Goal: Complete application form: Complete application form

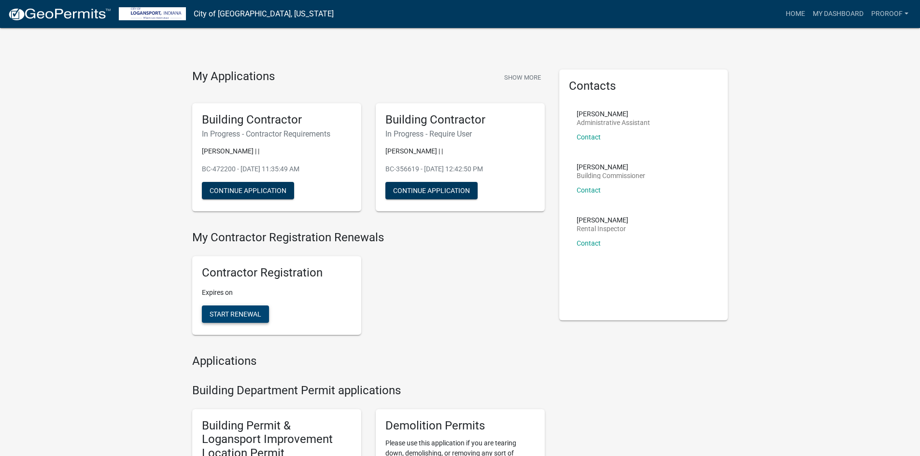
click at [230, 317] on span "Start Renewal" at bounding box center [235, 314] width 52 height 8
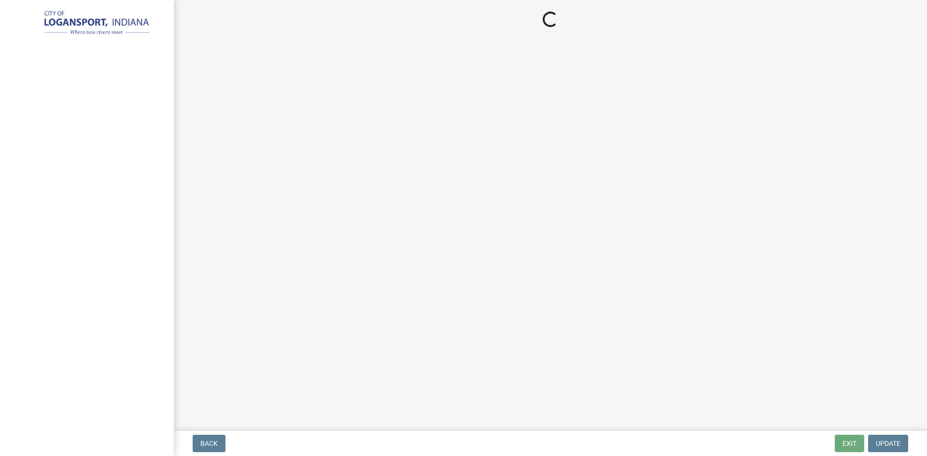
select select "IN"
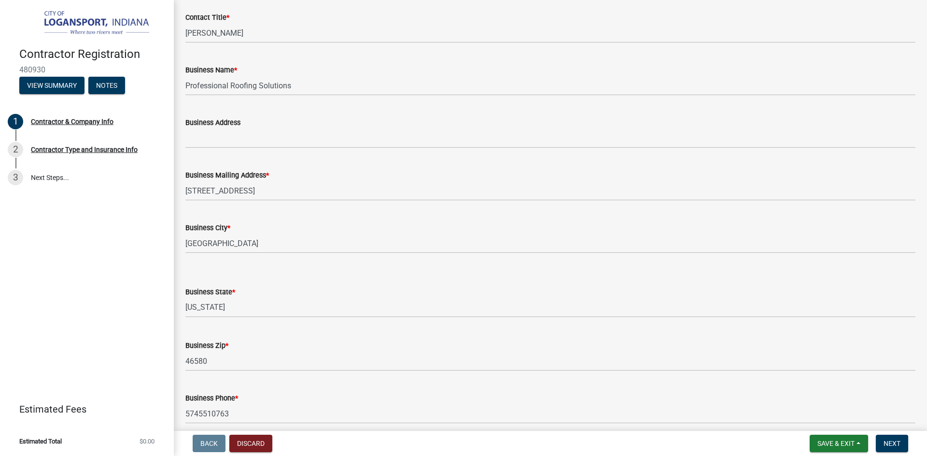
scroll to position [440, 0]
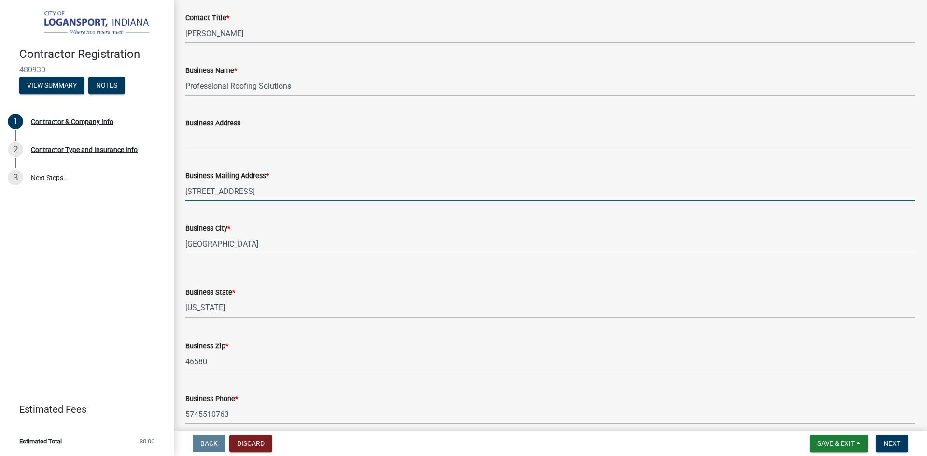
drag, startPoint x: 259, startPoint y: 211, endPoint x: 147, endPoint y: 224, distance: 112.8
click at [147, 224] on div "Contractor Registration 480930 View Summary Notes 1 Contractor & Company Info 2…" at bounding box center [463, 228] width 927 height 456
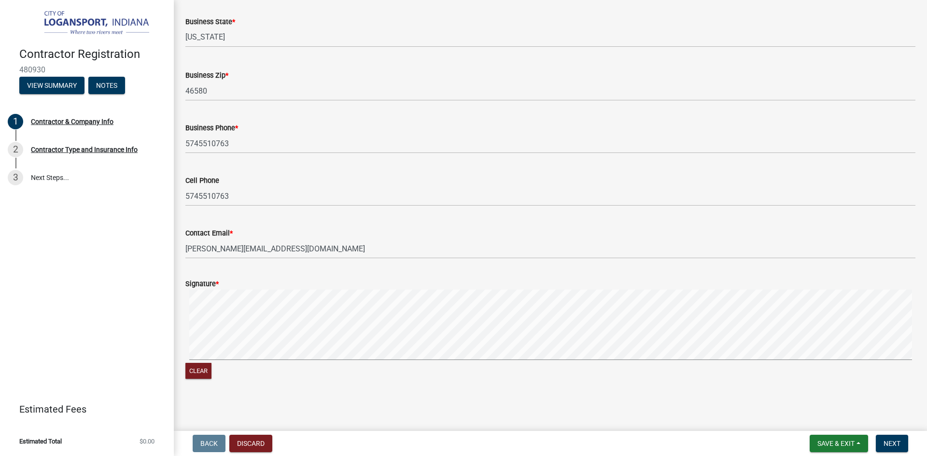
scroll to position [729, 0]
click at [193, 360] on signature-pad at bounding box center [550, 326] width 730 height 73
type input "[STREET_ADDRESS]"
click at [235, 339] on div "Signature * Clear" at bounding box center [550, 323] width 744 height 115
click at [209, 360] on signature-pad at bounding box center [550, 326] width 730 height 73
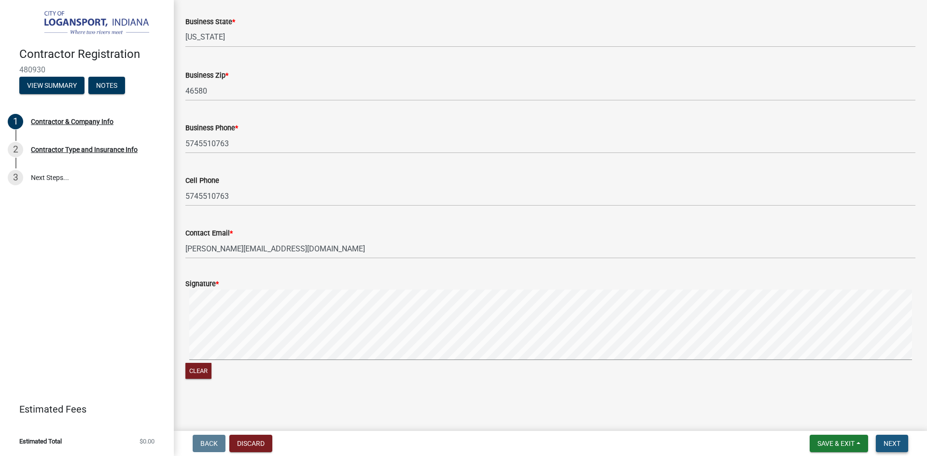
click at [890, 444] on span "Next" at bounding box center [891, 444] width 17 height 8
click at [894, 445] on span "Next" at bounding box center [891, 444] width 17 height 8
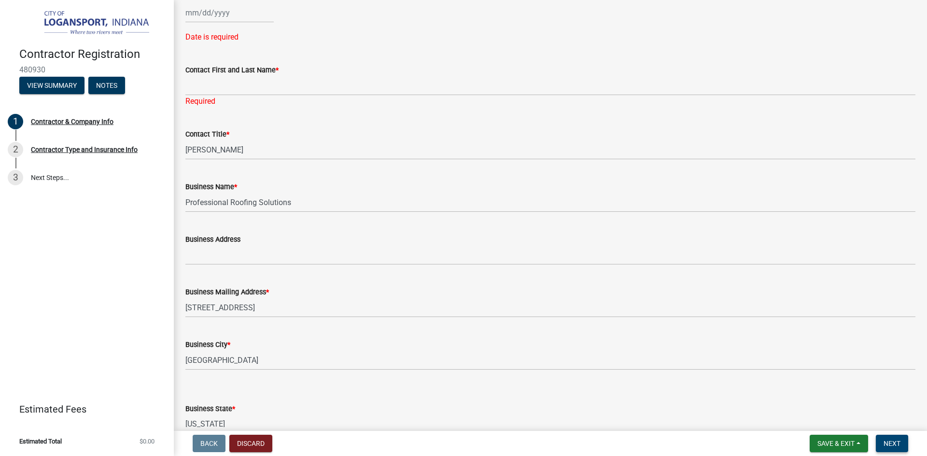
scroll to position [181, 0]
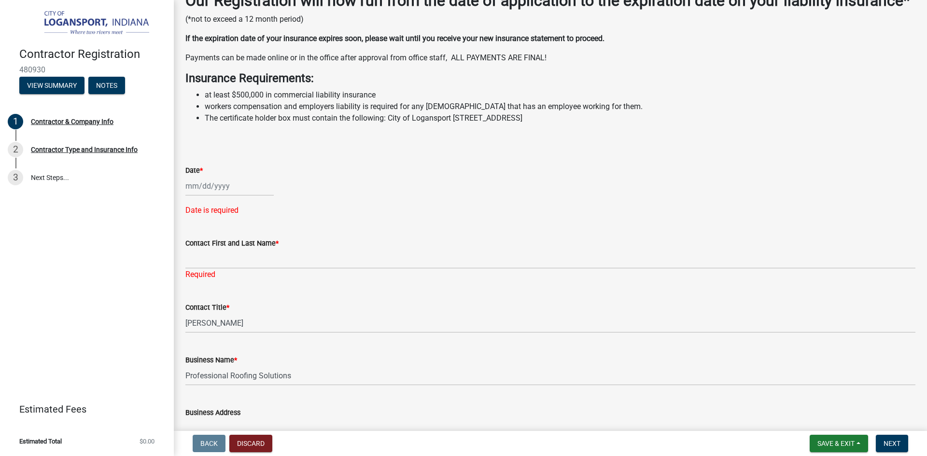
click at [206, 196] on div at bounding box center [229, 186] width 88 height 20
select select "9"
select select "2025"
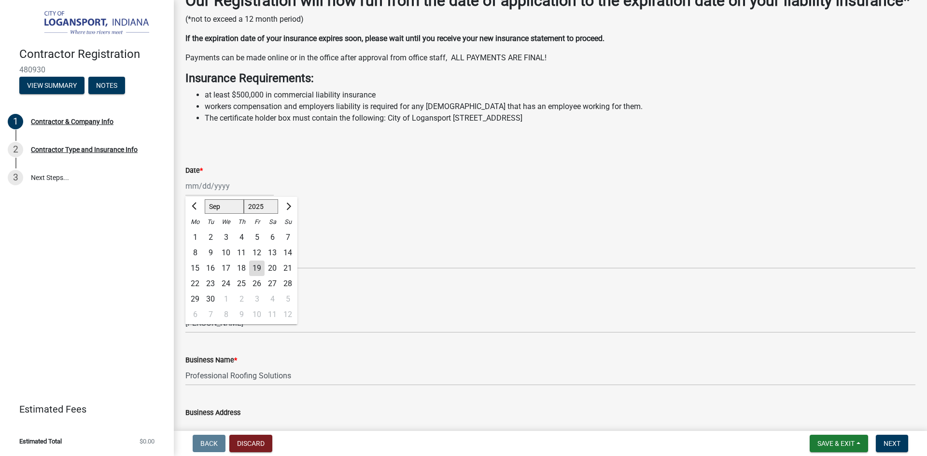
click at [256, 276] on div "19" at bounding box center [256, 268] width 15 height 15
type input "[DATE]"
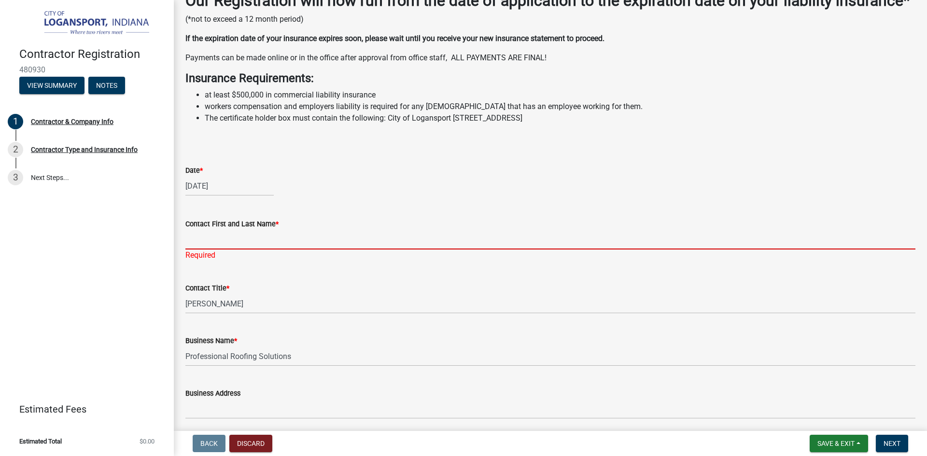
click at [228, 250] on input "Contact First and Last Name *" at bounding box center [550, 240] width 730 height 20
click at [218, 250] on input "Contact First and Last Name *" at bounding box center [550, 240] width 730 height 20
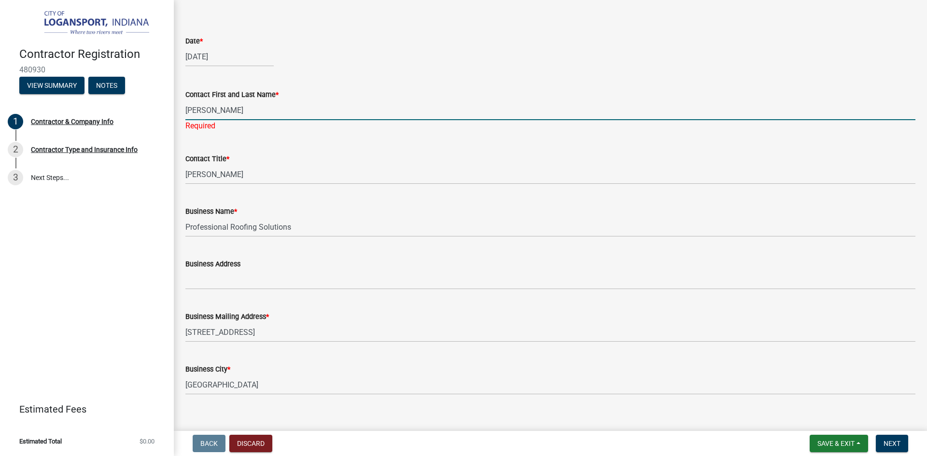
scroll to position [422, 0]
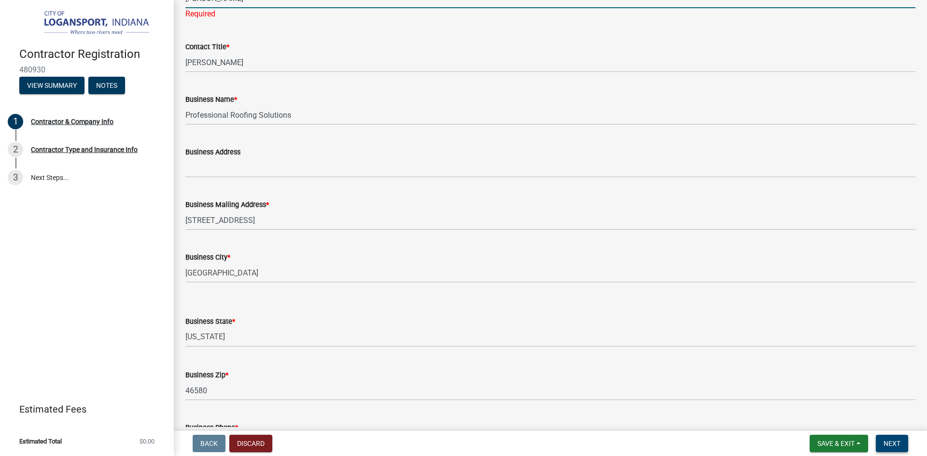
type input "[PERSON_NAME]"
click at [899, 446] on span "Next" at bounding box center [891, 444] width 17 height 8
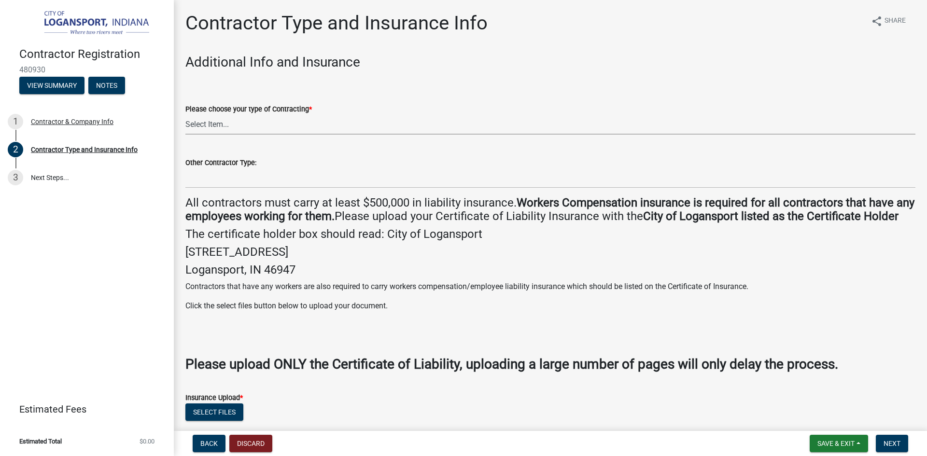
click at [272, 128] on select "Select Item... Plumber General HVAC Other Roofer Tree Service Demolition" at bounding box center [550, 125] width 730 height 20
click at [185, 115] on select "Select Item... Plumber General HVAC Other Roofer Tree Service Demolition" at bounding box center [550, 125] width 730 height 20
select select "03705ffd-7527-4ddb-a600-46f4763bc457"
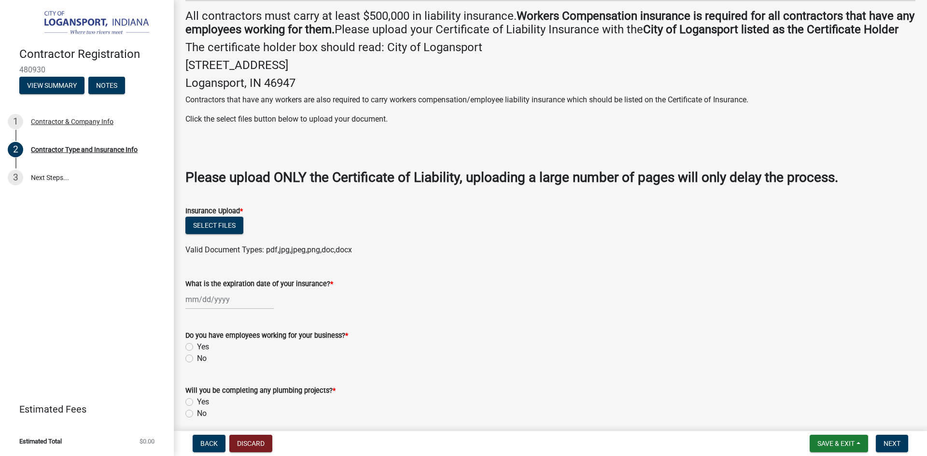
scroll to position [193, 0]
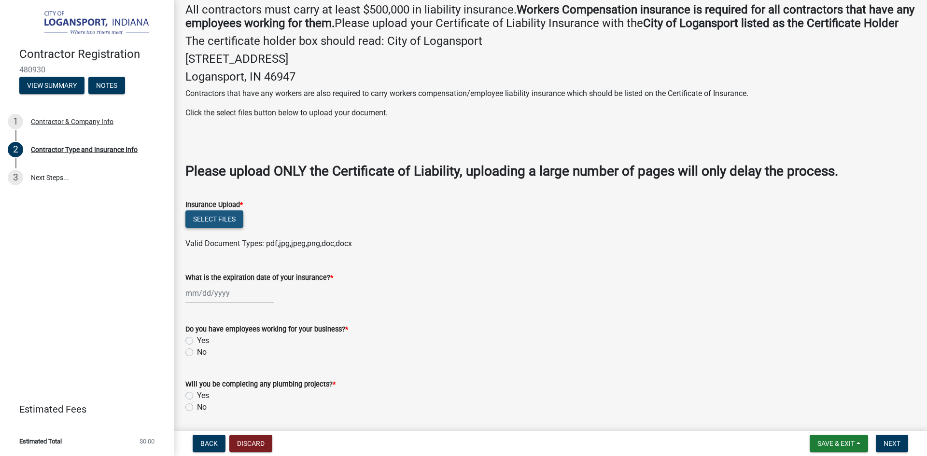
click at [229, 228] on button "Select files" at bounding box center [214, 218] width 58 height 17
click at [217, 228] on button "Select files" at bounding box center [214, 218] width 58 height 17
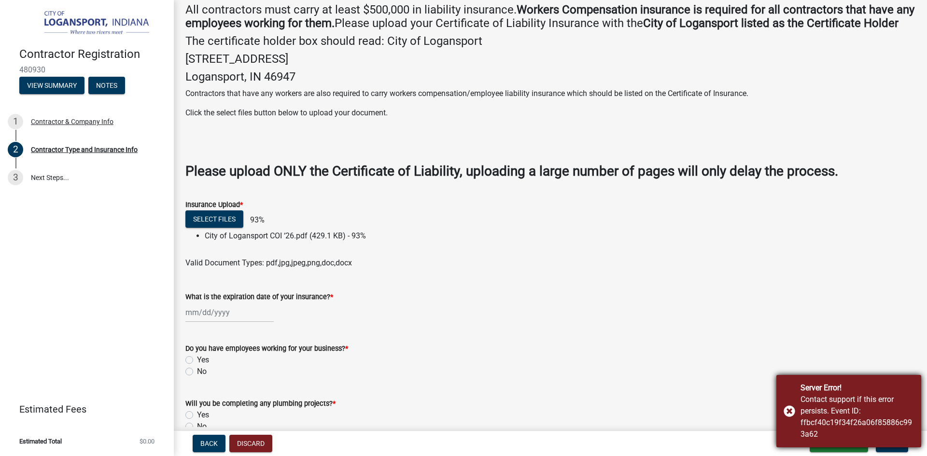
click at [787, 408] on div "Server Error! Contact support if this error persists. Event ID: ffbcf40c19f34f2…" at bounding box center [848, 411] width 145 height 72
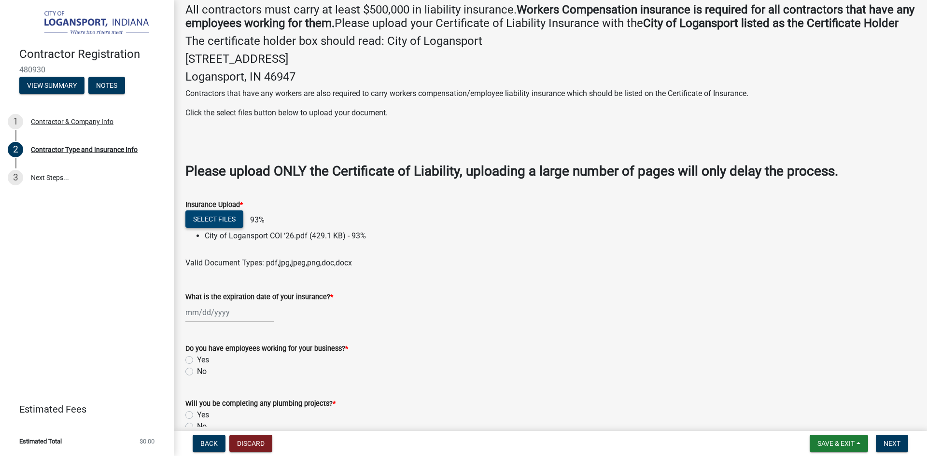
click at [227, 228] on button "Select files" at bounding box center [214, 218] width 58 height 17
click at [223, 228] on button "Select files" at bounding box center [214, 218] width 58 height 17
click at [242, 322] on input "What is the expiration date of your insurance? *" at bounding box center [229, 313] width 88 height 20
select select "9"
select select "2025"
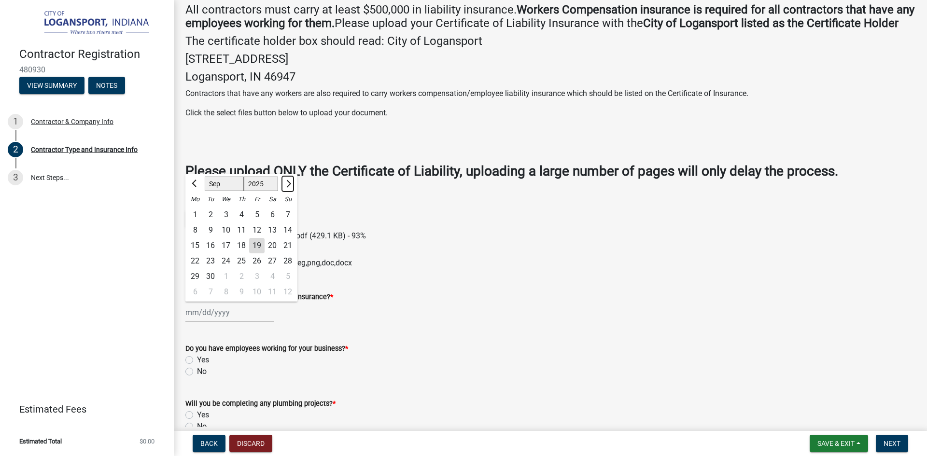
click at [288, 192] on button "Next month" at bounding box center [288, 183] width 12 height 15
select select "10"
click at [272, 253] on div "18" at bounding box center [272, 245] width 15 height 15
type input "[DATE]"
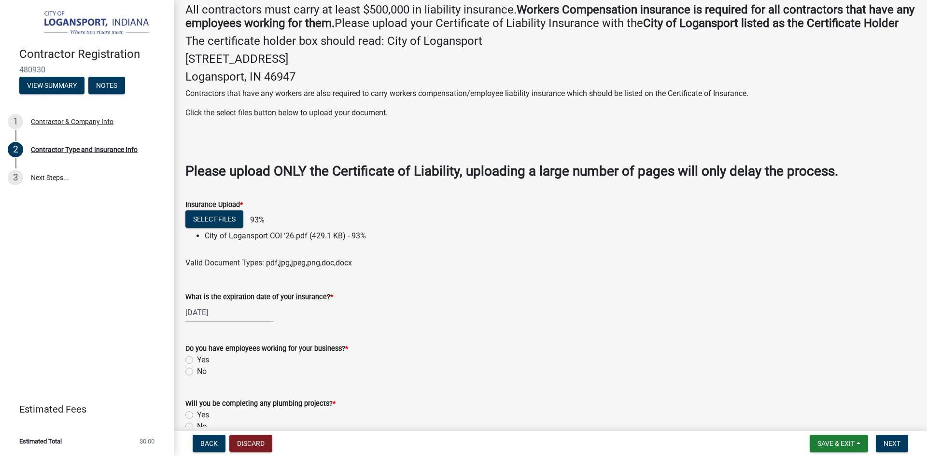
click at [254, 322] on div "[DATE]" at bounding box center [229, 313] width 88 height 20
select select "10"
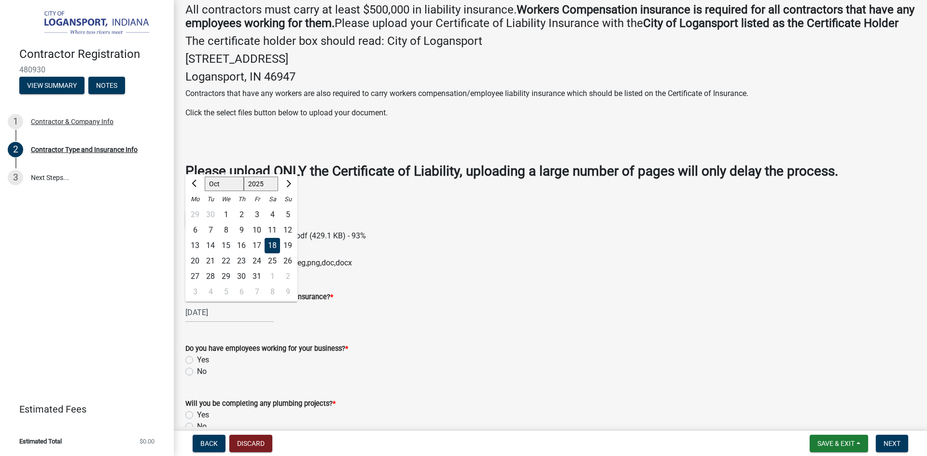
click at [262, 191] on select "1525 1526 1527 1528 1529 1530 1531 1532 1533 1534 1535 1536 1537 1538 1539 1540…" at bounding box center [261, 184] width 35 height 14
select select "2026"
click at [244, 190] on select "1525 1526 1527 1528 1529 1530 1531 1532 1533 1534 1535 1536 1537 1538 1539 1540…" at bounding box center [261, 184] width 35 height 14
click at [460, 322] on div "[DATE] [PERSON_NAME] Apr May Jun [DATE] Aug Sep Oct Nov [DATE] 1527 1528 1529 1…" at bounding box center [550, 313] width 730 height 20
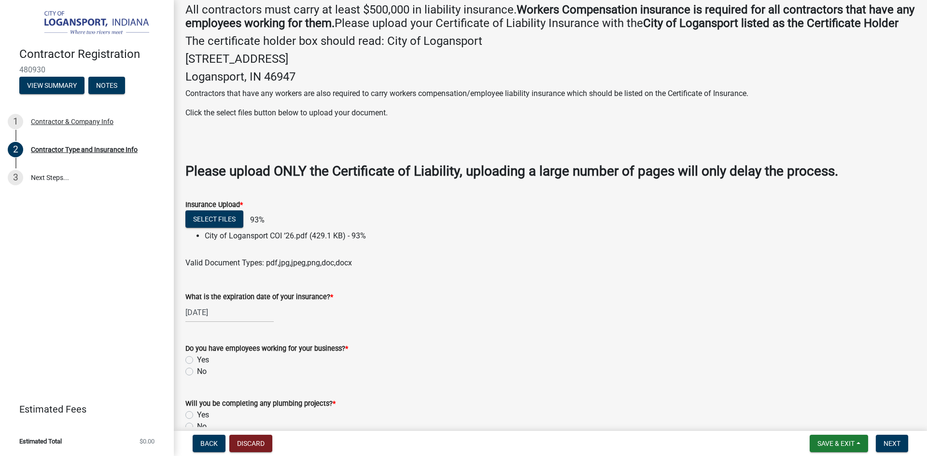
click at [244, 322] on div "[DATE]" at bounding box center [229, 313] width 88 height 20
select select "10"
select select "2025"
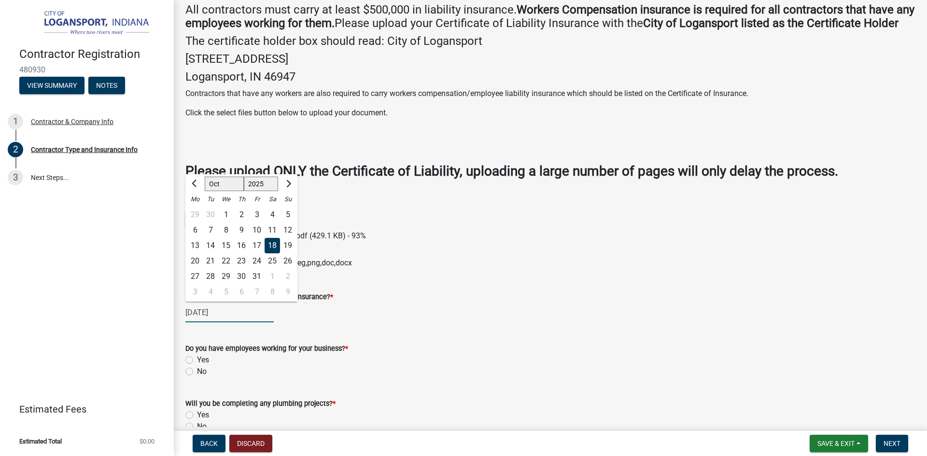
click at [254, 191] on select "1525 1526 1527 1528 1529 1530 1531 1532 1533 1534 1535 1536 1537 1538 1539 1540…" at bounding box center [261, 184] width 35 height 14
click at [259, 191] on select "1525 1526 1527 1528 1529 1530 1531 1532 1533 1534 1535 1536 1537 1538 1539 1540…" at bounding box center [261, 184] width 35 height 14
click at [240, 322] on input "[DATE]" at bounding box center [229, 313] width 88 height 20
type input "[DATE]"
click at [497, 321] on div "[DATE] Jan Feb Mar Apr May Jun [DATE] Aug Sep Oct Nov [DATE] 1526 1527 1528 152…" at bounding box center [550, 313] width 730 height 20
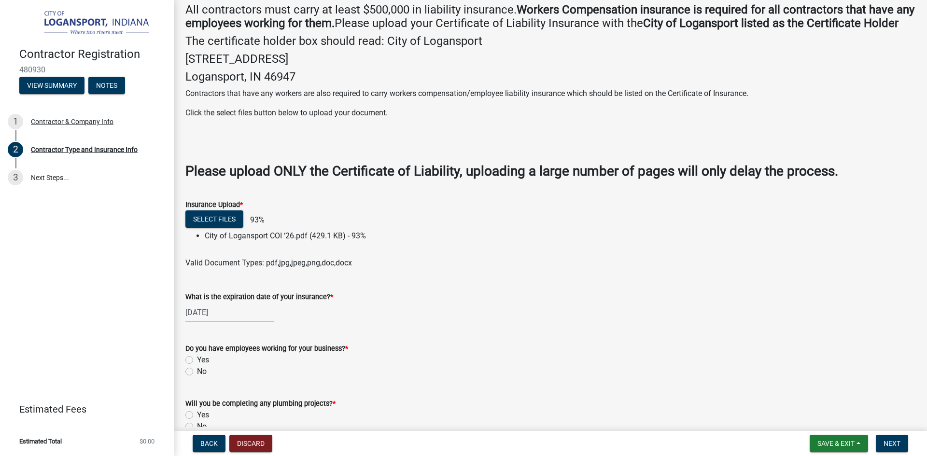
click at [197, 366] on label "Yes" at bounding box center [203, 360] width 12 height 12
click at [197, 361] on input "Yes" at bounding box center [200, 357] width 6 height 6
radio input "true"
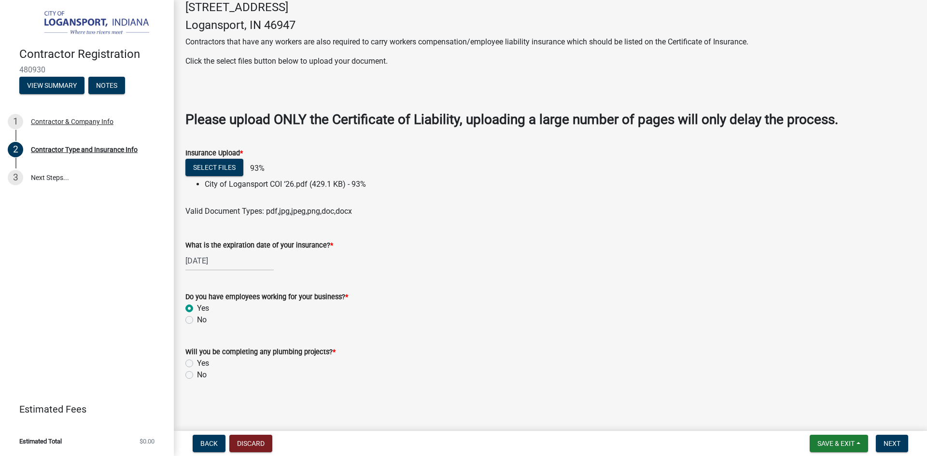
scroll to position [259, 0]
click at [197, 376] on label "No" at bounding box center [202, 375] width 10 height 12
click at [197, 376] on input "No" at bounding box center [200, 372] width 6 height 6
radio input "true"
click at [888, 444] on span "Next" at bounding box center [891, 444] width 17 height 8
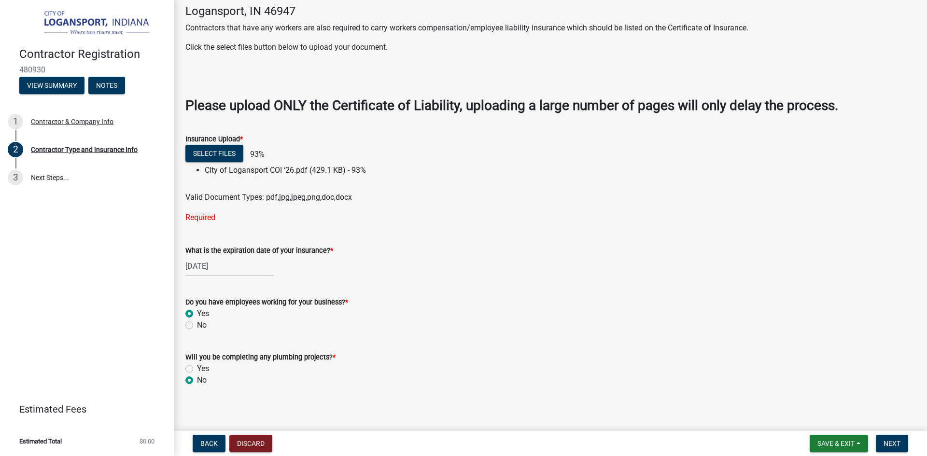
click at [319, 202] on span "Valid Document Types: pdf,jpg,jpeg,png,doc,docx" at bounding box center [268, 197] width 167 height 9
drag, startPoint x: 318, startPoint y: 215, endPoint x: 313, endPoint y: 210, distance: 6.8
click at [315, 202] on span "Valid Document Types: pdf,jpg,jpeg,png,doc,docx" at bounding box center [268, 197] width 167 height 9
copy span "g"
click at [207, 162] on button "Select files" at bounding box center [214, 153] width 58 height 17
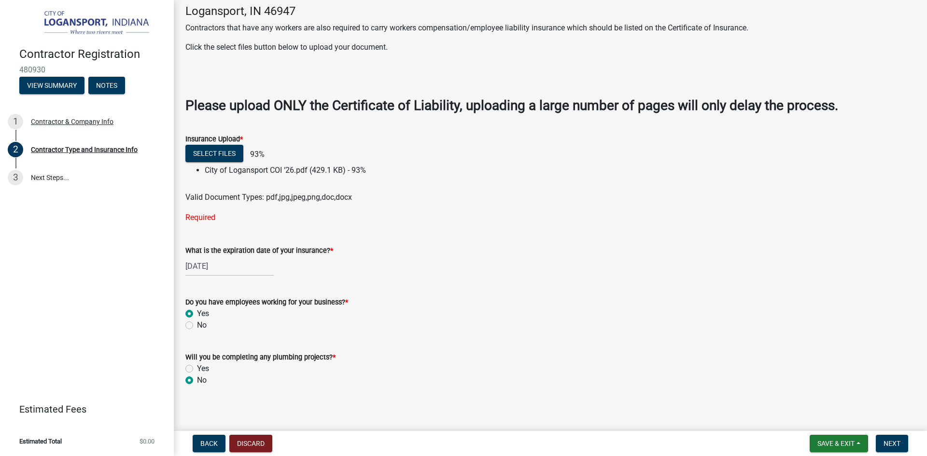
click at [248, 145] on div "Insurance Upload *" at bounding box center [550, 139] width 730 height 12
click at [217, 162] on button "Select files" at bounding box center [214, 153] width 58 height 17
click at [315, 202] on span "Valid Document Types: pdf,jpg,jpeg,png,doc,docx" at bounding box center [268, 197] width 167 height 9
drag, startPoint x: 351, startPoint y: 209, endPoint x: 183, endPoint y: 206, distance: 168.5
click at [183, 203] on div "Valid Document Types: pdf,jpg,jpeg,png,doc,docx" at bounding box center [550, 198] width 744 height 12
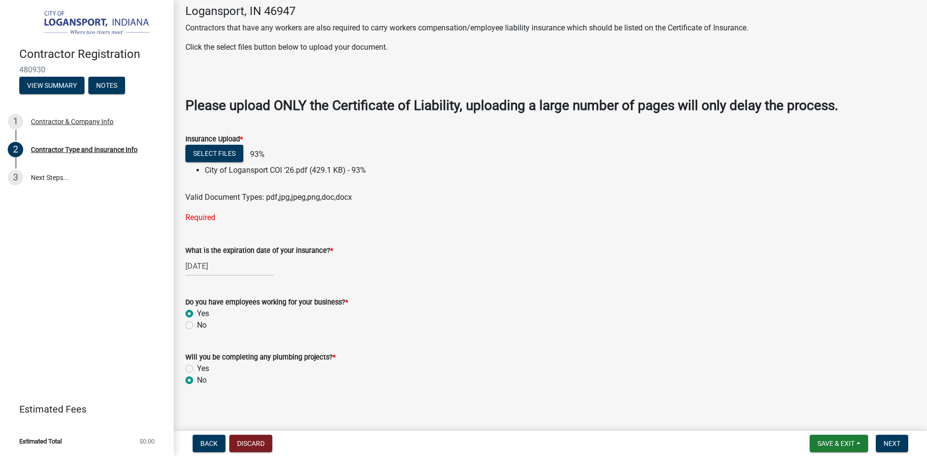
click at [251, 165] on div "Select files 93%" at bounding box center [550, 155] width 730 height 20
click at [349, 176] on li "City of Logansport COI ‘26.pdf (429.1 KB) - 93%" at bounding box center [560, 171] width 711 height 12
drag, startPoint x: 350, startPoint y: 182, endPoint x: 404, endPoint y: 151, distance: 62.5
click at [404, 145] on div "Insurance Upload *" at bounding box center [550, 139] width 730 height 12
click at [211, 439] on button "Back" at bounding box center [209, 443] width 33 height 17
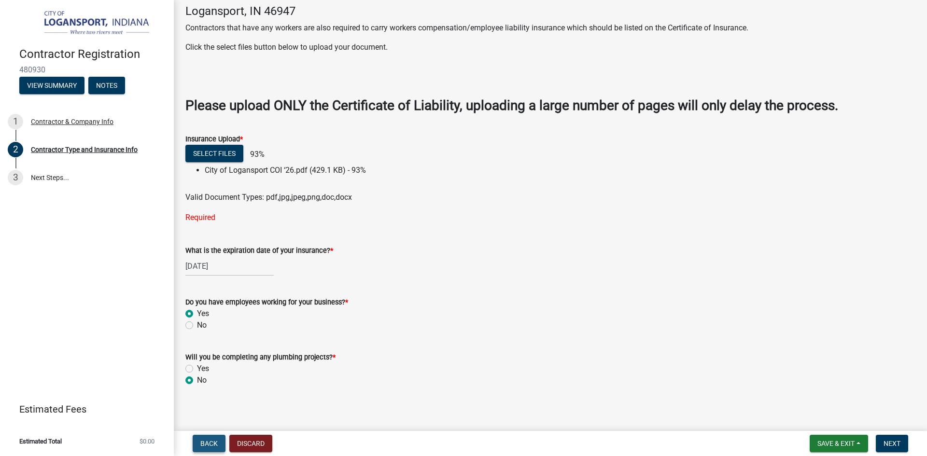
scroll to position [0, 0]
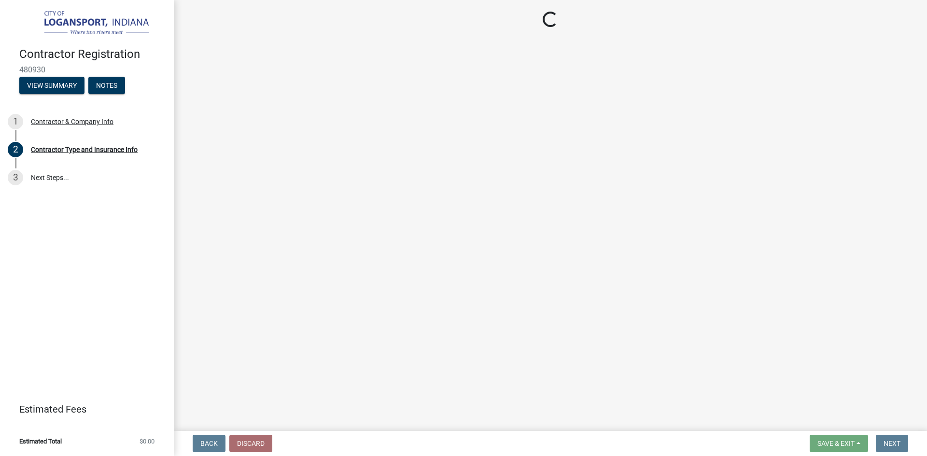
select select "IN"
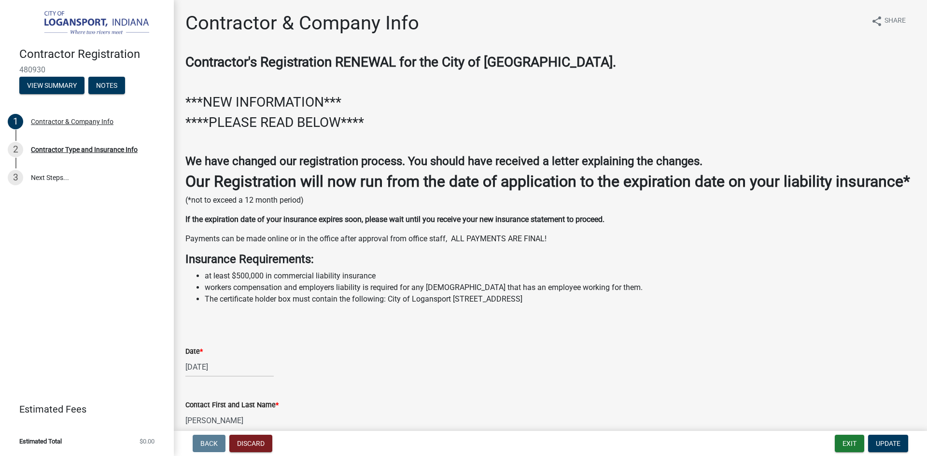
scroll to position [48, 0]
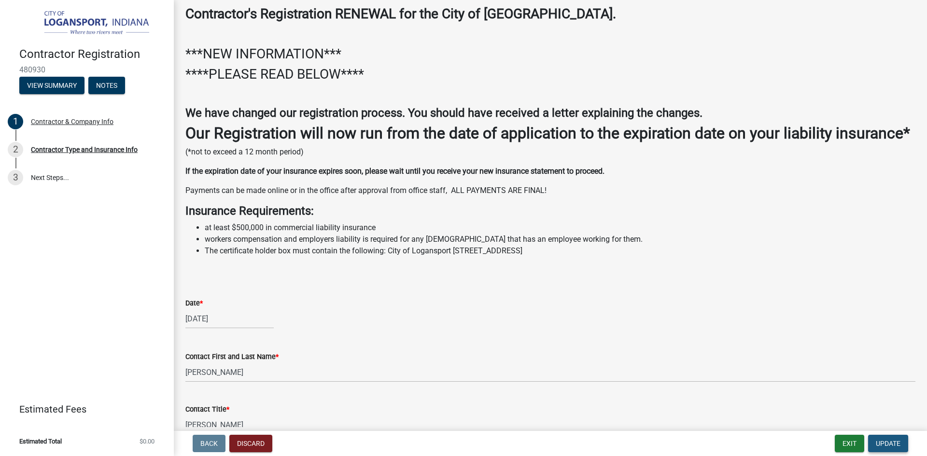
click at [882, 446] on span "Update" at bounding box center [888, 444] width 25 height 8
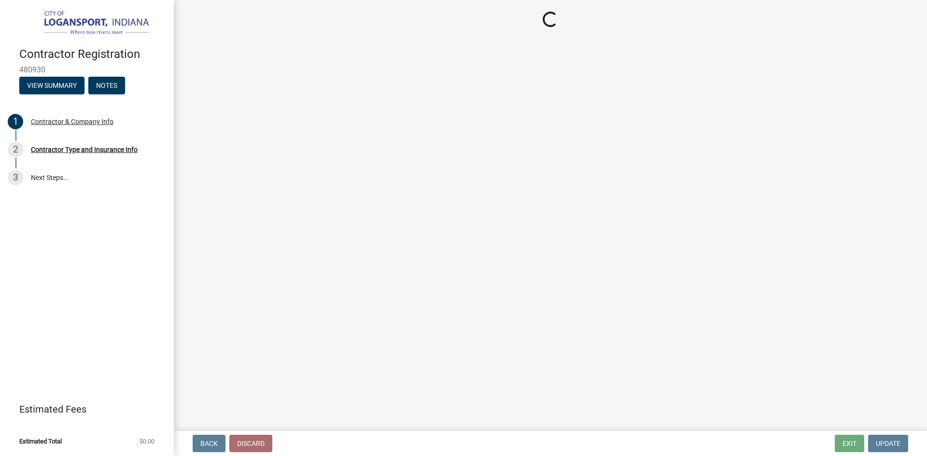
select select "03705ffd-7527-4ddb-a600-46f4763bc457"
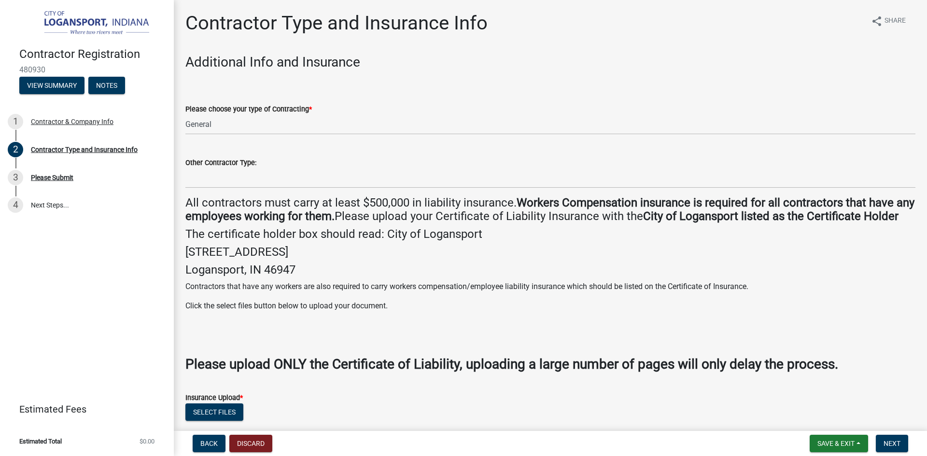
scroll to position [239, 0]
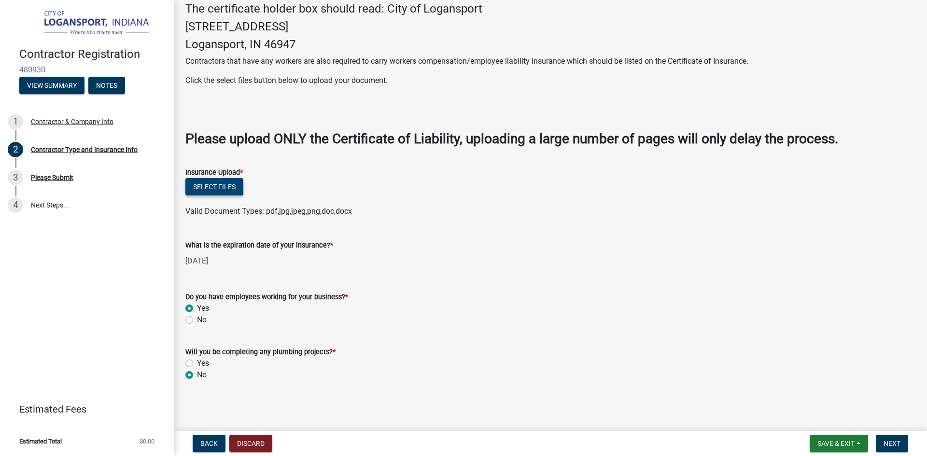
click at [233, 190] on button "Select files" at bounding box center [214, 186] width 58 height 17
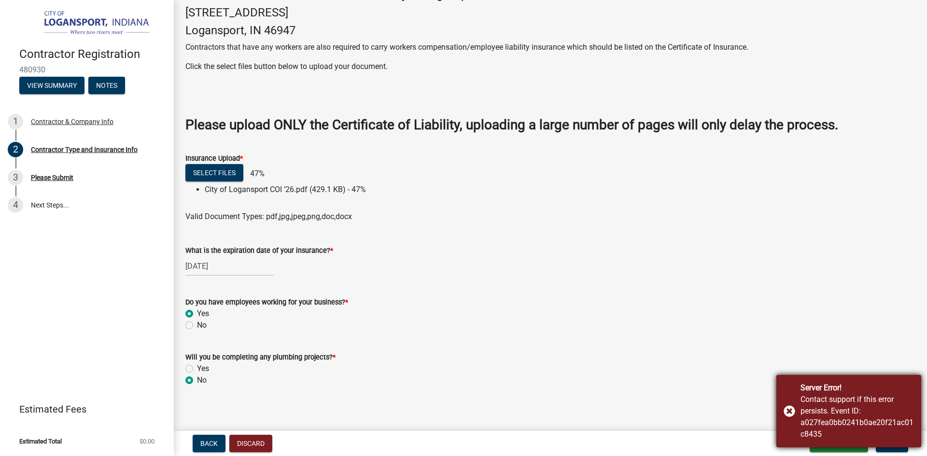
click at [786, 412] on div "Server Error! Contact support if this error persists. Event ID: a027fea0bb0241b…" at bounding box center [848, 411] width 145 height 72
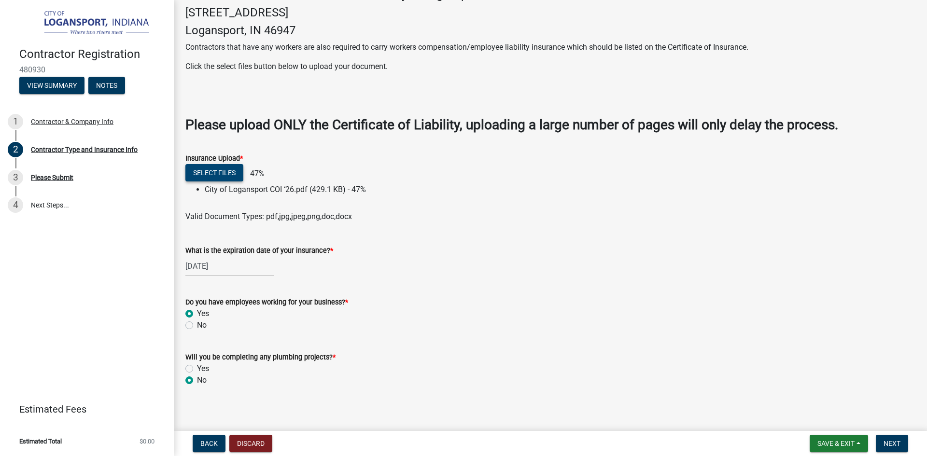
click at [234, 181] on button "Select files" at bounding box center [214, 172] width 58 height 17
click at [336, 195] on li "City of Logansport COI ‘26.pdf (429.1 KB) - 47%" at bounding box center [560, 190] width 711 height 12
click at [359, 195] on li "City of Logansport COI ‘26.pdf (429.1 KB) - 47%" at bounding box center [560, 190] width 711 height 12
drag, startPoint x: 349, startPoint y: 203, endPoint x: 587, endPoint y: 290, distance: 253.2
click at [587, 276] on div "[DATE]" at bounding box center [550, 266] width 730 height 20
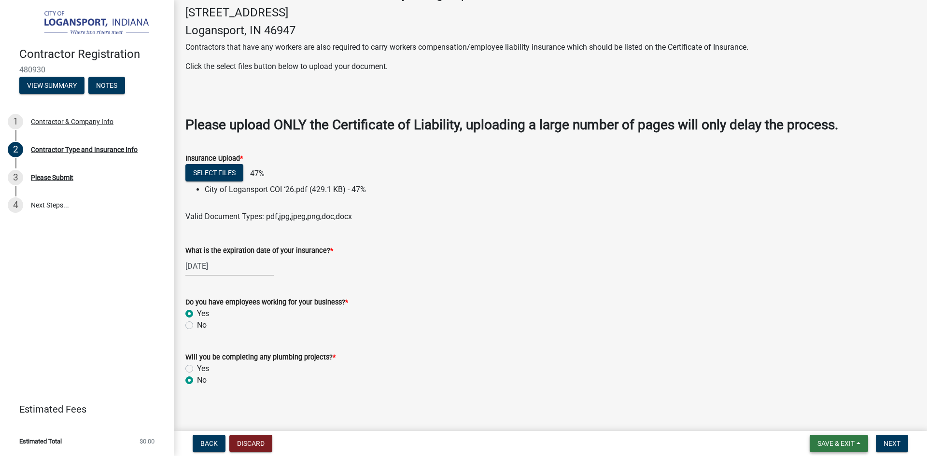
click at [842, 446] on span "Save & Exit" at bounding box center [835, 444] width 37 height 8
click at [839, 419] on button "Save & Exit" at bounding box center [829, 418] width 77 height 23
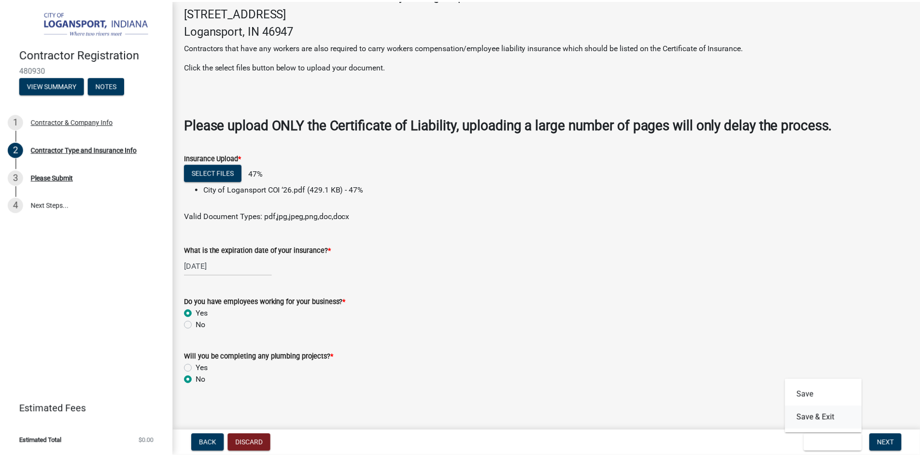
scroll to position [0, 0]
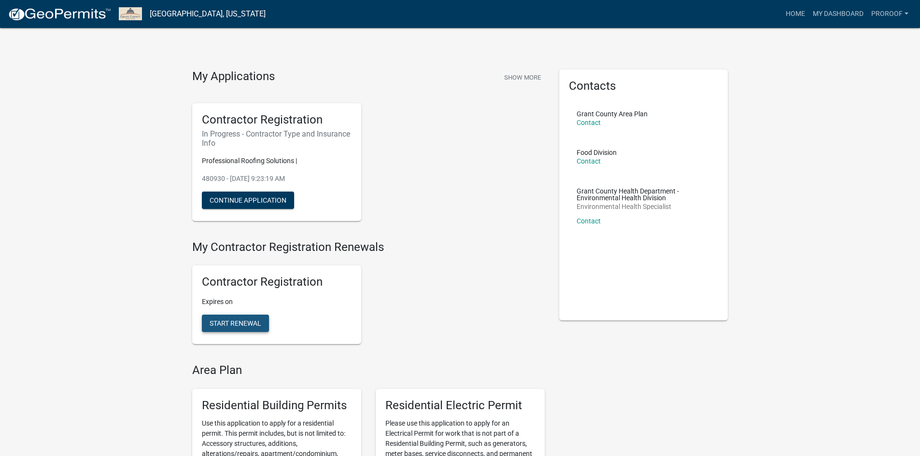
drag, startPoint x: 226, startPoint y: 321, endPoint x: 223, endPoint y: 330, distance: 9.8
click at [227, 320] on span "Start Renewal" at bounding box center [235, 324] width 52 height 8
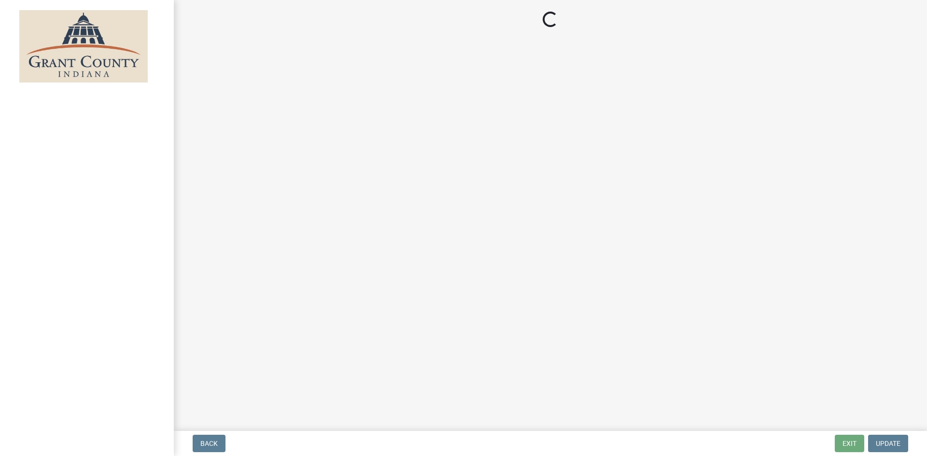
select select "IN"
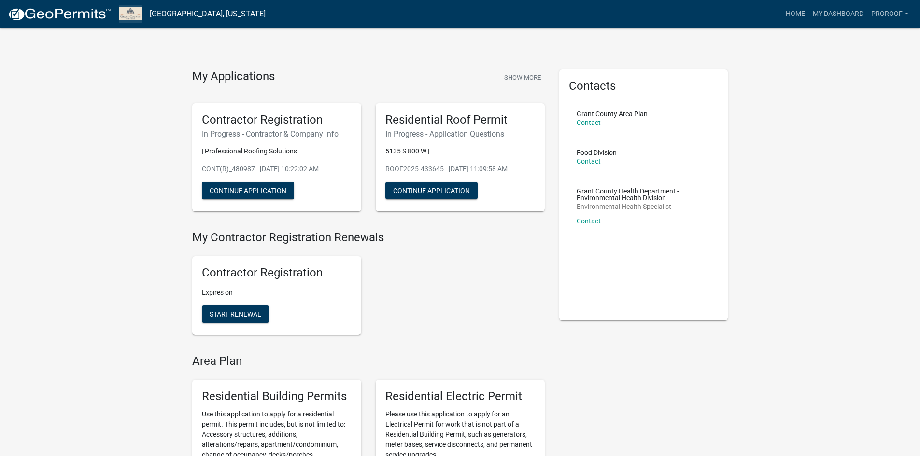
click at [135, 15] on img at bounding box center [130, 13] width 23 height 13
click at [823, 12] on link "My Dashboard" at bounding box center [838, 14] width 58 height 18
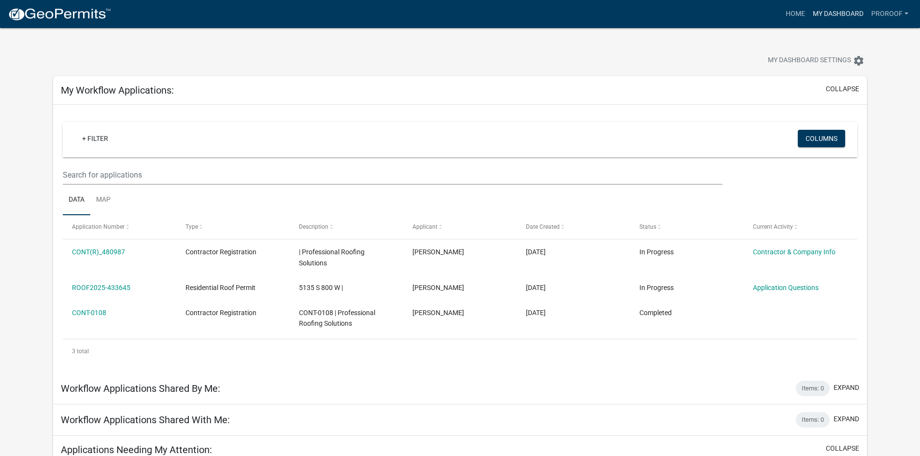
click at [828, 11] on link "My Dashboard" at bounding box center [838, 14] width 58 height 18
click at [791, 13] on link "Home" at bounding box center [794, 14] width 27 height 18
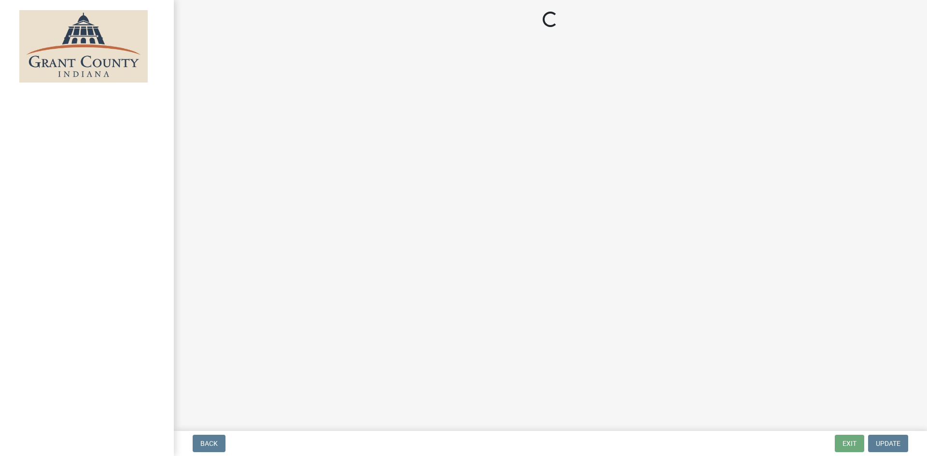
select select "03705ffd-7527-4ddb-a600-46f4763bc457"
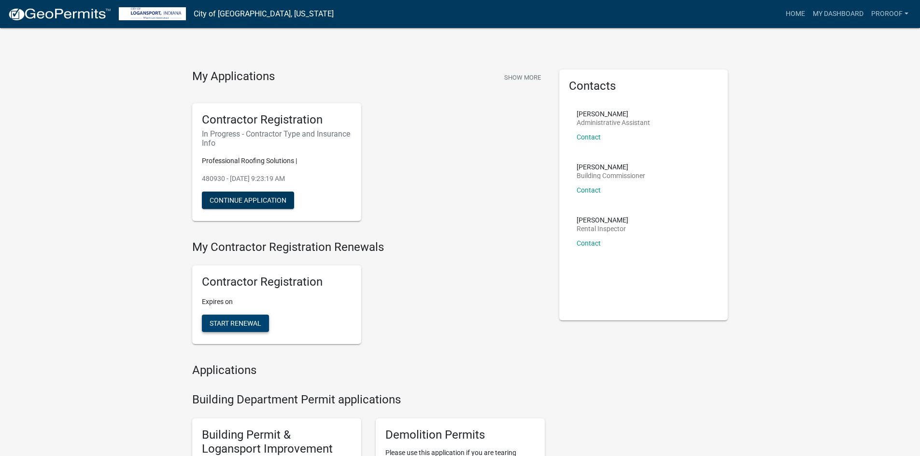
click at [248, 325] on span "Start Renewal" at bounding box center [235, 324] width 52 height 8
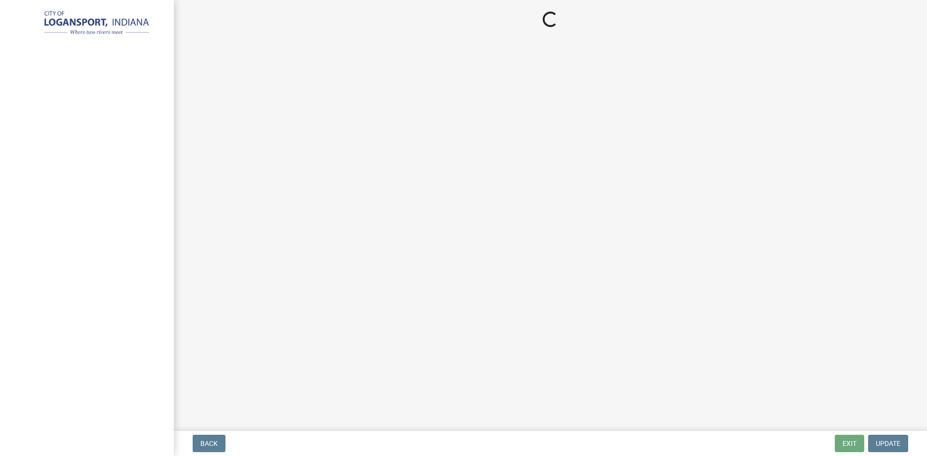
select select "IN"
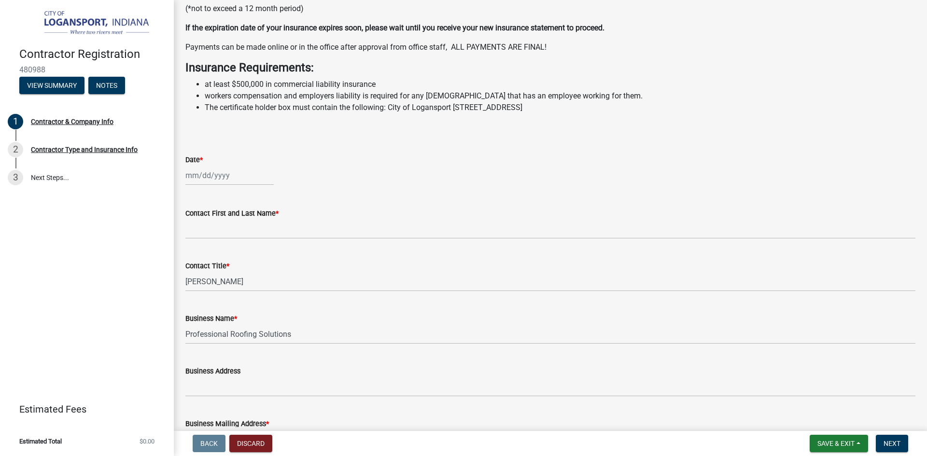
scroll to position [193, 0]
click at [211, 184] on div at bounding box center [229, 174] width 88 height 20
select select "9"
select select "2025"
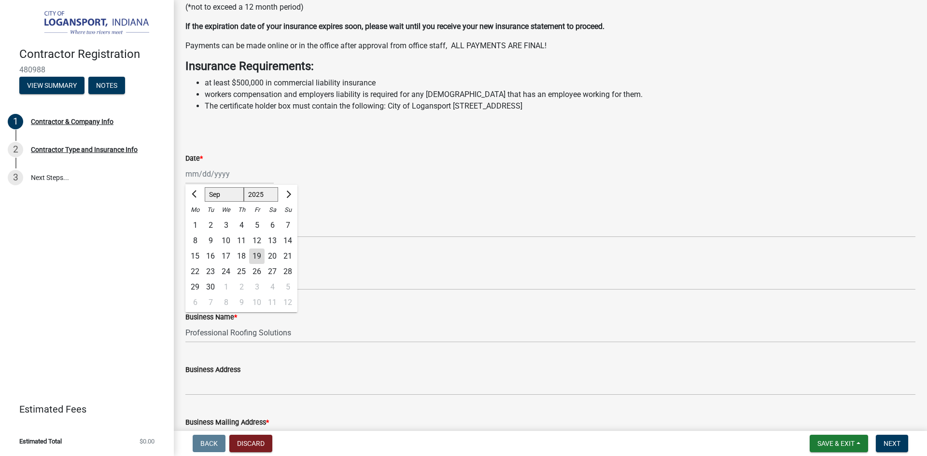
click at [259, 264] on div "19" at bounding box center [256, 256] width 15 height 15
type input "[DATE]"
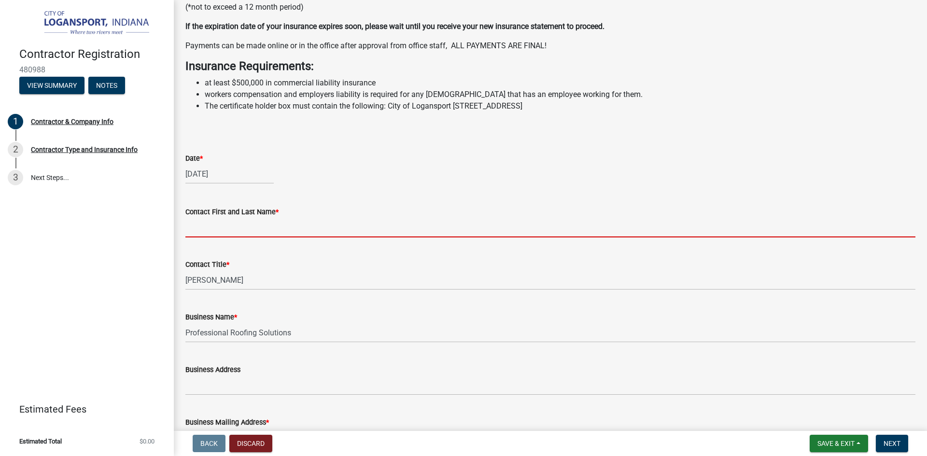
click at [255, 237] on input "Contact First and Last Name *" at bounding box center [550, 228] width 730 height 20
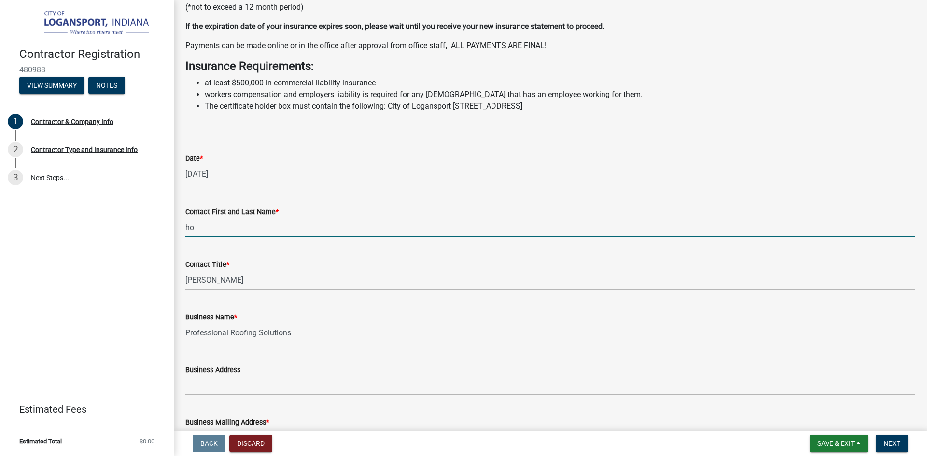
type input "h"
type input "[PERSON_NAME]"
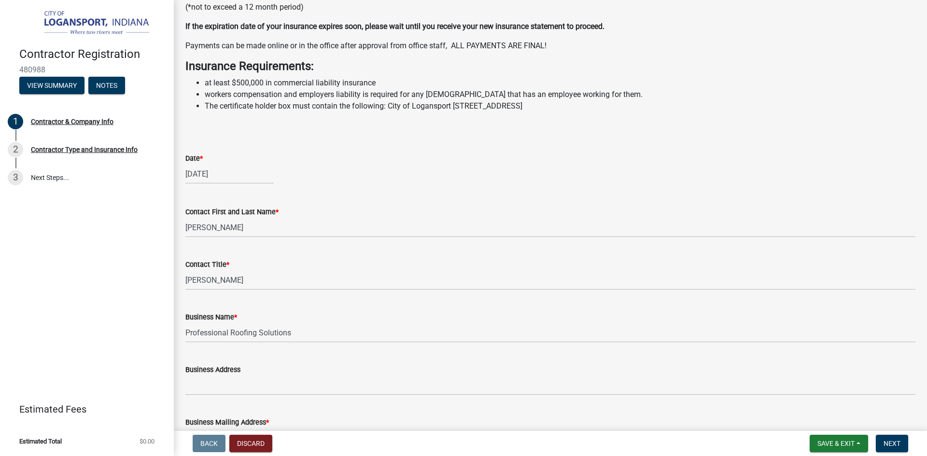
click at [369, 184] on div "[DATE]" at bounding box center [550, 174] width 730 height 20
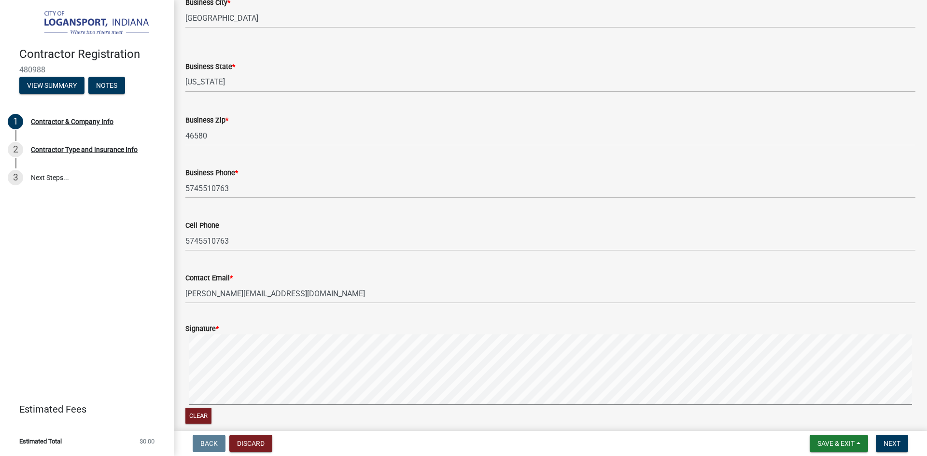
scroll to position [729, 0]
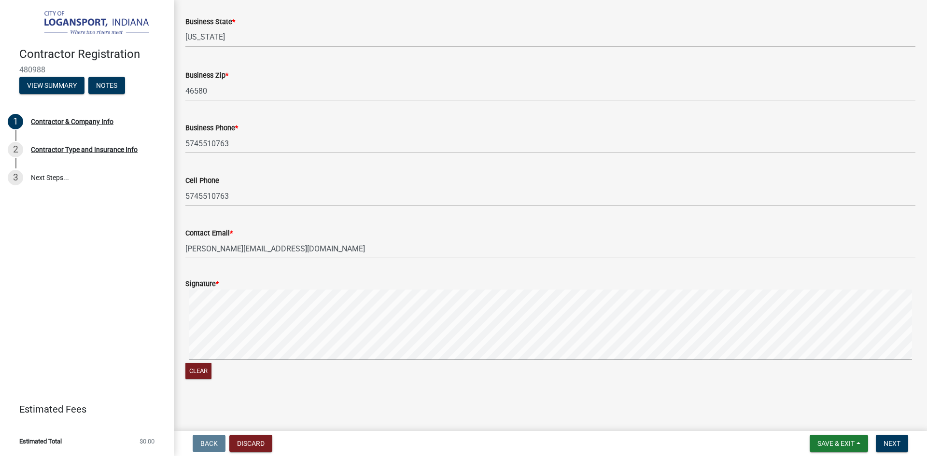
click at [392, 368] on div "Clear" at bounding box center [550, 336] width 730 height 92
click at [888, 446] on span "Next" at bounding box center [891, 444] width 17 height 8
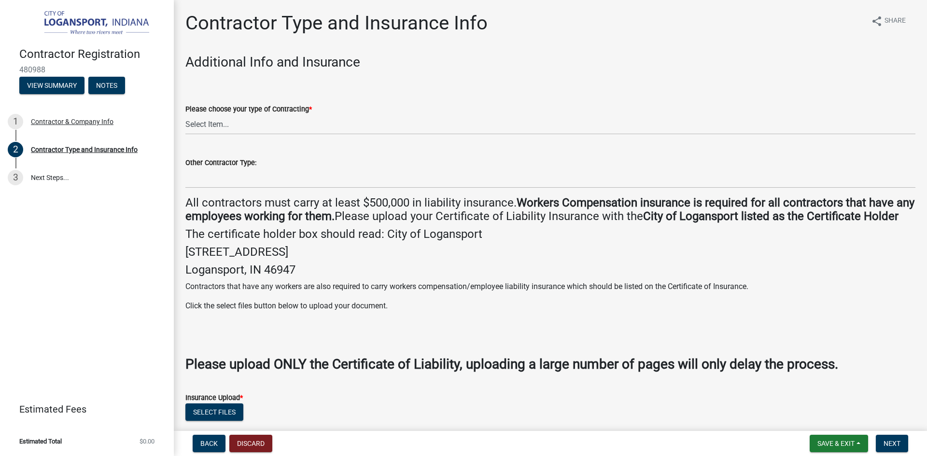
scroll to position [48, 0]
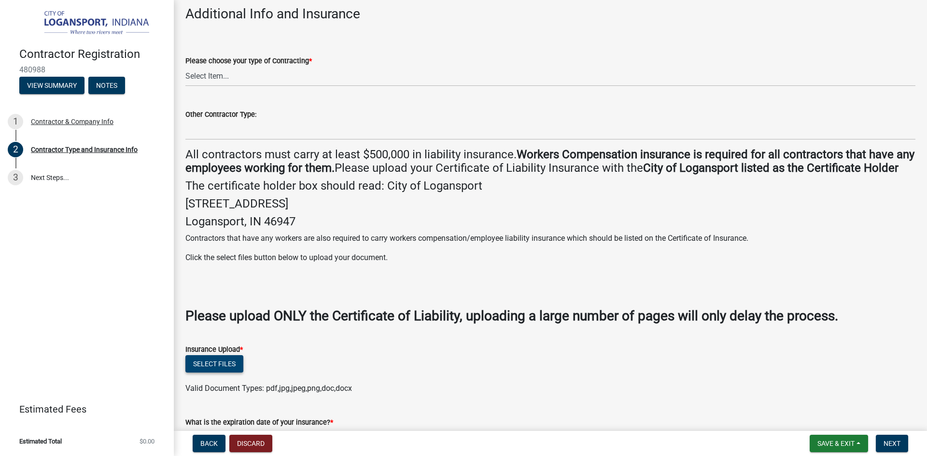
click at [228, 373] on button "Select files" at bounding box center [214, 363] width 58 height 17
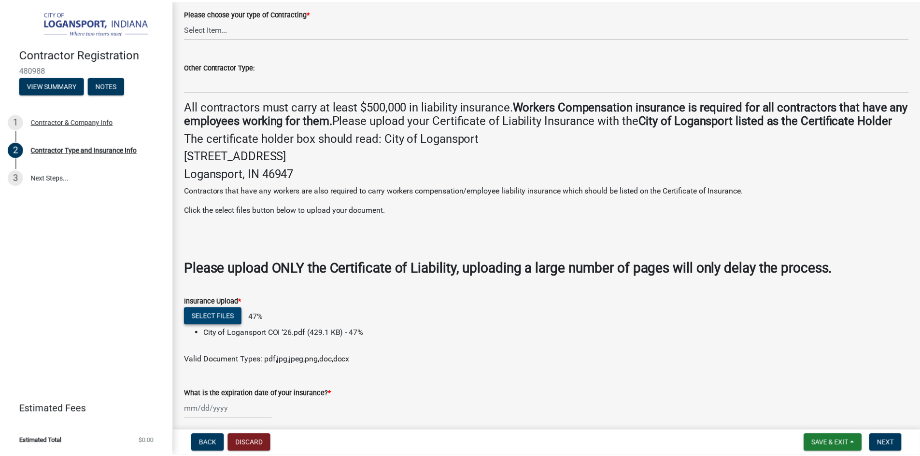
scroll to position [97, 0]
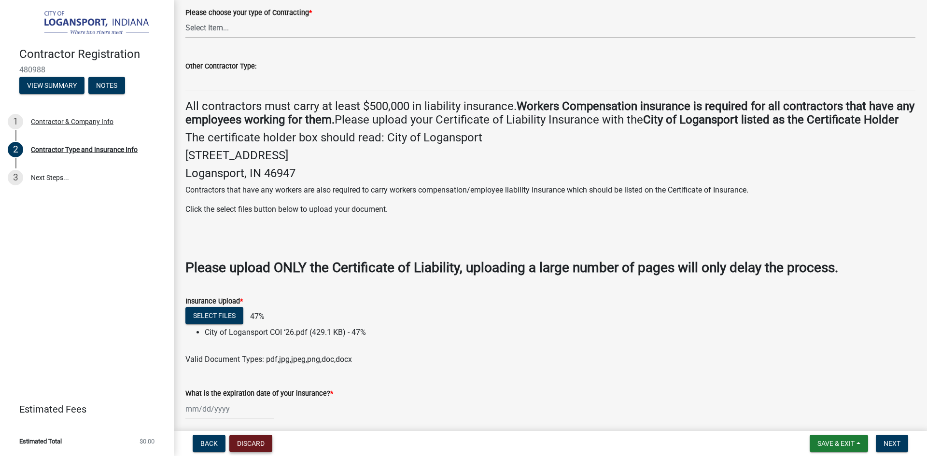
click at [259, 446] on button "Discard" at bounding box center [250, 443] width 43 height 17
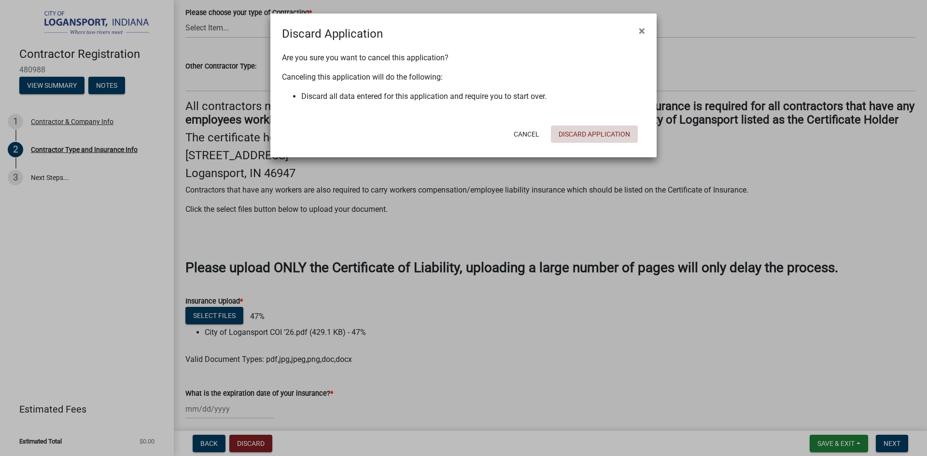
click at [586, 133] on button "Discard Application" at bounding box center [594, 133] width 87 height 17
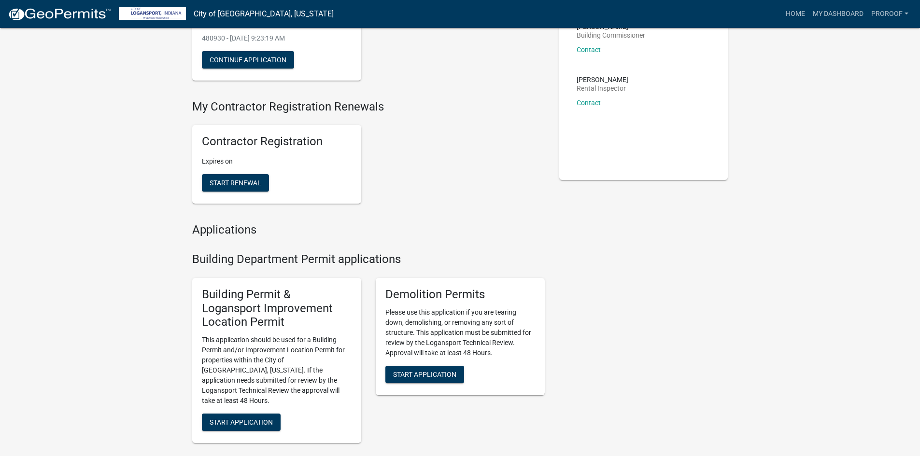
scroll to position [145, 0]
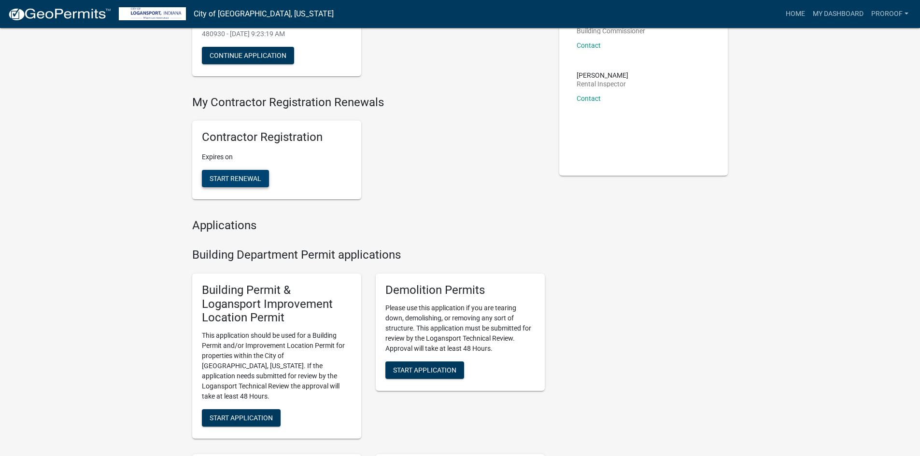
click at [229, 183] on button "Start Renewal" at bounding box center [235, 178] width 67 height 17
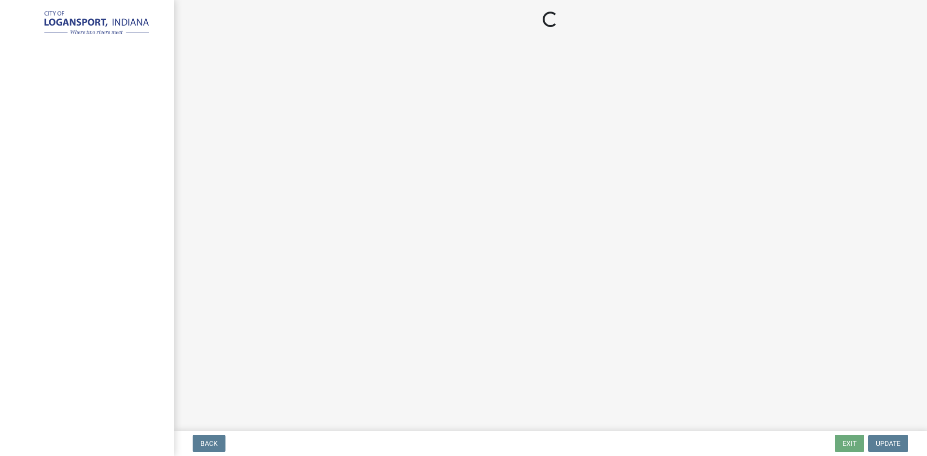
select select "IN"
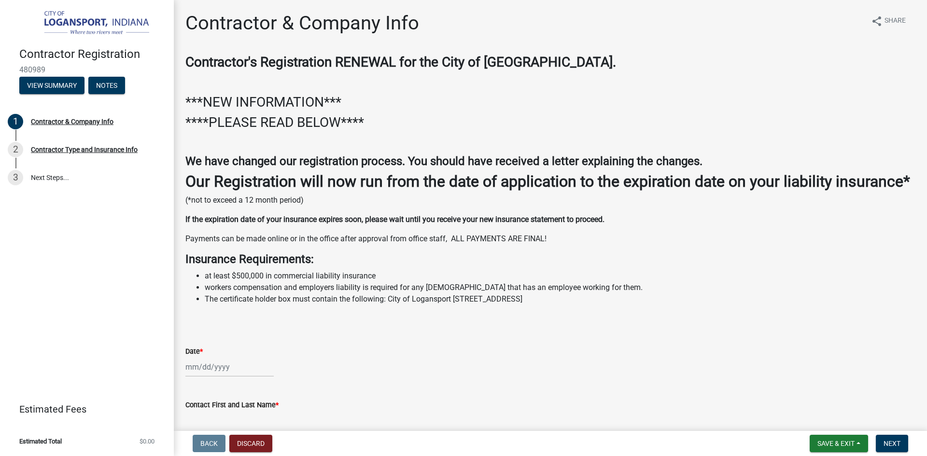
click at [207, 377] on div at bounding box center [229, 367] width 88 height 20
select select "9"
select select "2025"
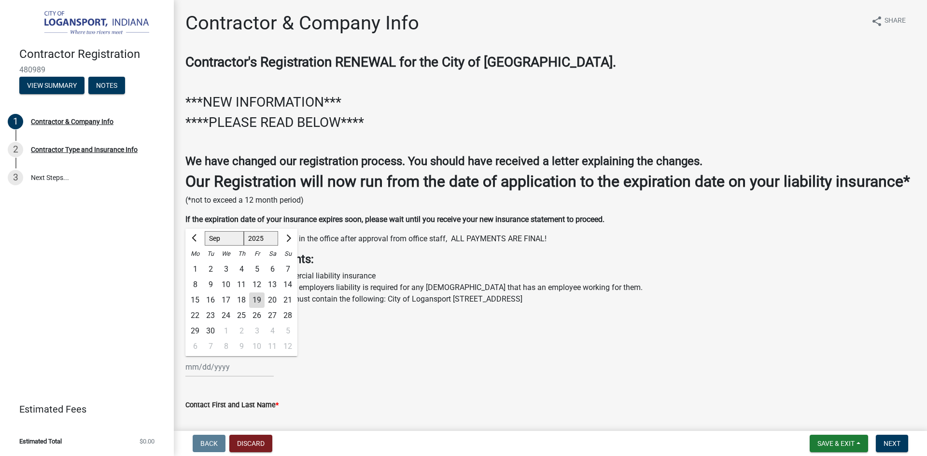
click at [253, 308] on div "19" at bounding box center [256, 300] width 15 height 15
type input "[DATE]"
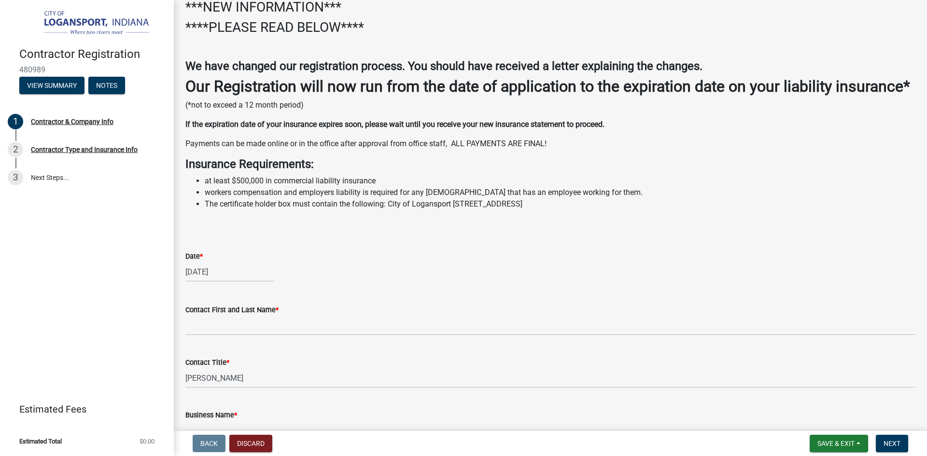
scroll to position [97, 0]
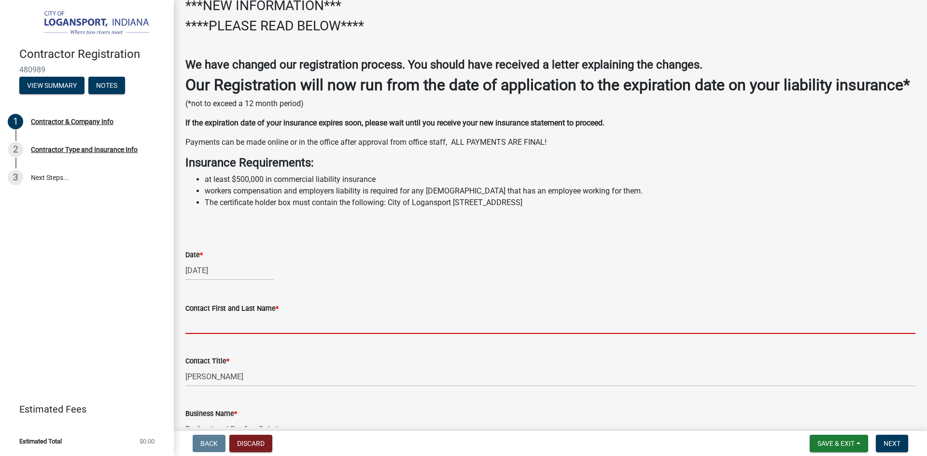
click at [236, 334] on input "Contact First and Last Name *" at bounding box center [550, 324] width 730 height 20
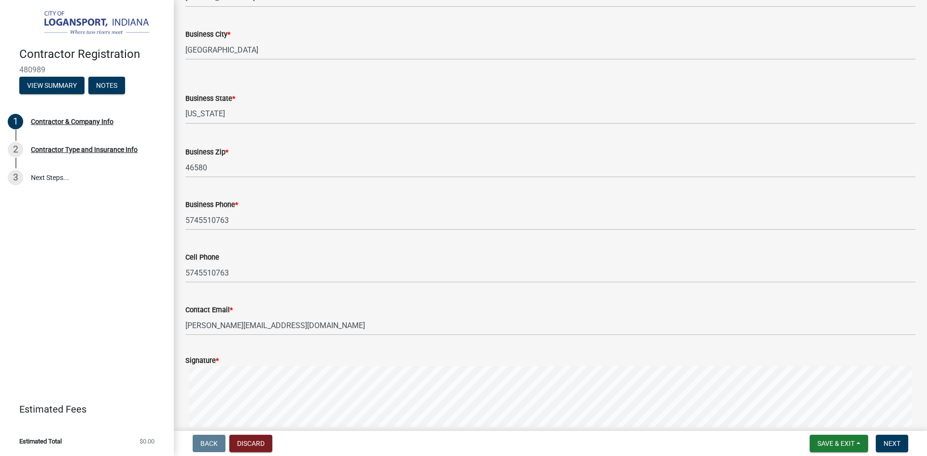
scroll to position [729, 0]
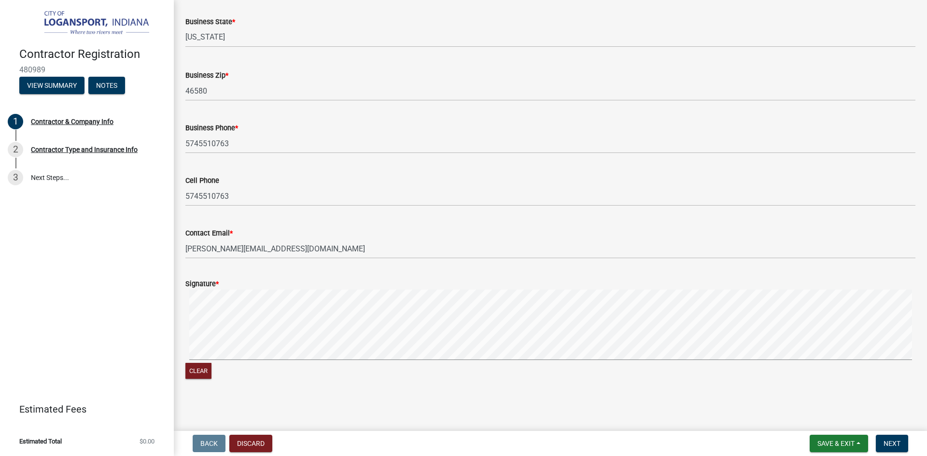
click at [270, 364] on div "Clear" at bounding box center [550, 336] width 730 height 92
click at [274, 363] on div "Clear" at bounding box center [550, 336] width 730 height 92
click at [335, 363] on div "Clear" at bounding box center [550, 336] width 730 height 92
type input "[PERSON_NAME]"
click at [893, 440] on span "Next" at bounding box center [891, 444] width 17 height 8
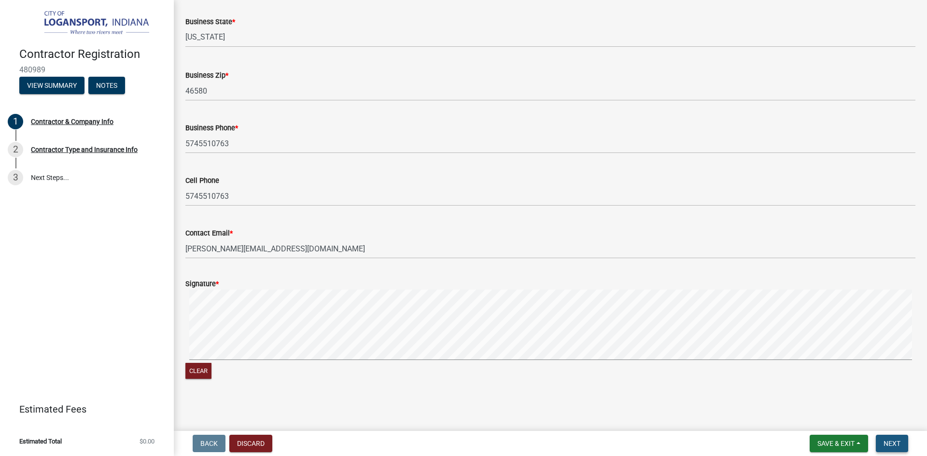
scroll to position [0, 0]
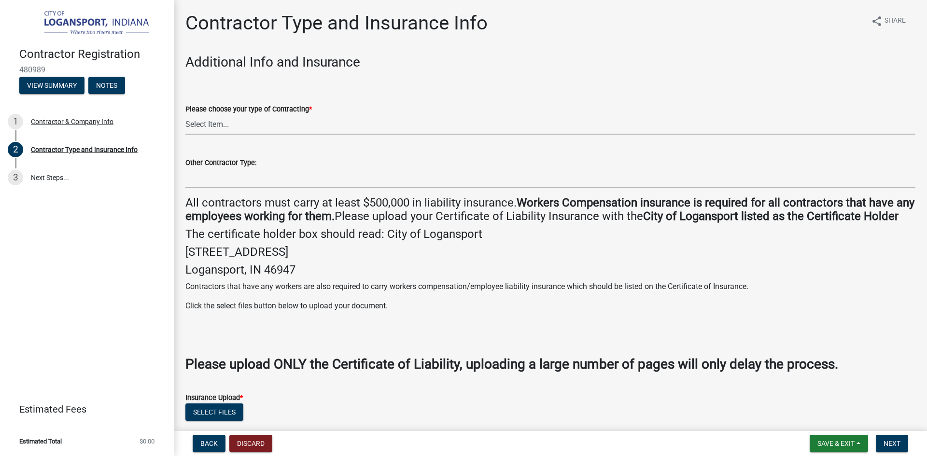
click at [270, 125] on select "Select Item... Plumber General HVAC Other Roofer Tree Service Demolition" at bounding box center [550, 125] width 730 height 20
click at [185, 115] on select "Select Item... Plumber General HVAC Other Roofer Tree Service Demolition" at bounding box center [550, 125] width 730 height 20
select select "03705ffd-7527-4ddb-a600-46f4763bc457"
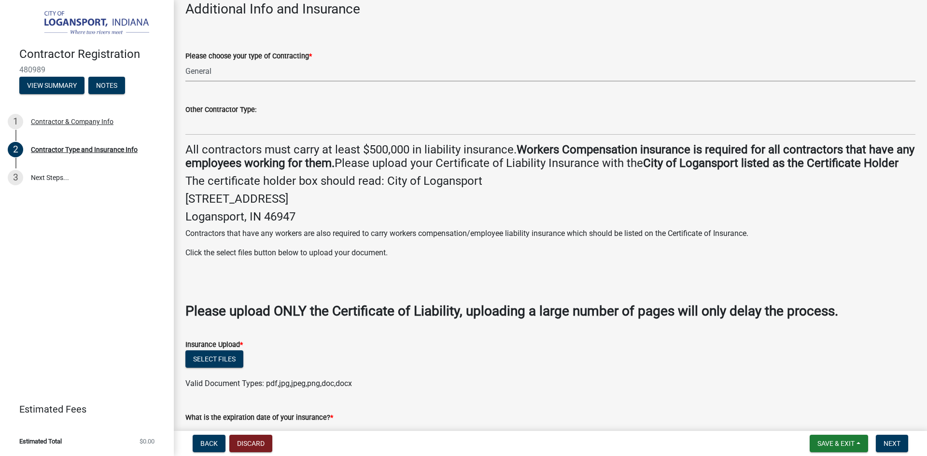
scroll to position [145, 0]
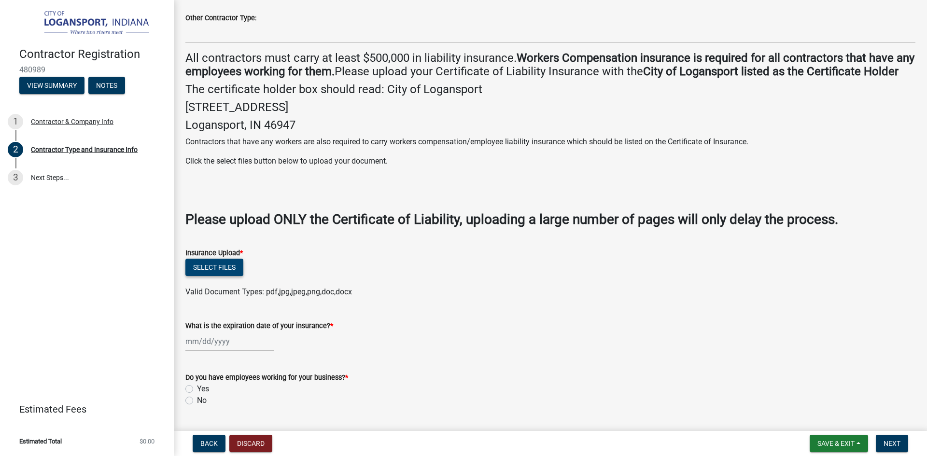
click at [216, 276] on button "Select files" at bounding box center [214, 267] width 58 height 17
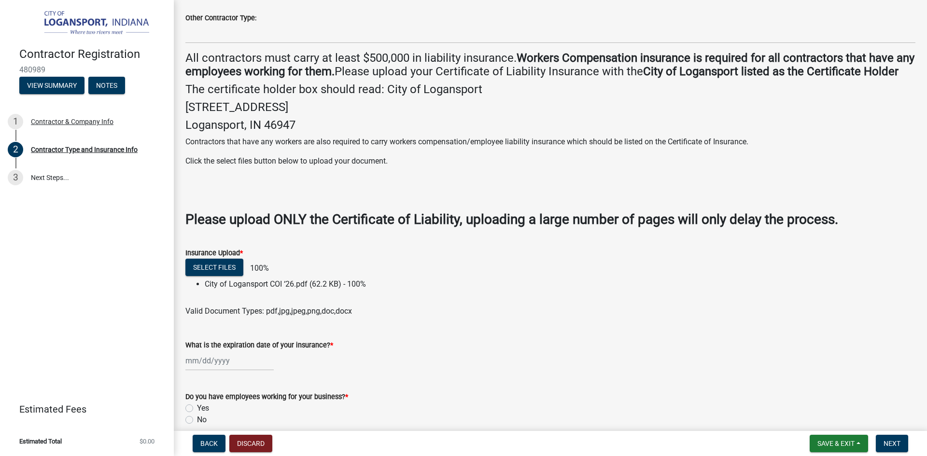
select select "9"
select select "2025"
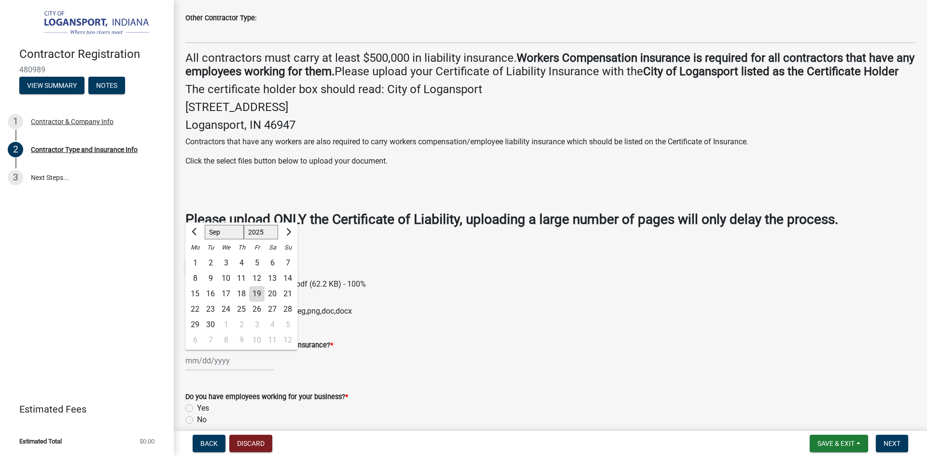
click at [244, 371] on div "[PERSON_NAME] Feb Mar Apr [PERSON_NAME][DATE] Oct Nov [DATE] 1526 1527 1528 152…" at bounding box center [229, 361] width 88 height 20
click at [289, 240] on button "Next month" at bounding box center [288, 231] width 12 height 15
select select "10"
click at [276, 302] on div "18" at bounding box center [272, 293] width 15 height 15
type input "[DATE]"
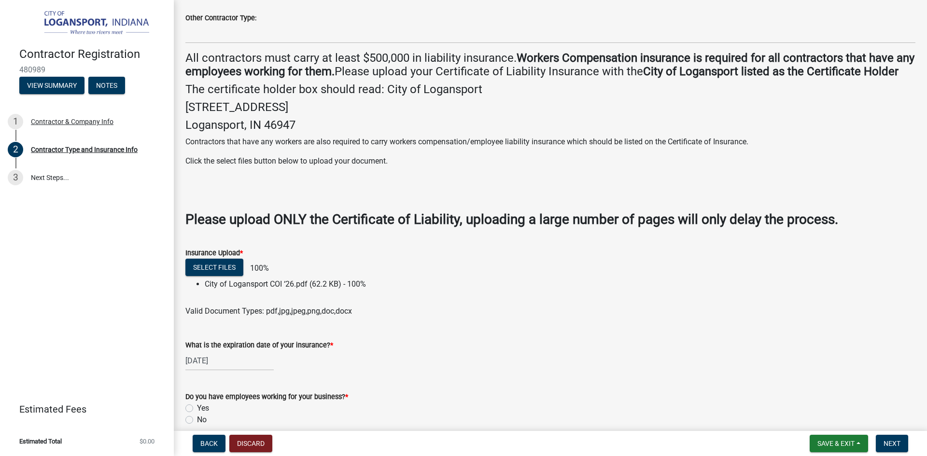
select select "10"
select select "2025"
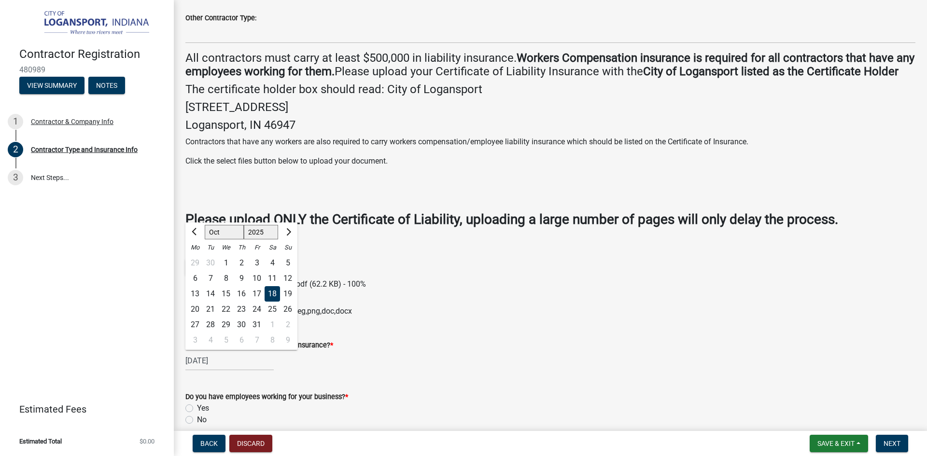
click at [232, 371] on div "[DATE] [PERSON_NAME] Apr May Jun [DATE] Aug Sep Oct Nov [DATE] 1526 1527 1528 1…" at bounding box center [229, 361] width 88 height 20
click at [238, 371] on input "[DATE]" at bounding box center [229, 361] width 88 height 20
type input "[DATE]"
click at [538, 371] on div "[DATE] Jan Feb Mar Apr May Jun [DATE] Aug Sep Oct Nov [DATE] 1526 1527 1528 152…" at bounding box center [550, 361] width 730 height 20
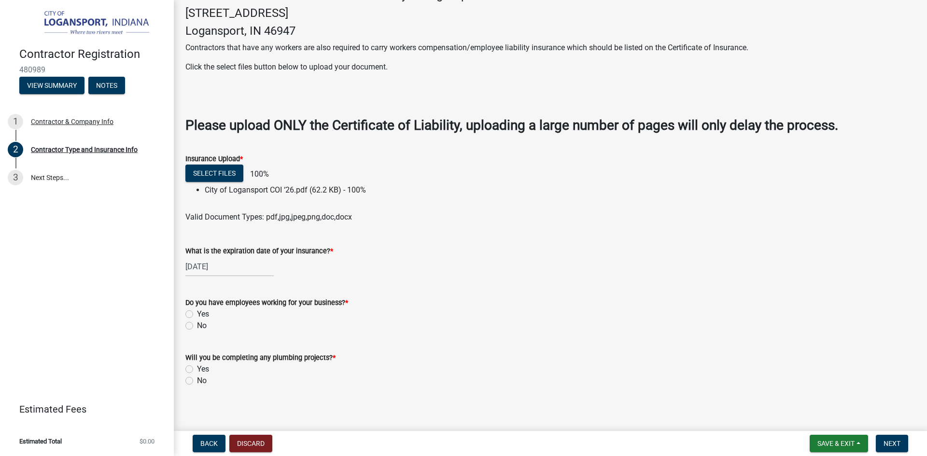
scroll to position [259, 0]
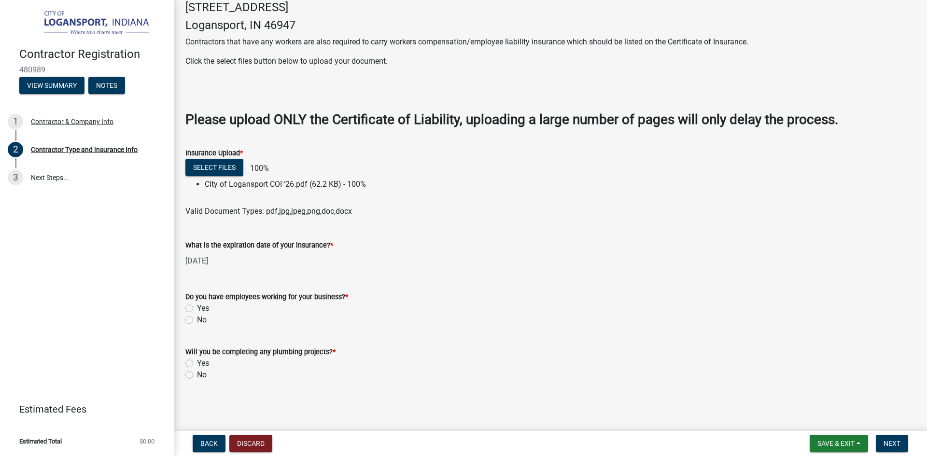
click at [197, 307] on label "Yes" at bounding box center [203, 309] width 12 height 12
click at [197, 307] on input "Yes" at bounding box center [200, 306] width 6 height 6
radio input "true"
click at [197, 373] on label "No" at bounding box center [202, 375] width 10 height 12
click at [197, 373] on input "No" at bounding box center [200, 372] width 6 height 6
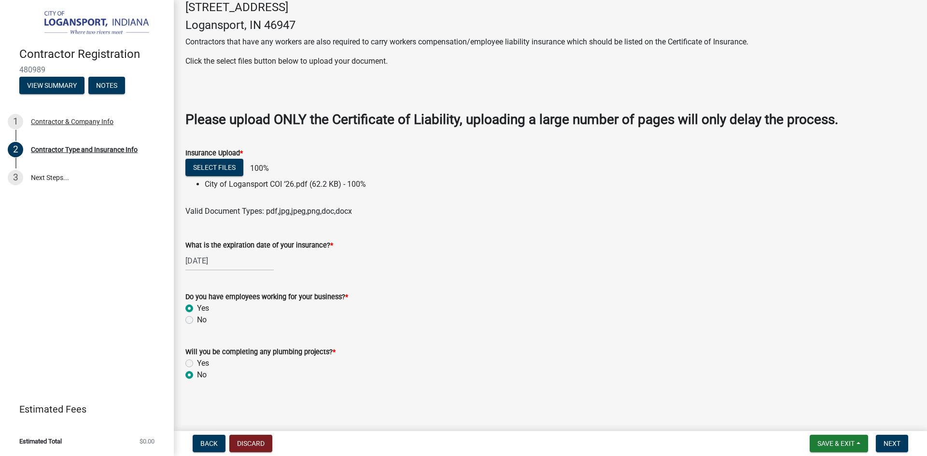
radio input "true"
click at [900, 441] on span "Next" at bounding box center [891, 444] width 17 height 8
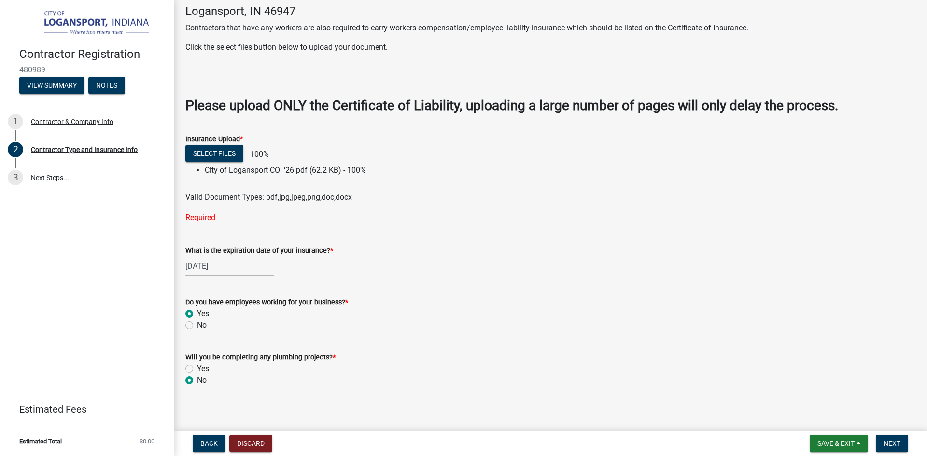
click at [352, 223] on div "Insurance Upload * Select files 100% City of Logansport COI ‘26.pdf (62.2 KB) -…" at bounding box center [550, 173] width 730 height 102
click at [232, 162] on button "Select files" at bounding box center [214, 153] width 58 height 17
click at [378, 193] on wm-upload "Select files 100% City of Logansport COI ‘26.pdf (62.2 KB) - 100% Valid Documen…" at bounding box center [550, 174] width 730 height 58
click at [233, 159] on button "Select files" at bounding box center [214, 153] width 58 height 17
click at [887, 443] on span "Next" at bounding box center [891, 444] width 17 height 8
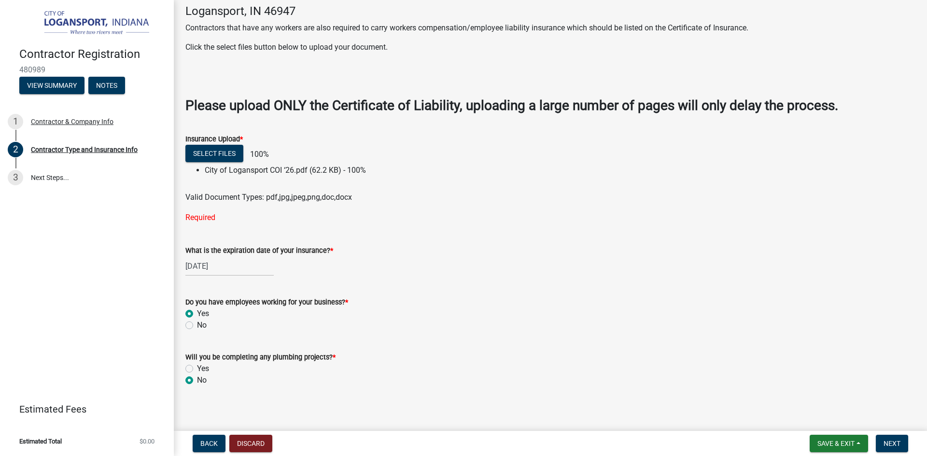
click at [513, 271] on div "[DATE]" at bounding box center [550, 266] width 730 height 20
drag, startPoint x: 225, startPoint y: 161, endPoint x: 453, endPoint y: 184, distance: 229.5
click at [453, 176] on li "City of Logansport COI ‘26.pdf (62.2 KB) - 100%" at bounding box center [560, 171] width 711 height 12
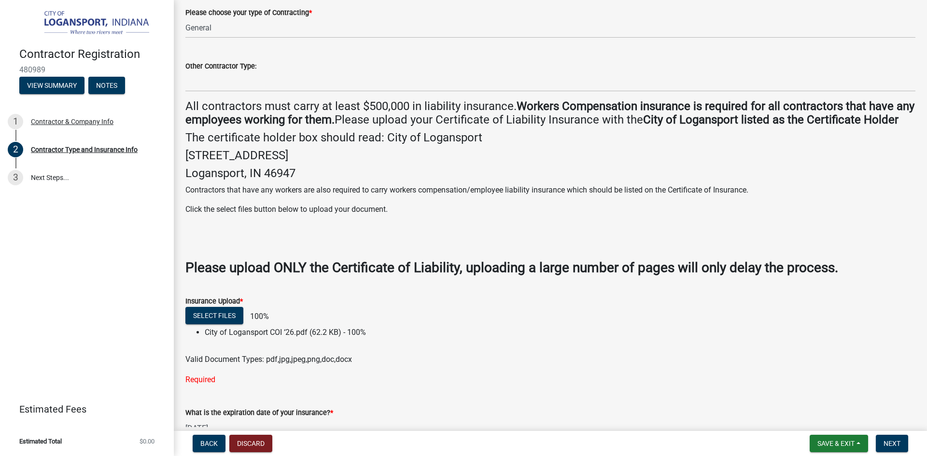
scroll to position [278, 0]
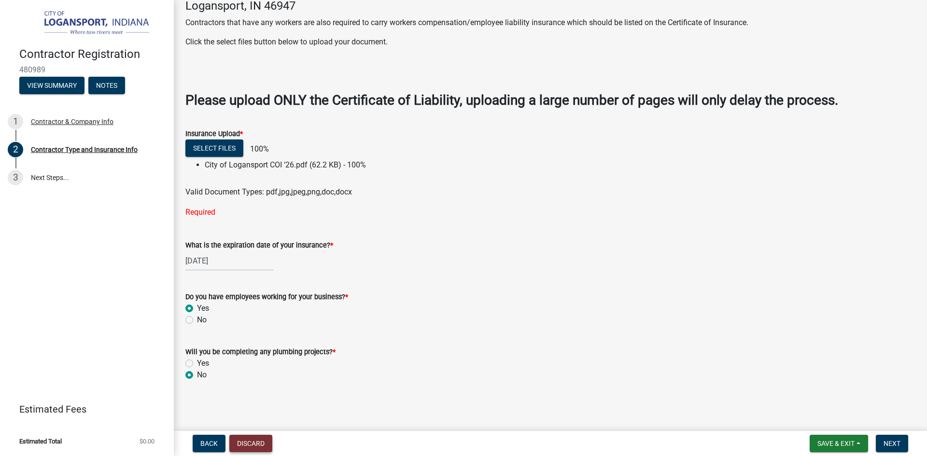
click at [248, 439] on button "Discard" at bounding box center [250, 443] width 43 height 17
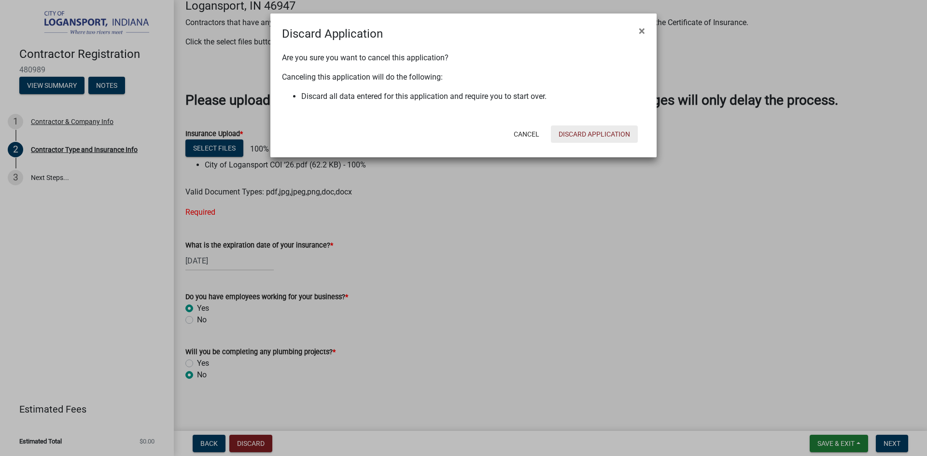
click at [594, 132] on button "Discard Application" at bounding box center [594, 133] width 87 height 17
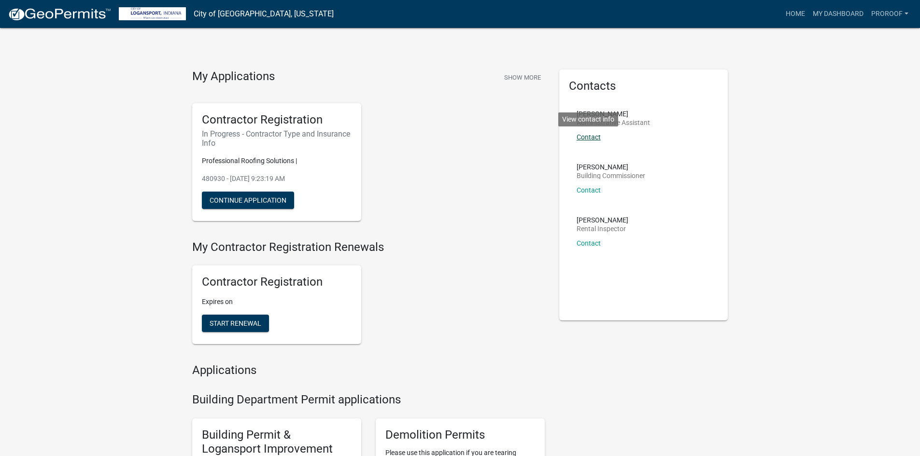
click at [592, 134] on link "Contact" at bounding box center [588, 137] width 24 height 8
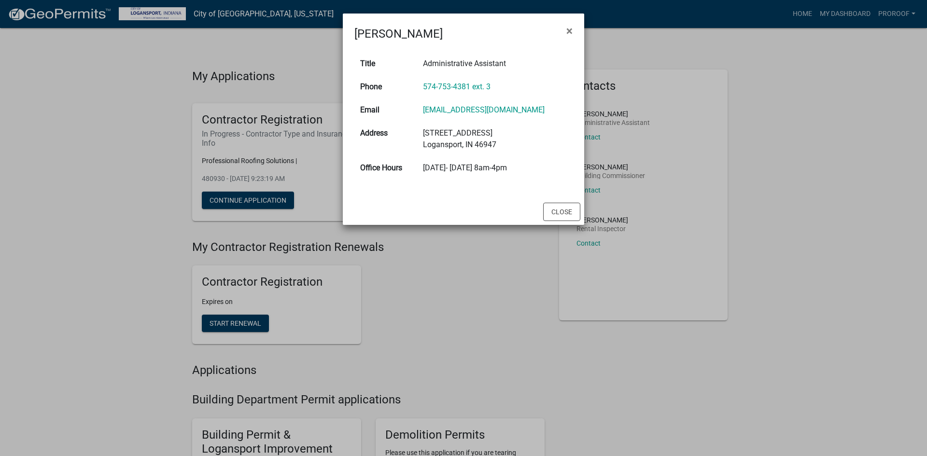
click at [262, 318] on ngb-modal-window "[PERSON_NAME] × Title Administrative Assistant Phone 574-753-4381 ext. 3 Email …" at bounding box center [463, 228] width 927 height 456
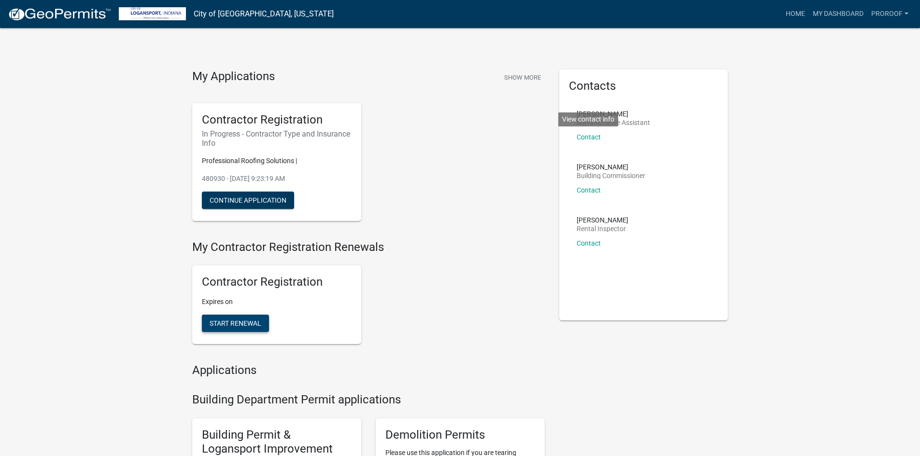
click at [240, 321] on span "Start Renewal" at bounding box center [235, 324] width 52 height 8
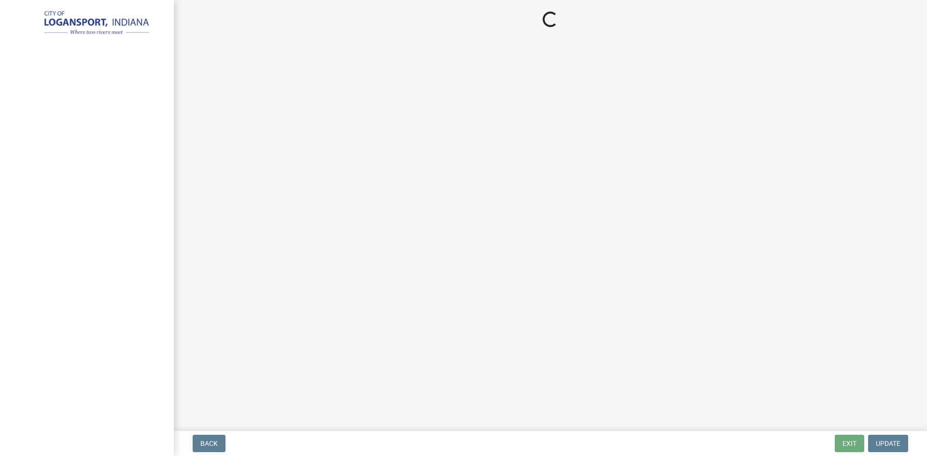
select select "IN"
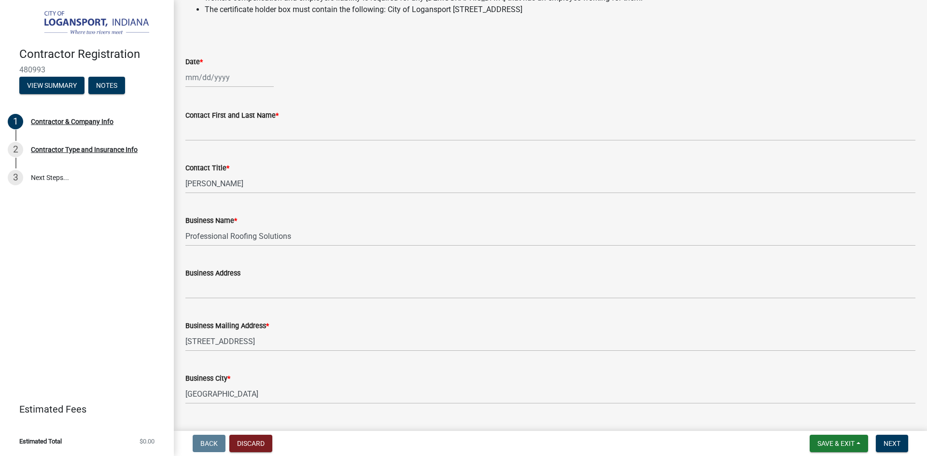
scroll to position [193, 0]
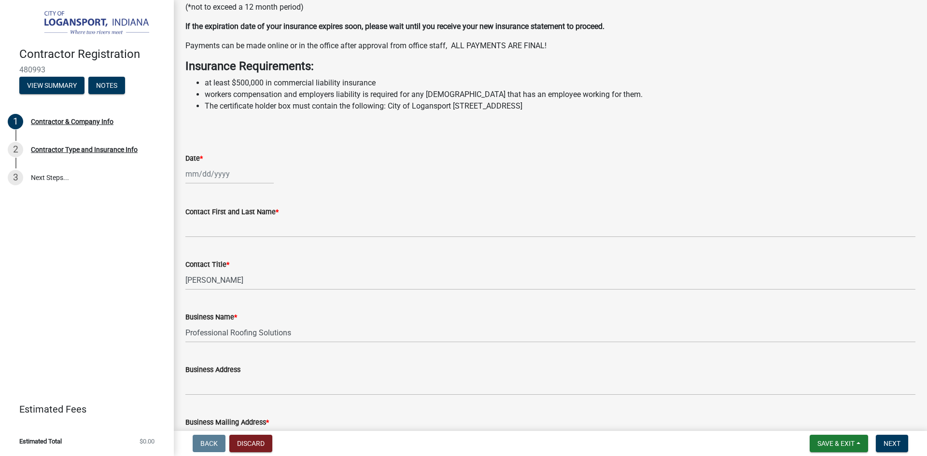
select select "9"
select select "2025"
click at [228, 184] on div "[PERSON_NAME] Feb Mar Apr [PERSON_NAME][DATE] Oct Nov [DATE] 1526 1527 1528 152…" at bounding box center [229, 174] width 88 height 20
click at [261, 264] on div "19" at bounding box center [256, 256] width 15 height 15
type input "[DATE]"
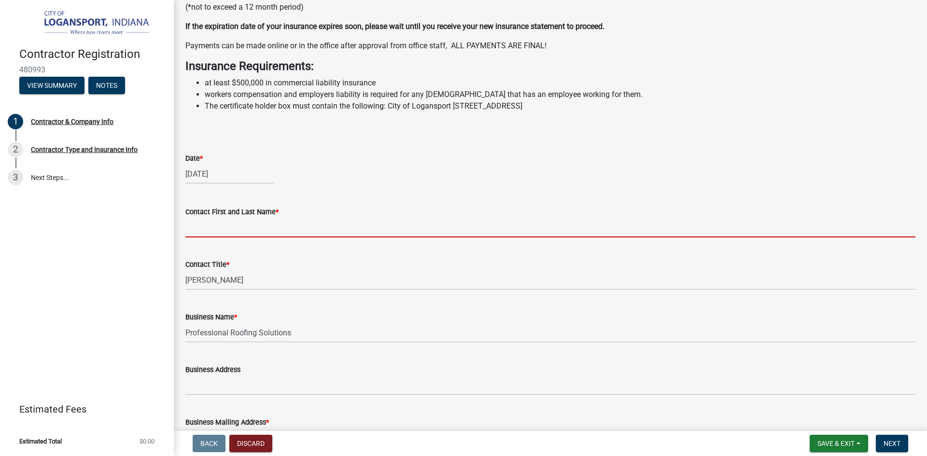
click at [260, 237] on input "Contact First and Last Name *" at bounding box center [550, 228] width 730 height 20
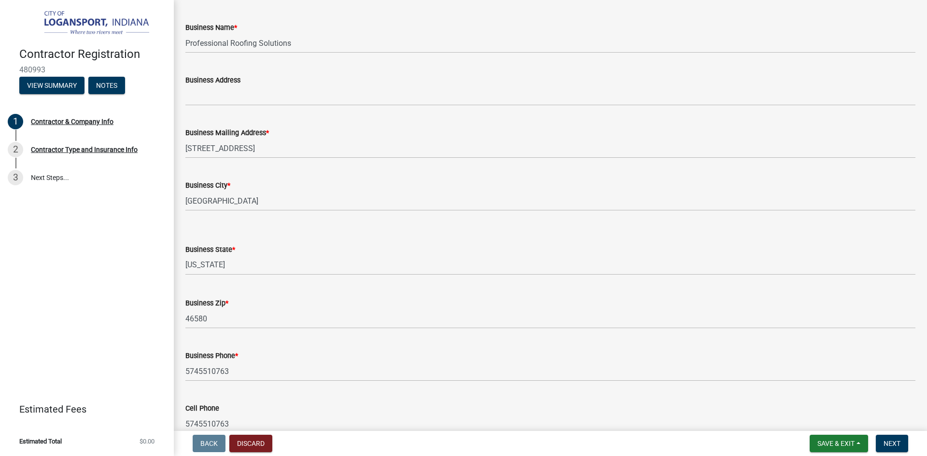
scroll to position [724, 0]
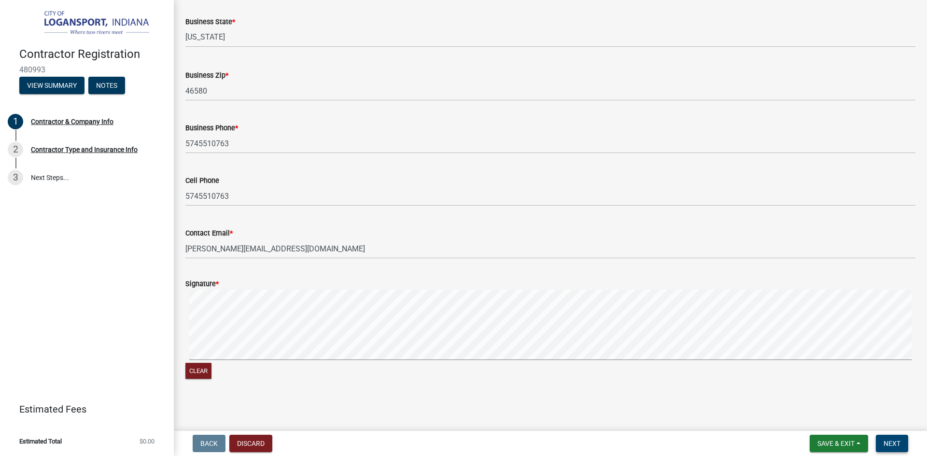
type input "[PERSON_NAME]"
click at [886, 440] on span "Next" at bounding box center [891, 444] width 17 height 8
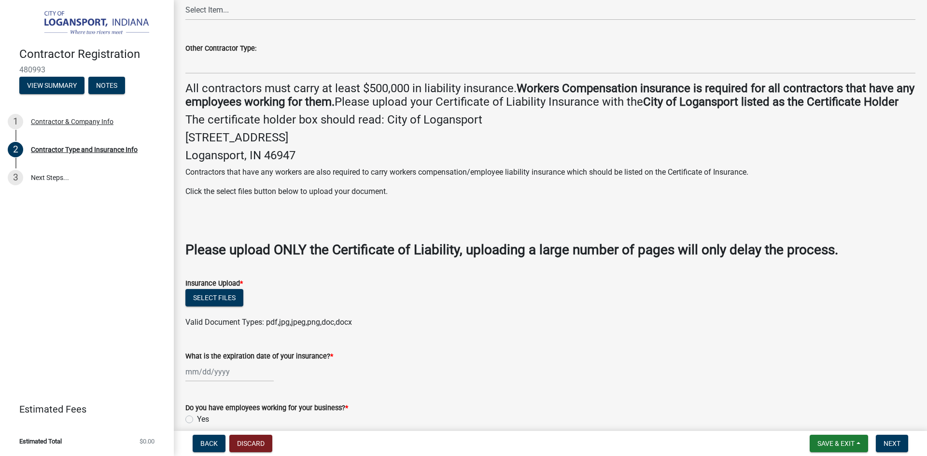
scroll to position [239, 0]
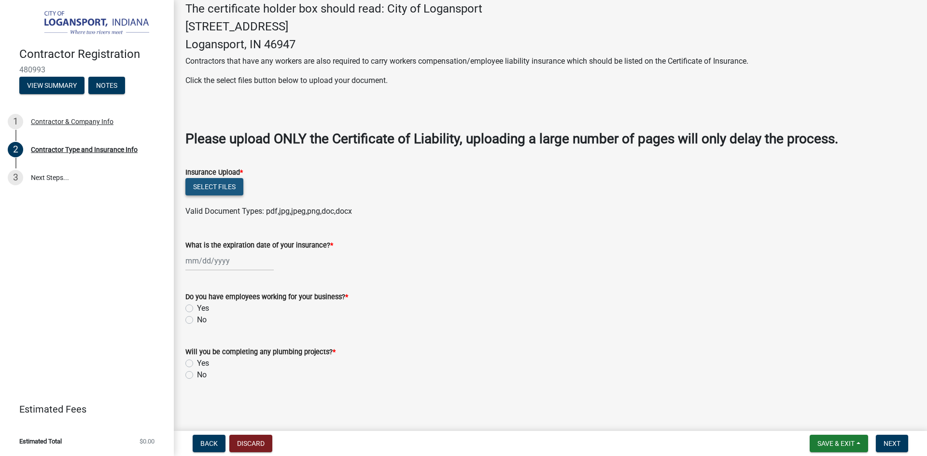
click at [222, 184] on button "Select files" at bounding box center [214, 186] width 58 height 17
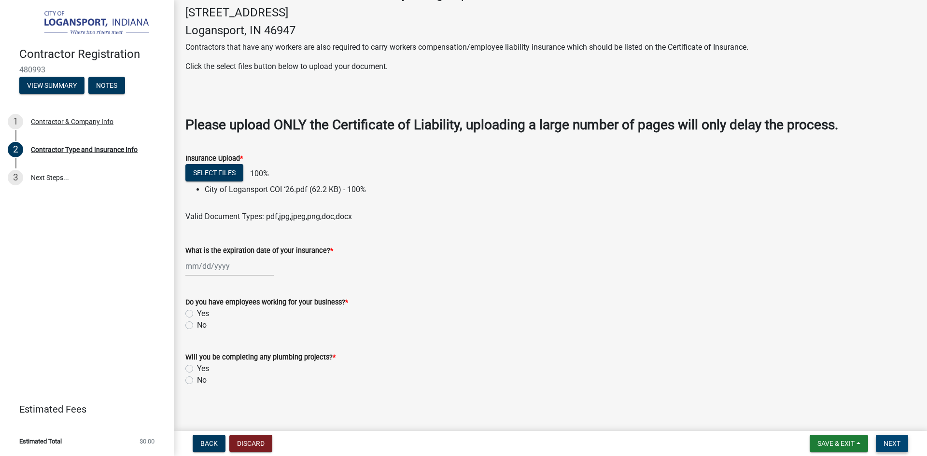
click at [892, 445] on span "Next" at bounding box center [891, 444] width 17 height 8
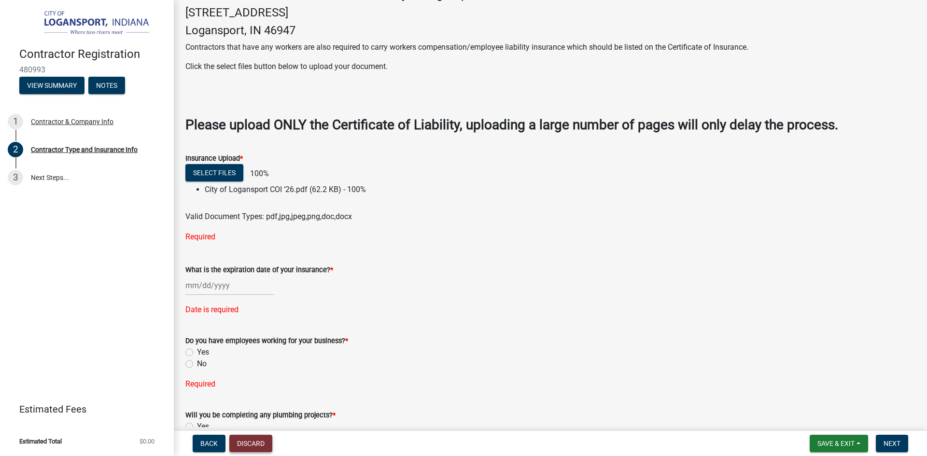
click at [242, 440] on button "Discard" at bounding box center [250, 443] width 43 height 17
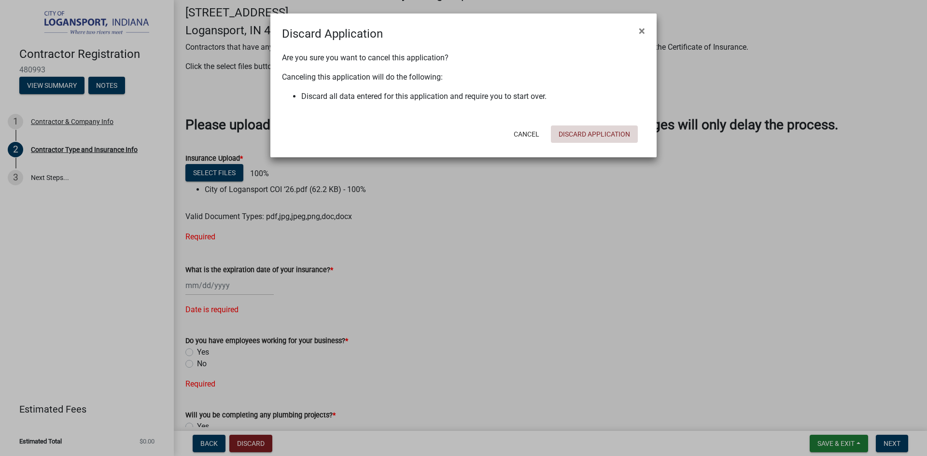
click at [590, 131] on button "Discard Application" at bounding box center [594, 133] width 87 height 17
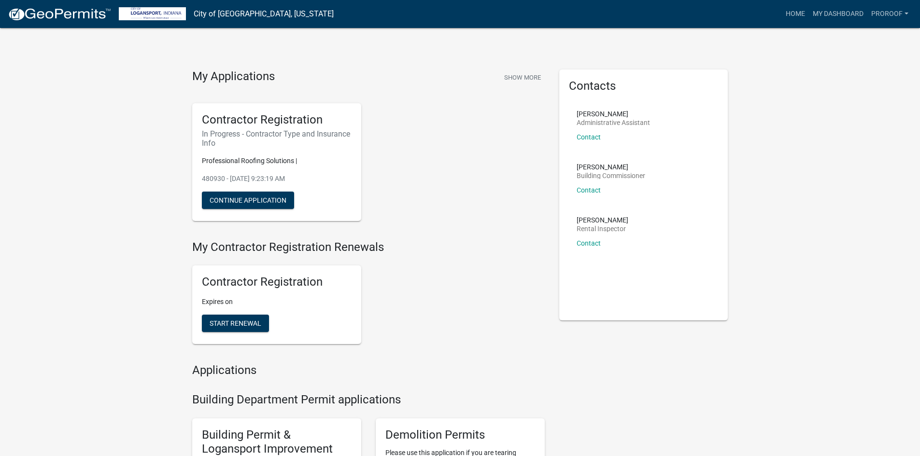
click at [235, 326] on span "Start Renewal" at bounding box center [235, 324] width 52 height 8
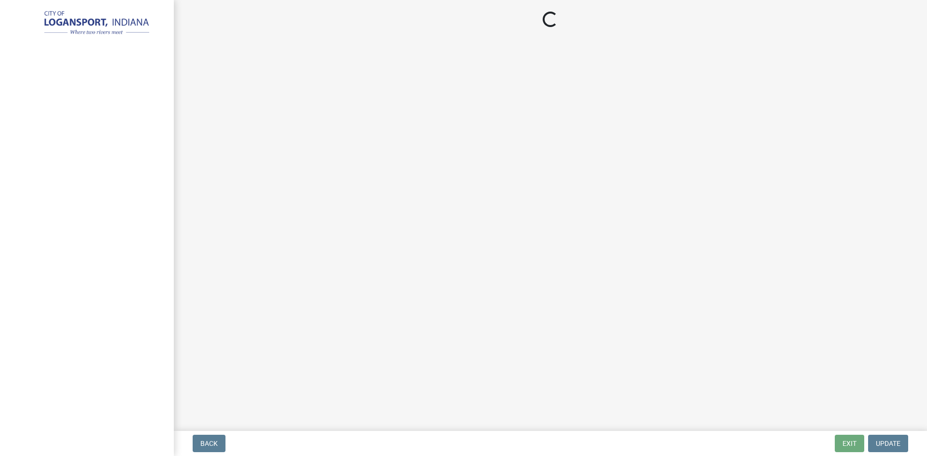
select select "IN"
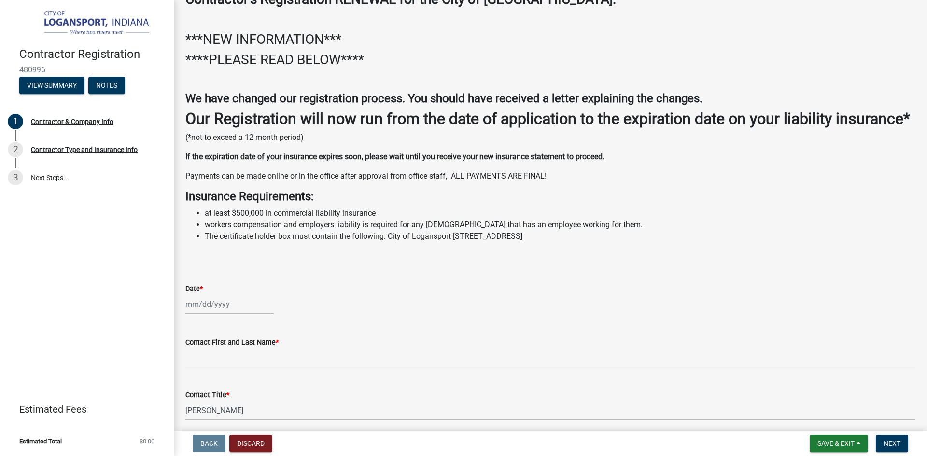
scroll to position [145, 0]
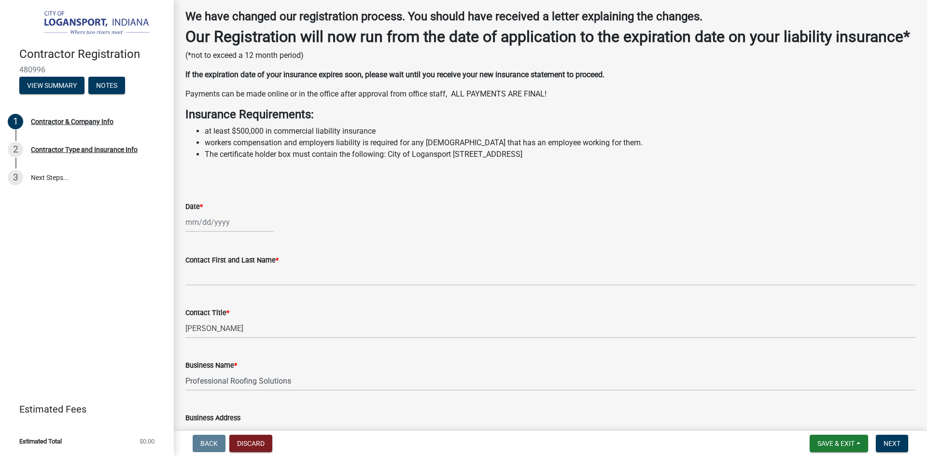
click at [214, 232] on div at bounding box center [229, 222] width 88 height 20
select select "9"
select select "2025"
click at [255, 312] on div "19" at bounding box center [256, 304] width 15 height 15
type input "[DATE]"
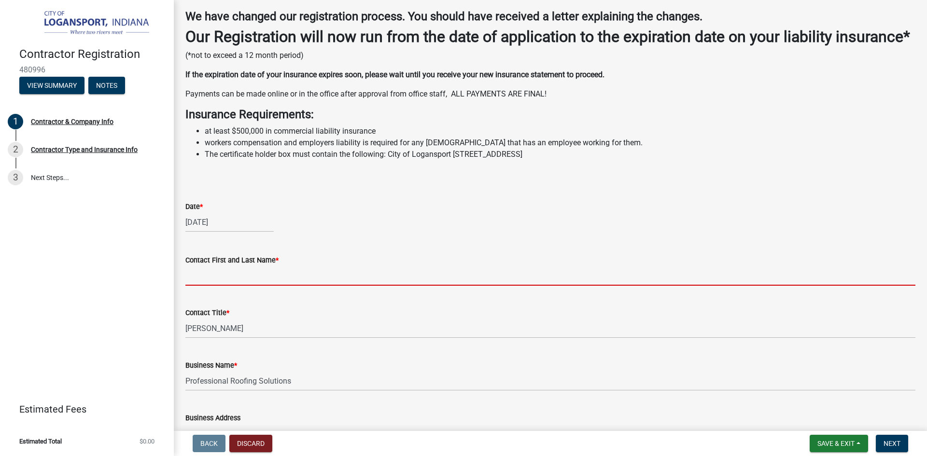
click at [237, 286] on input "Contact First and Last Name *" at bounding box center [550, 276] width 730 height 20
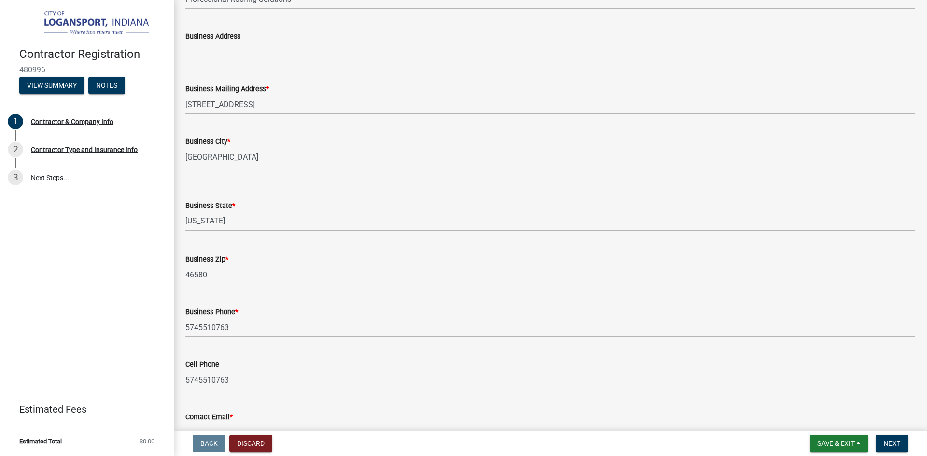
scroll to position [724, 0]
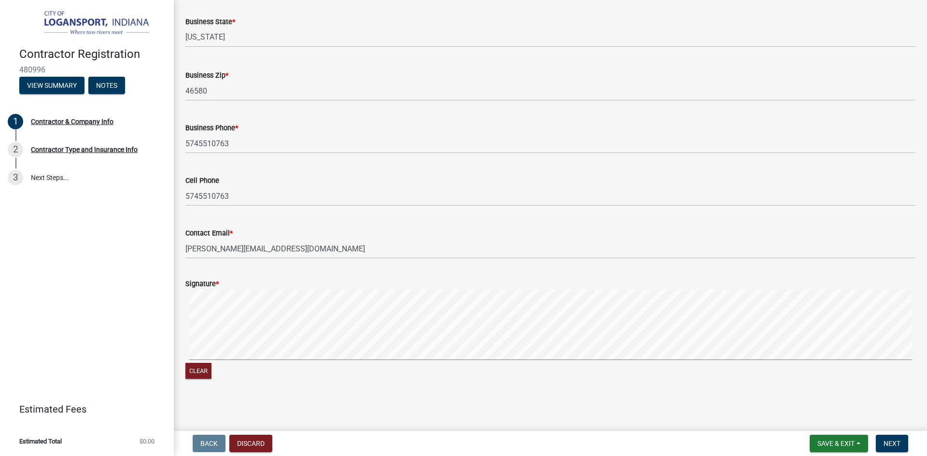
type input "[PERSON_NAME]"
click at [897, 442] on span "Next" at bounding box center [891, 444] width 17 height 8
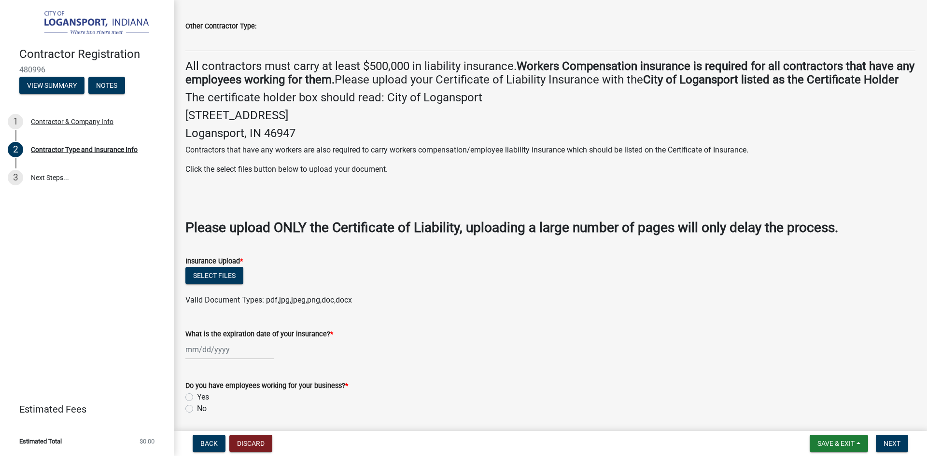
scroll to position [145, 0]
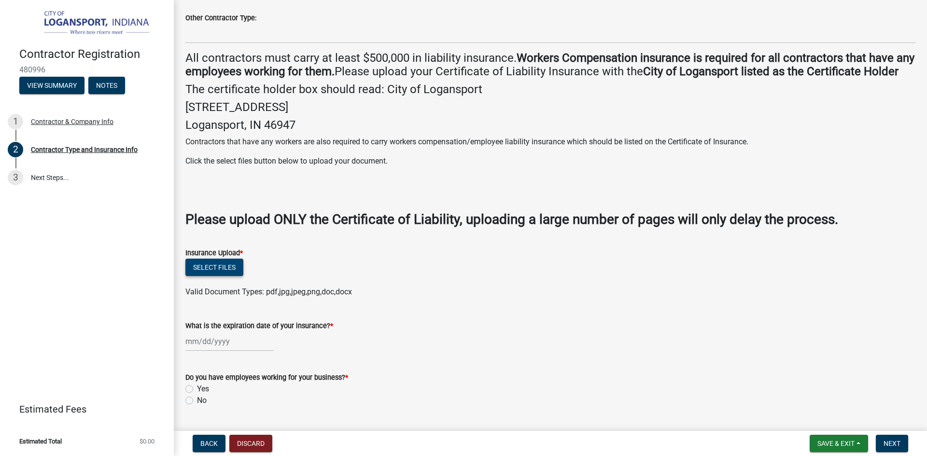
click at [208, 276] on button "Select files" at bounding box center [214, 267] width 58 height 17
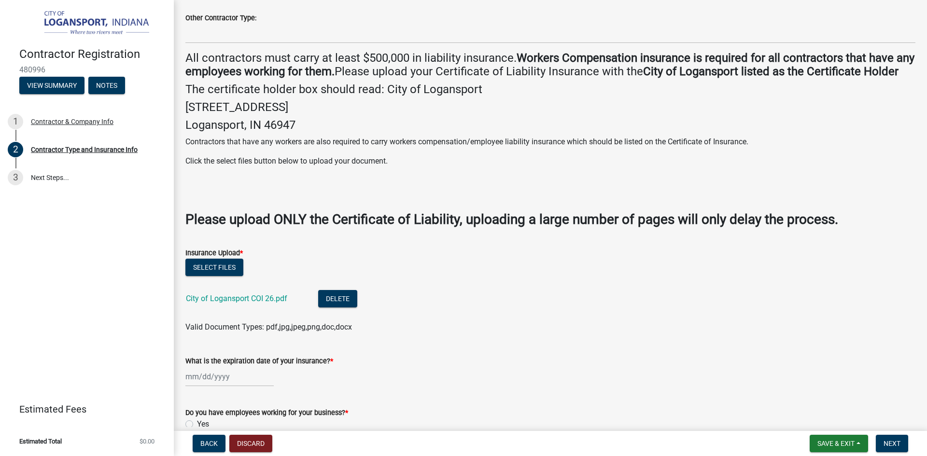
click at [245, 387] on div at bounding box center [229, 377] width 88 height 20
select select "9"
select select "2025"
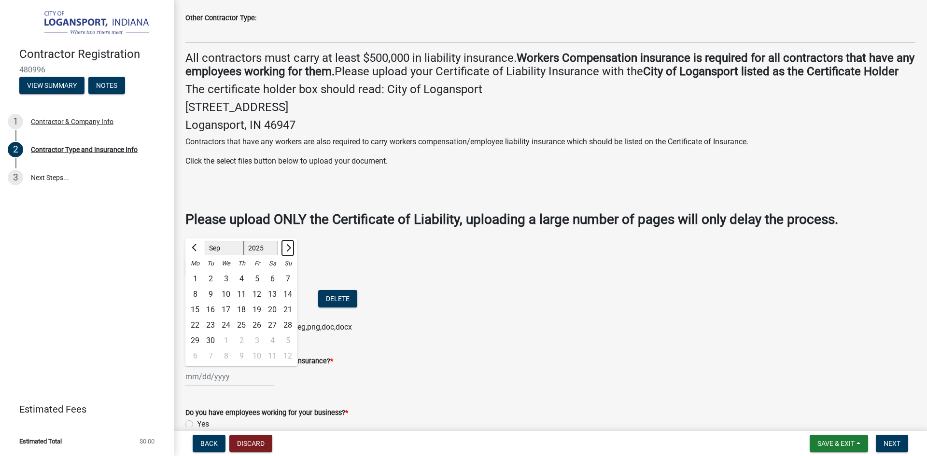
click at [287, 251] on span "Next month" at bounding box center [287, 247] width 7 height 7
select select "10"
click at [272, 318] on div "18" at bounding box center [272, 309] width 15 height 15
type input "[DATE]"
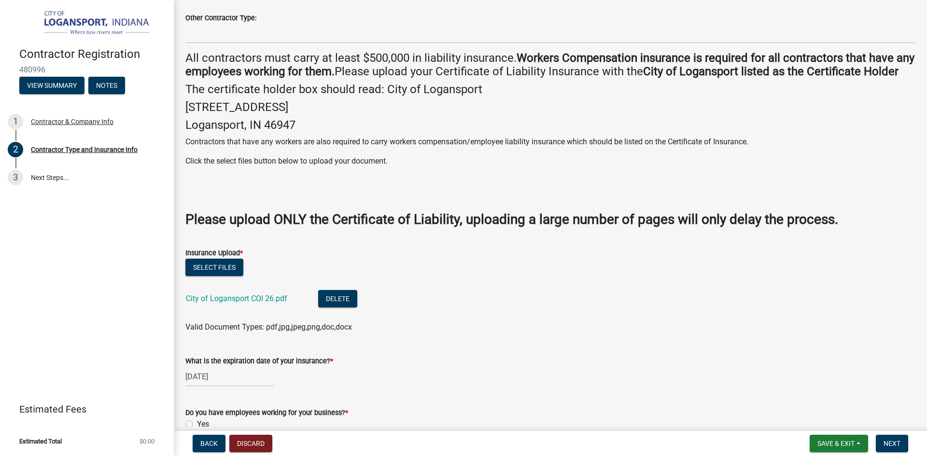
click at [231, 387] on div "[DATE]" at bounding box center [229, 377] width 88 height 20
select select "10"
select select "2025"
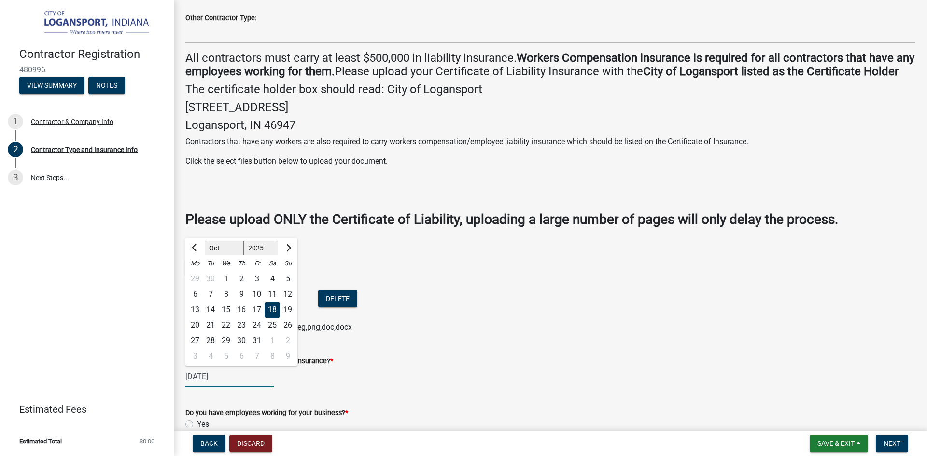
click at [235, 387] on input "[DATE]" at bounding box center [229, 377] width 88 height 20
type input "[DATE]"
click at [478, 321] on ul "City of Logansport COI 26.pdf Delete" at bounding box center [550, 300] width 730 height 43
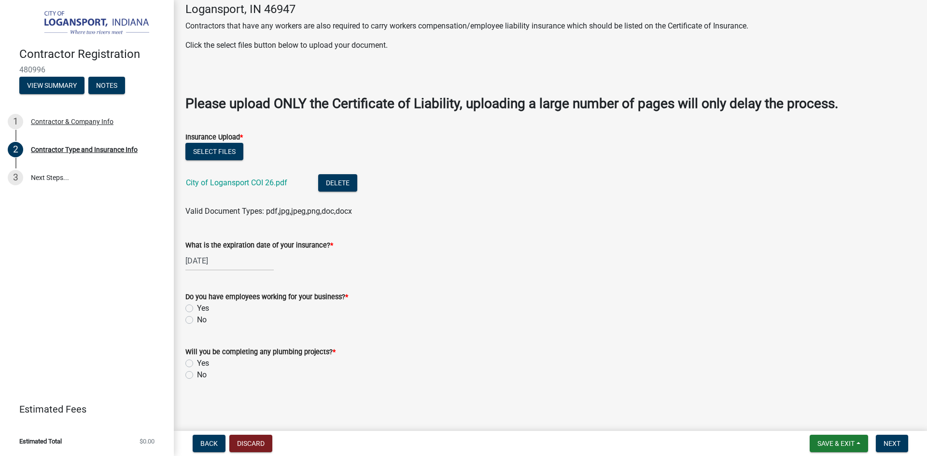
scroll to position [275, 0]
drag, startPoint x: 189, startPoint y: 308, endPoint x: 178, endPoint y: 369, distance: 61.7
click at [197, 309] on label "Yes" at bounding box center [203, 309] width 12 height 12
click at [197, 309] on input "Yes" at bounding box center [200, 306] width 6 height 6
radio input "true"
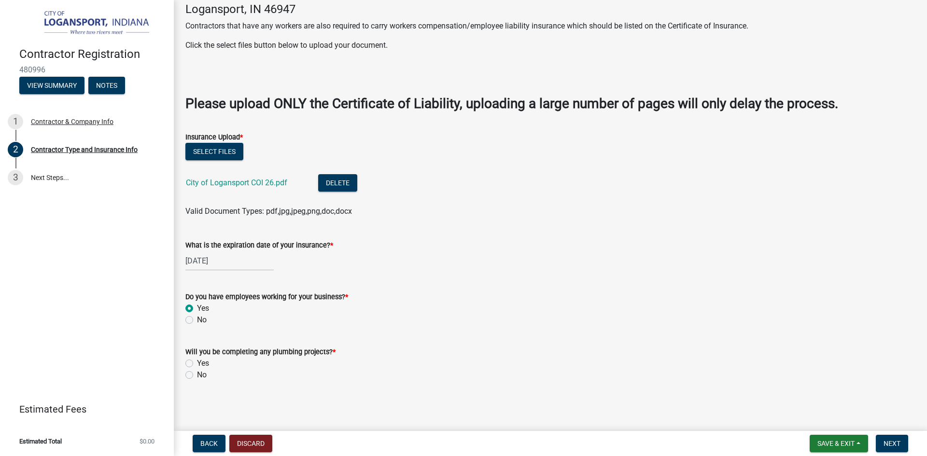
click at [197, 376] on label "No" at bounding box center [202, 375] width 10 height 12
click at [197, 376] on input "No" at bounding box center [200, 372] width 6 height 6
radio input "true"
click at [899, 444] on span "Next" at bounding box center [891, 444] width 17 height 8
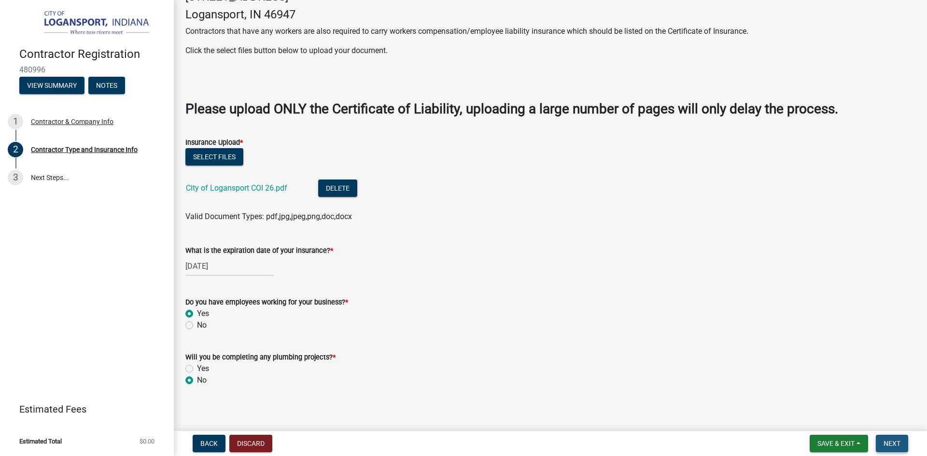
scroll to position [294, 0]
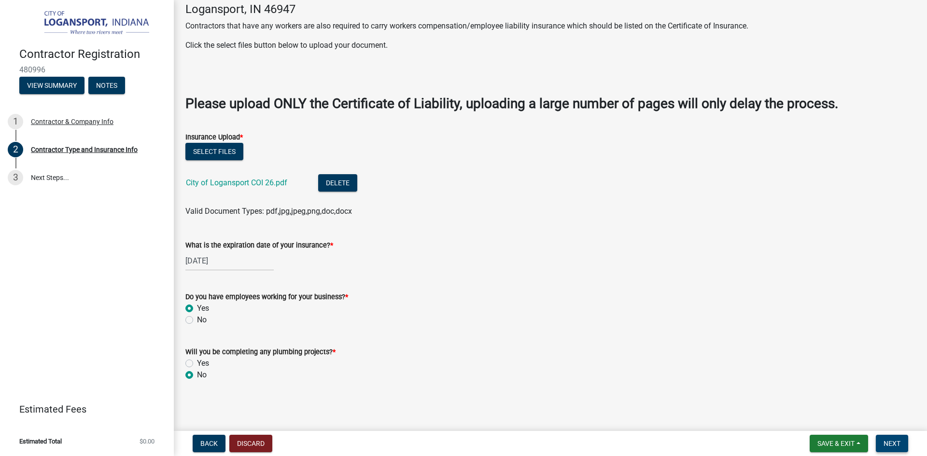
click at [895, 441] on span "Next" at bounding box center [891, 444] width 17 height 8
click at [890, 440] on span "Next" at bounding box center [891, 444] width 17 height 8
click at [892, 444] on span "Next" at bounding box center [891, 444] width 17 height 8
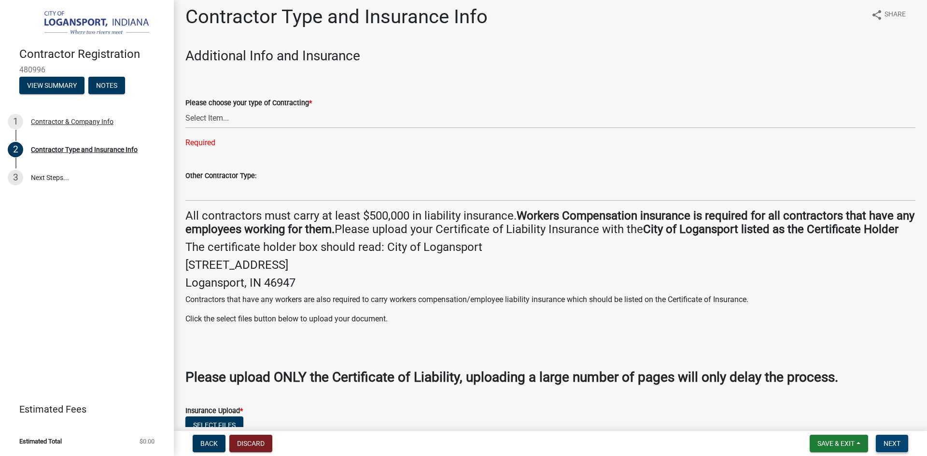
scroll to position [0, 0]
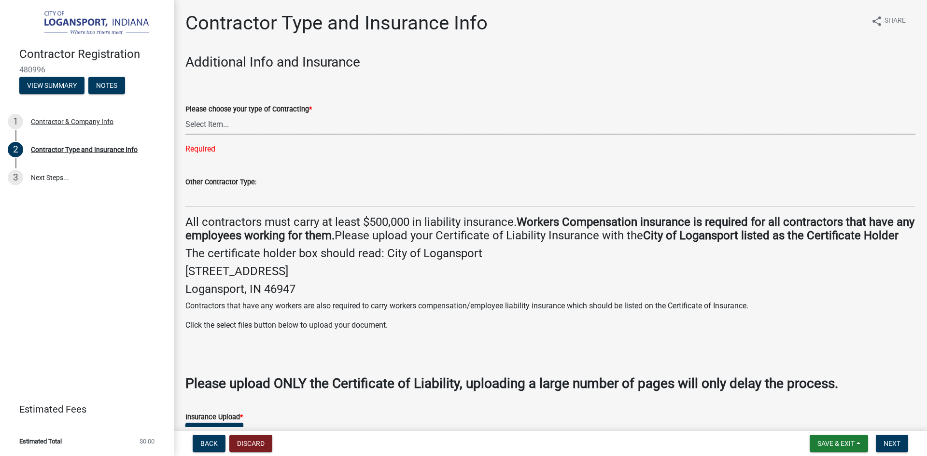
click at [327, 122] on select "Select Item... Plumber General HVAC Other Roofer Tree Service Demolition" at bounding box center [550, 125] width 730 height 20
click at [185, 115] on select "Select Item... Plumber General HVAC Other Roofer Tree Service Demolition" at bounding box center [550, 125] width 730 height 20
select select "03705ffd-7527-4ddb-a600-46f4763bc457"
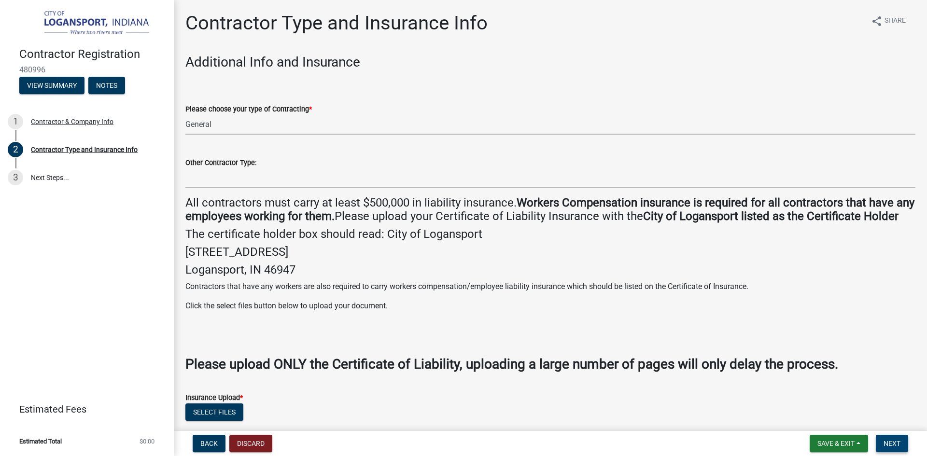
click at [896, 445] on span "Next" at bounding box center [891, 444] width 17 height 8
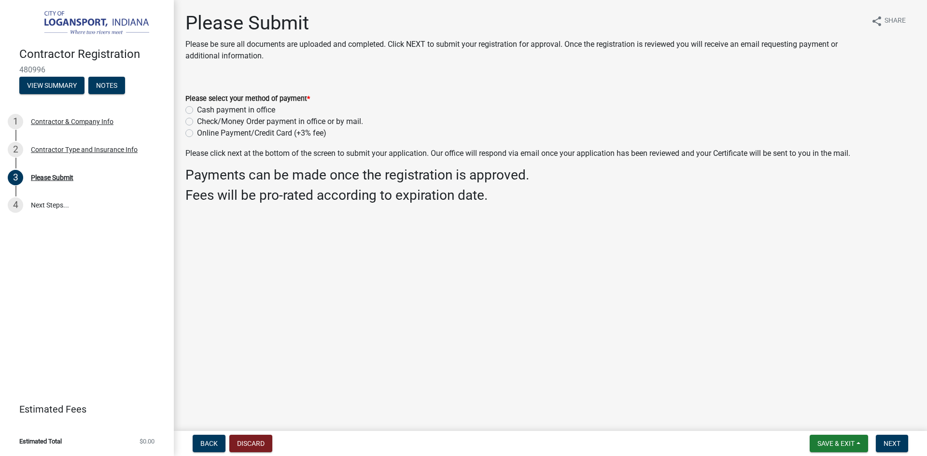
click at [197, 132] on label "Online Payment/Credit Card (+3% fee)" at bounding box center [261, 133] width 129 height 12
click at [197, 132] on input "Online Payment/Credit Card (+3% fee)" at bounding box center [200, 130] width 6 height 6
radio input "true"
click at [901, 443] on button "Next" at bounding box center [892, 443] width 32 height 17
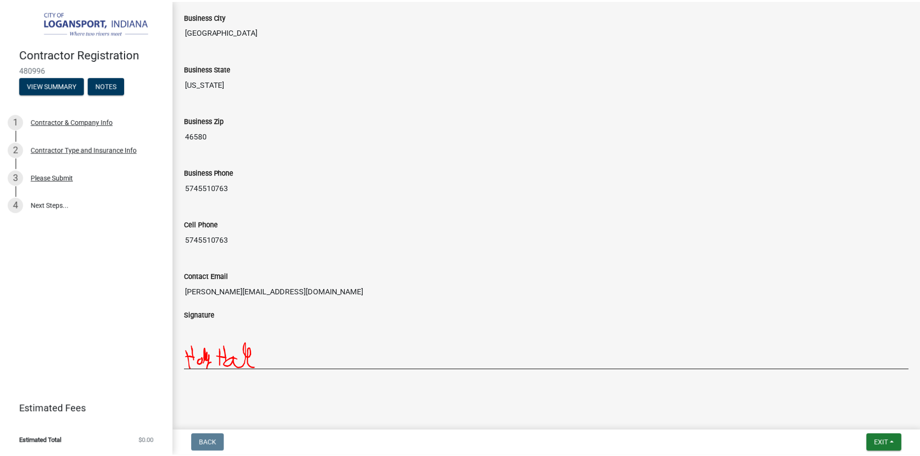
scroll to position [727, 0]
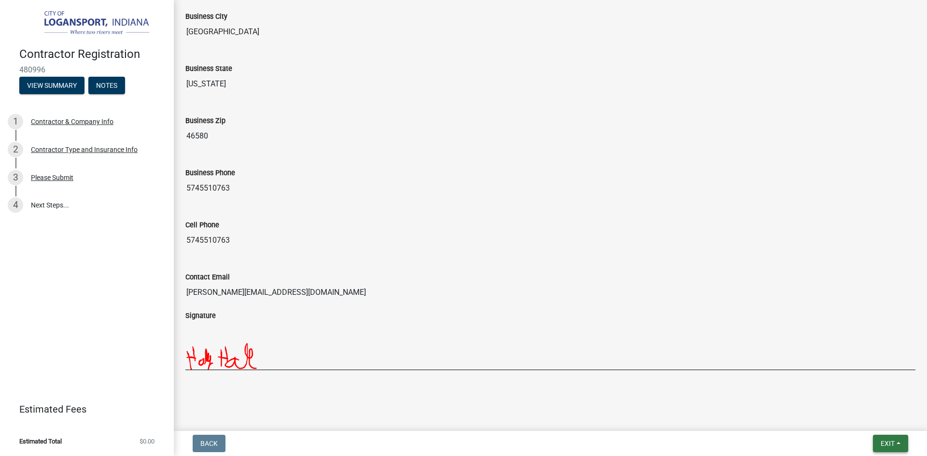
click at [886, 441] on span "Exit" at bounding box center [887, 444] width 14 height 8
click at [870, 421] on button "Save & Exit" at bounding box center [869, 418] width 77 height 23
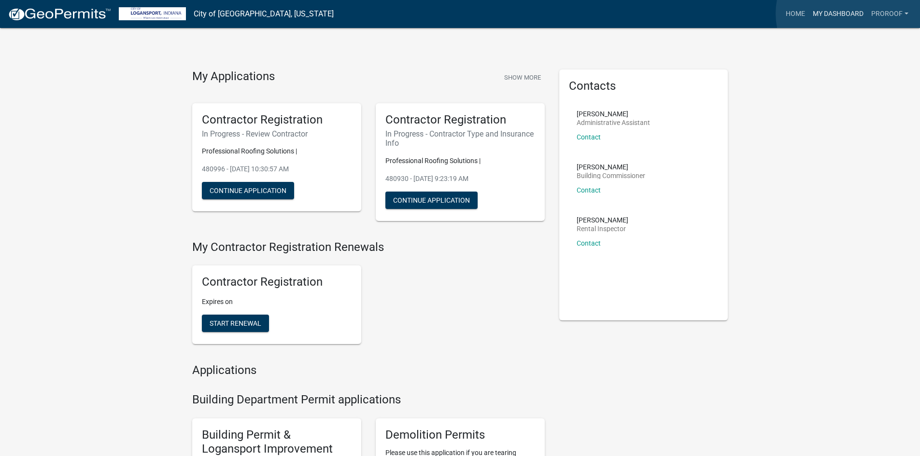
click at [849, 14] on link "My Dashboard" at bounding box center [838, 14] width 58 height 18
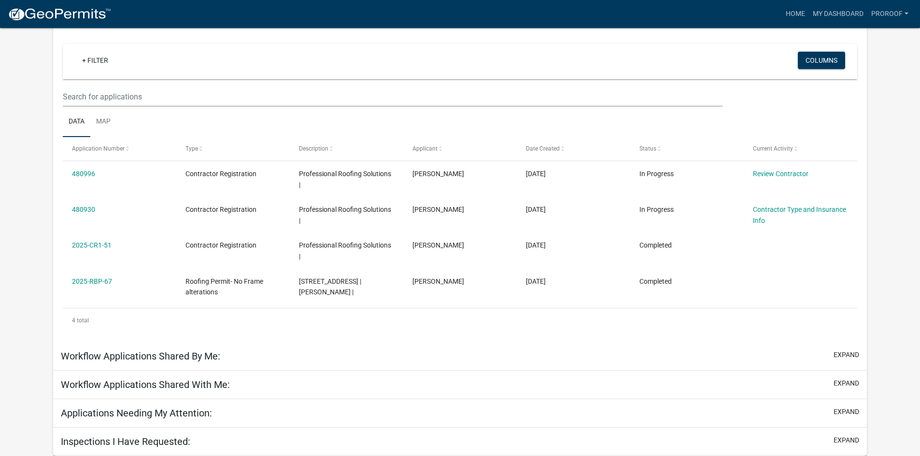
scroll to position [78, 0]
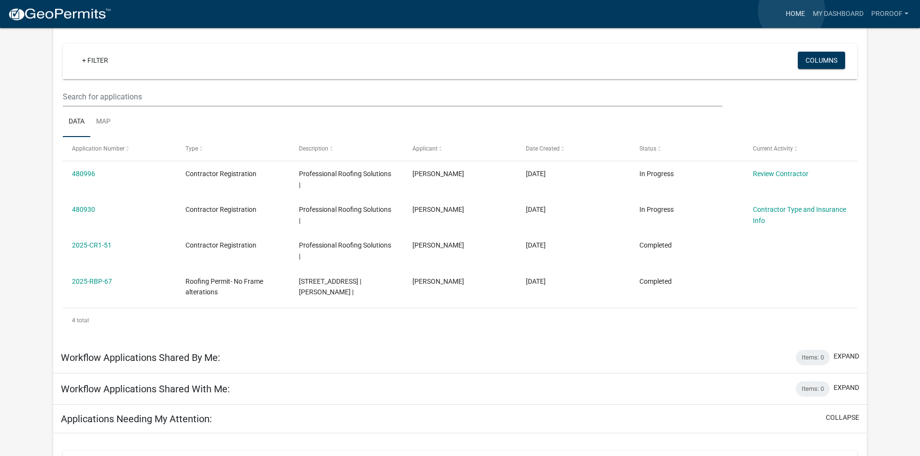
click at [791, 11] on link "Home" at bounding box center [794, 14] width 27 height 18
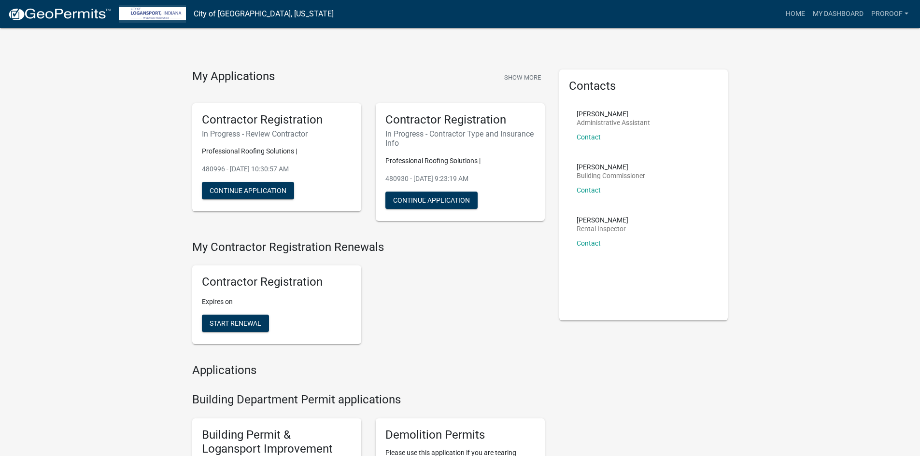
click at [162, 10] on img at bounding box center [152, 13] width 67 height 13
click at [82, 16] on img at bounding box center [59, 14] width 103 height 14
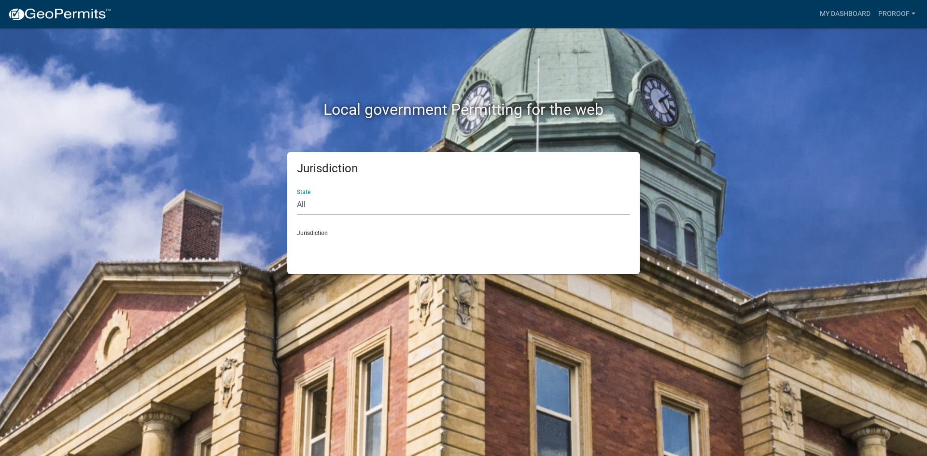
click at [367, 205] on select "All [US_STATE] [US_STATE] [US_STATE] [US_STATE] [US_STATE] [US_STATE] [US_STATE…" at bounding box center [463, 205] width 333 height 20
select select "[US_STATE]"
click at [297, 195] on select "All [US_STATE] [US_STATE] [US_STATE] [US_STATE] [US_STATE] [US_STATE] [US_STATE…" at bounding box center [463, 205] width 333 height 20
click at [345, 252] on select "City of [GEOGRAPHIC_DATA], [US_STATE] City of [GEOGRAPHIC_DATA], [US_STATE] Cit…" at bounding box center [463, 246] width 333 height 20
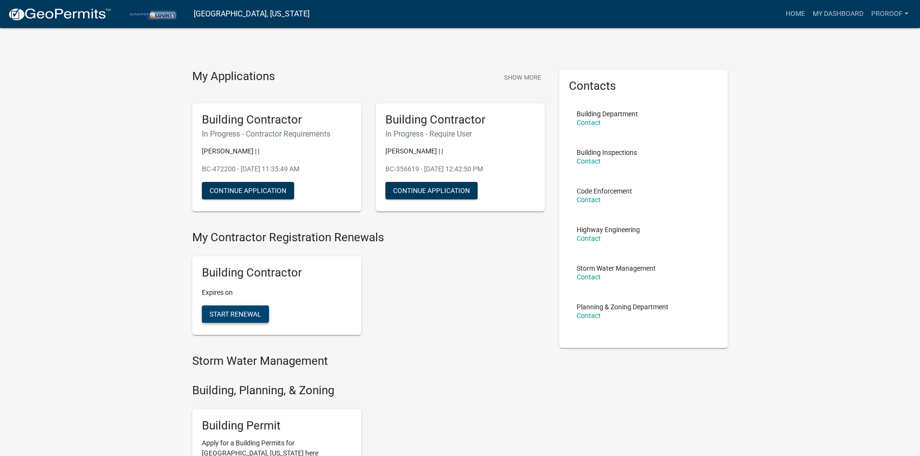
click at [240, 311] on span "Start Renewal" at bounding box center [235, 314] width 52 height 8
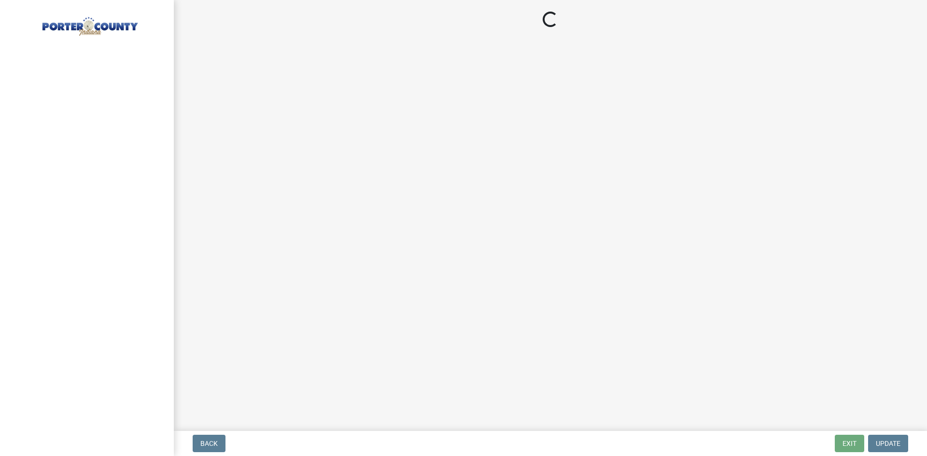
select select "IN"
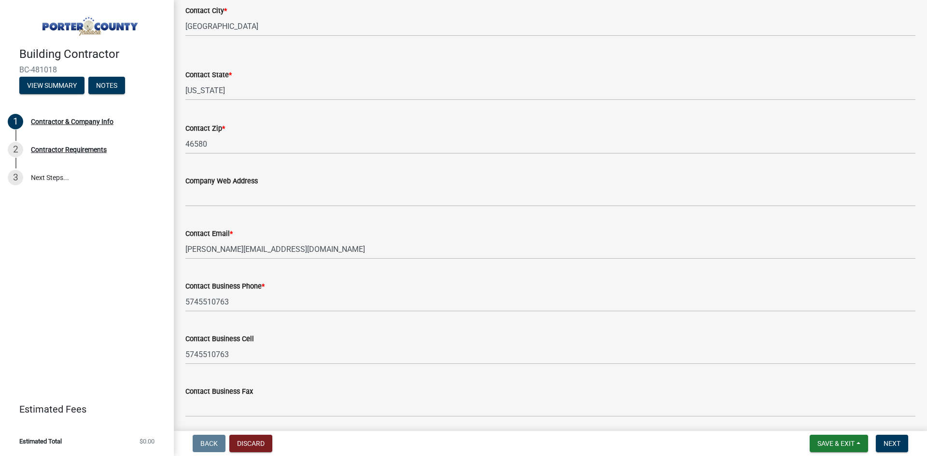
scroll to position [414, 0]
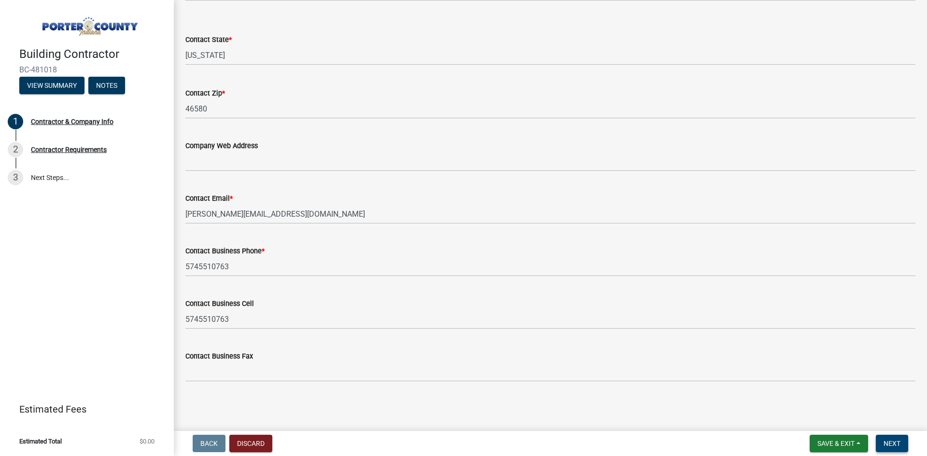
click at [900, 440] on span "Next" at bounding box center [891, 444] width 17 height 8
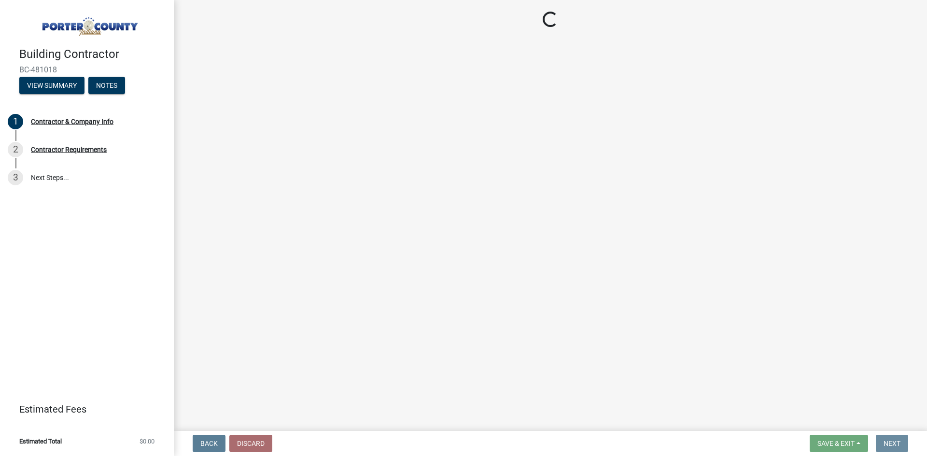
scroll to position [0, 0]
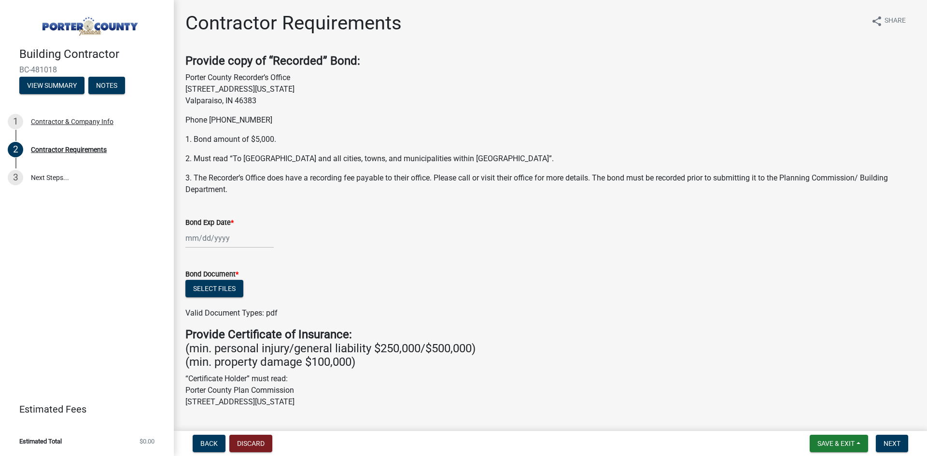
click at [228, 238] on div at bounding box center [229, 238] width 88 height 20
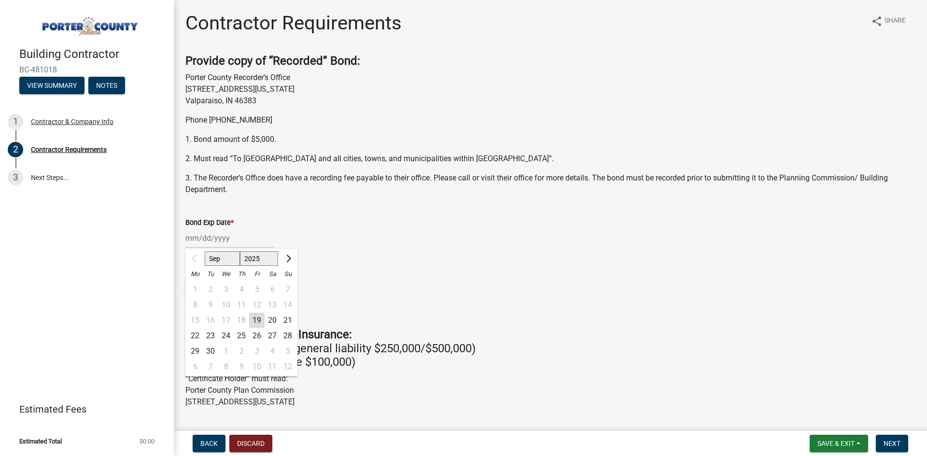
click at [219, 261] on select "Sep Oct Nov Dec" at bounding box center [222, 258] width 35 height 14
drag, startPoint x: 224, startPoint y: 257, endPoint x: 207, endPoint y: 259, distance: 17.5
click at [207, 259] on select "Sep Oct Nov Dec" at bounding box center [222, 258] width 35 height 14
click at [289, 258] on span "Next month" at bounding box center [287, 258] width 7 height 7
select select "10"
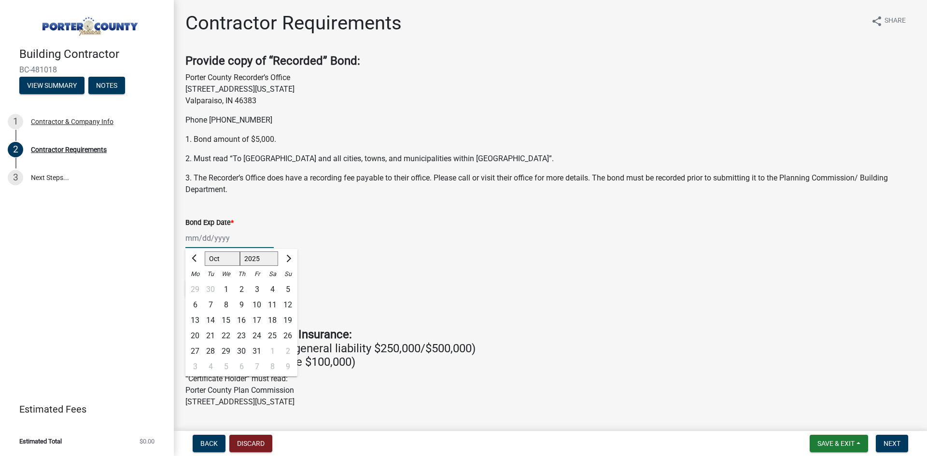
click at [222, 259] on select "Sep Oct Nov Dec" at bounding box center [222, 258] width 35 height 14
click at [445, 280] on div "Select files" at bounding box center [550, 290] width 730 height 20
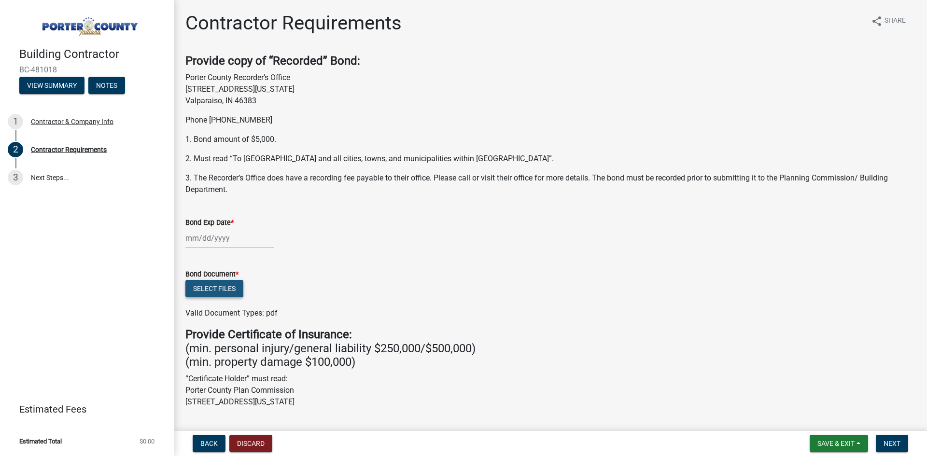
click at [225, 283] on button "Select files" at bounding box center [214, 288] width 58 height 17
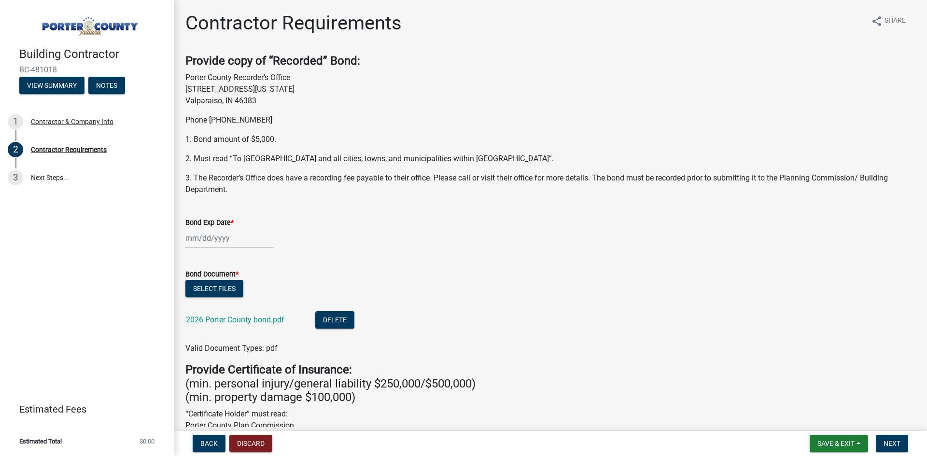
click at [240, 238] on div at bounding box center [229, 238] width 88 height 20
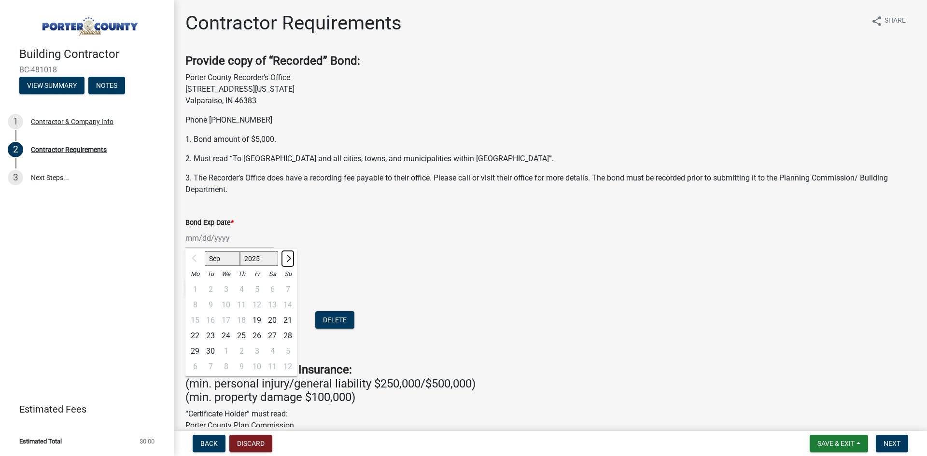
click at [290, 259] on span "Next month" at bounding box center [287, 258] width 7 height 7
select select "1"
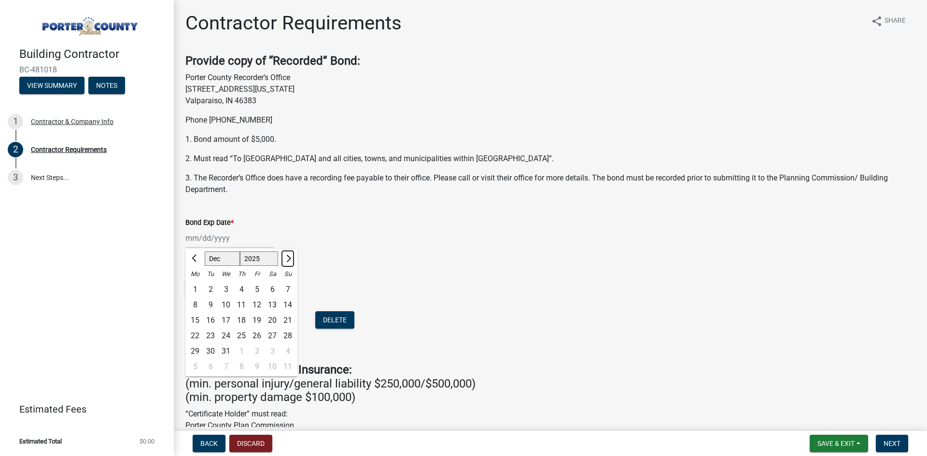
select select "2026"
click at [290, 259] on span "Next month" at bounding box center [287, 258] width 7 height 7
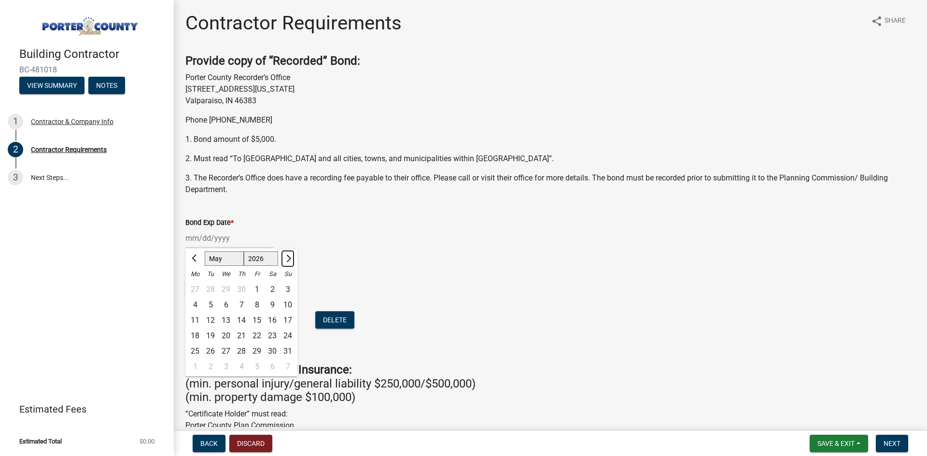
click at [290, 259] on span "Next month" at bounding box center [287, 258] width 7 height 7
click at [194, 259] on span "Previous month" at bounding box center [195, 258] width 7 height 7
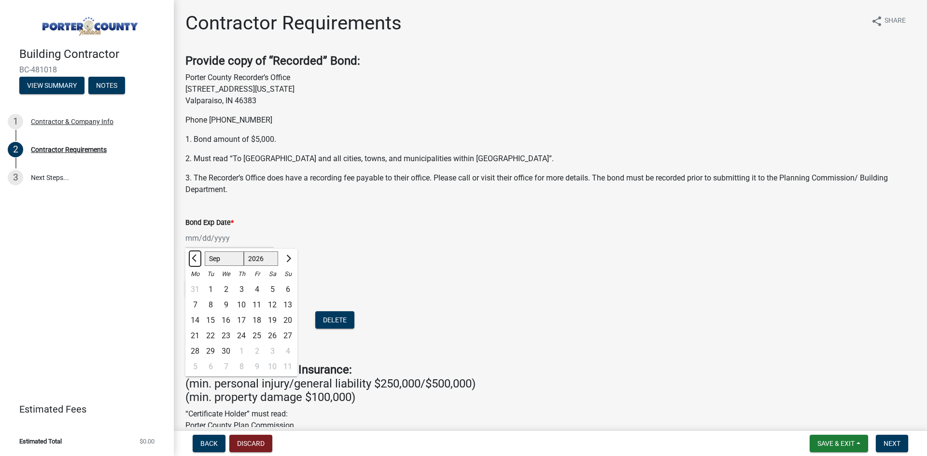
select select "8"
click at [268, 336] on div "22" at bounding box center [272, 335] width 15 height 15
type input "[DATE]"
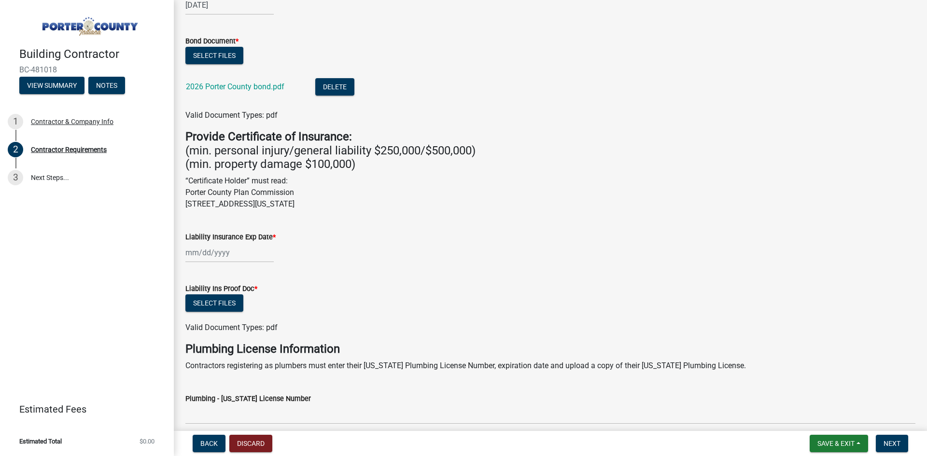
scroll to position [241, 0]
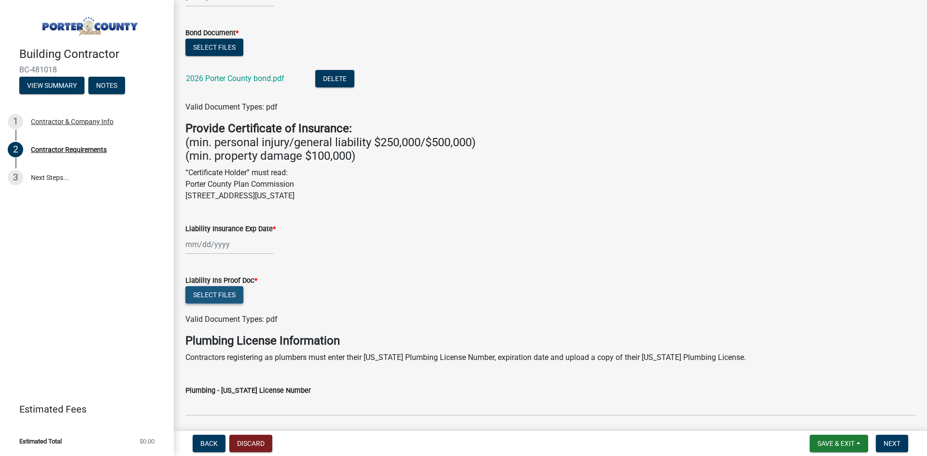
click at [219, 293] on button "Select files" at bounding box center [214, 294] width 58 height 17
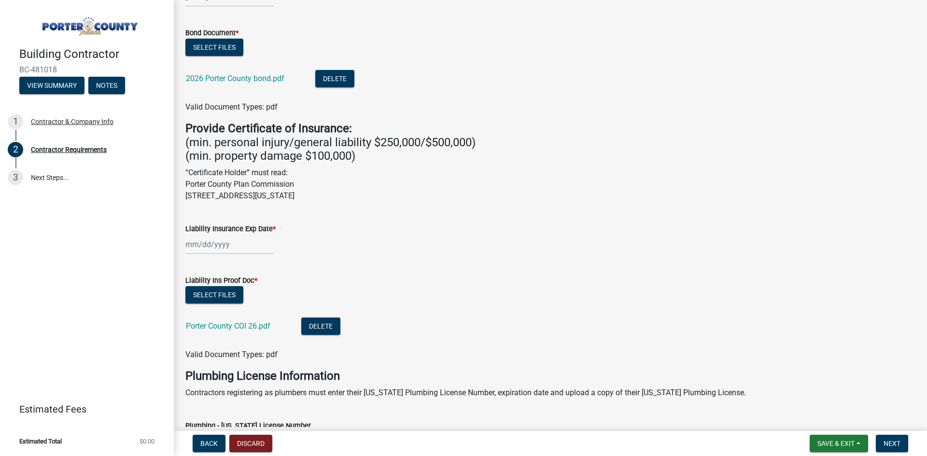
click at [208, 245] on div at bounding box center [229, 245] width 88 height 20
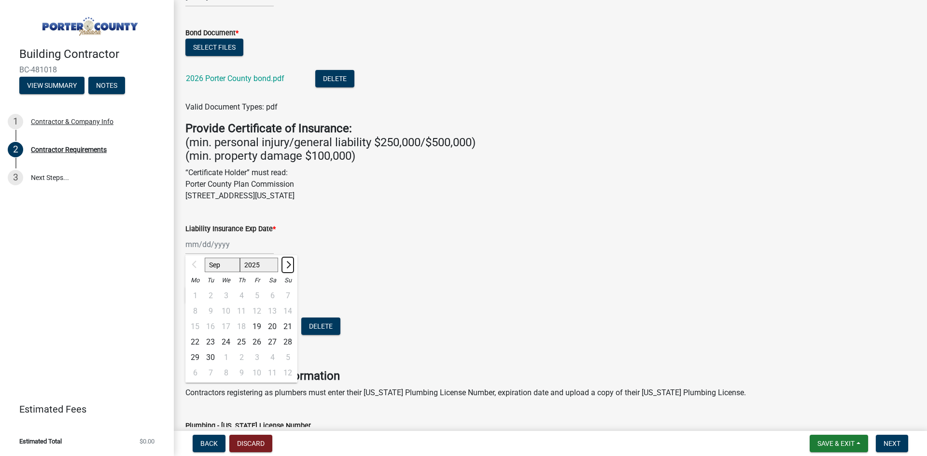
click at [287, 265] on span "Next month" at bounding box center [287, 264] width 7 height 7
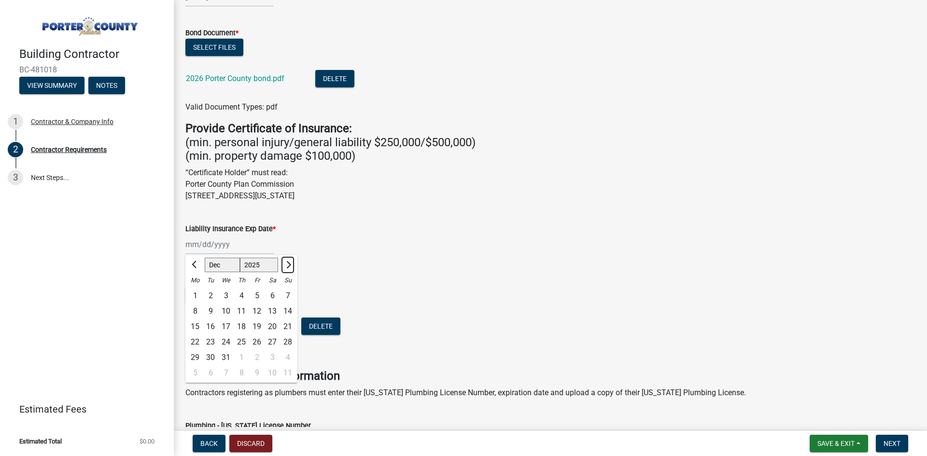
select select "2"
select select "2026"
click at [287, 265] on span "Next month" at bounding box center [287, 264] width 7 height 7
select select "4"
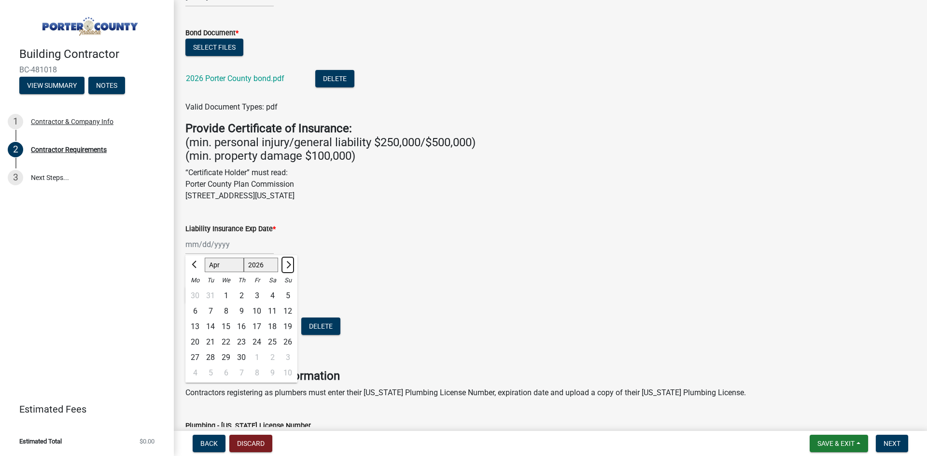
click at [287, 265] on span "Next month" at bounding box center [287, 264] width 7 height 7
select select "8"
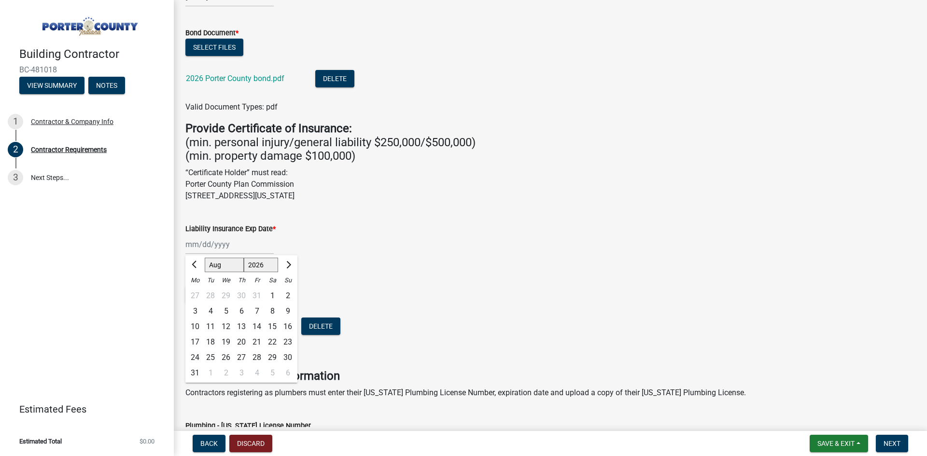
click at [212, 342] on div "18" at bounding box center [210, 342] width 15 height 15
type input "[DATE]"
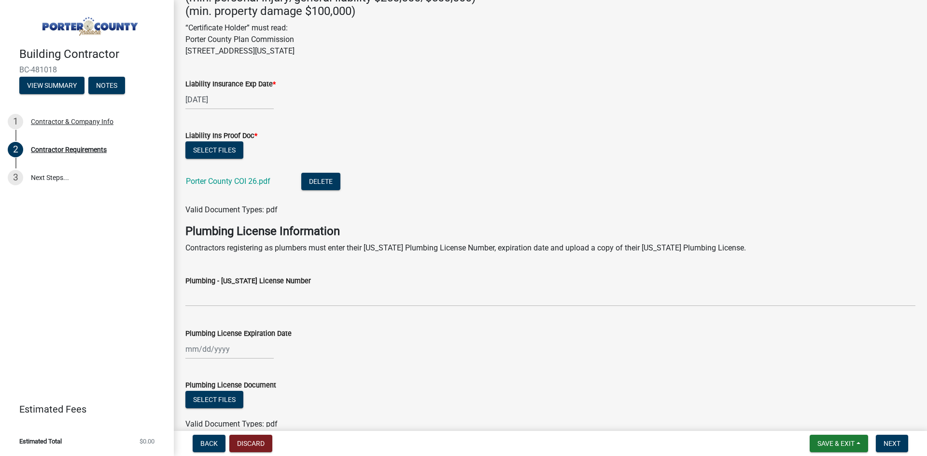
scroll to position [435, 0]
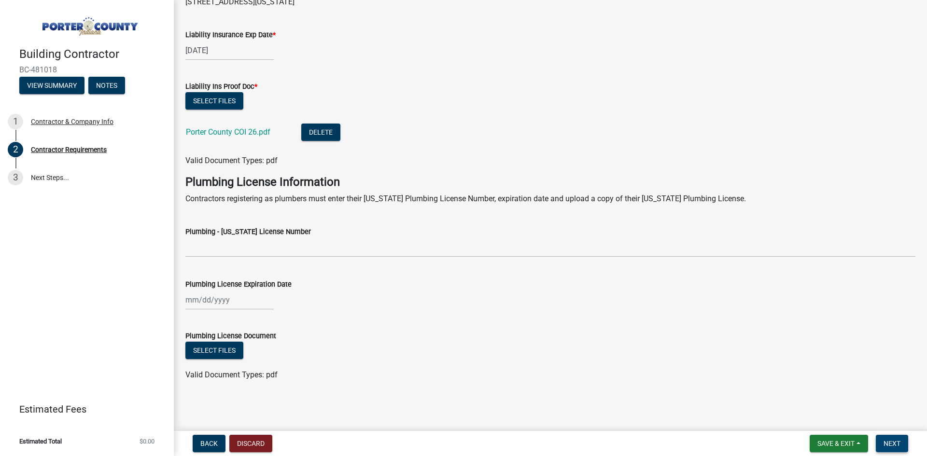
click at [894, 442] on span "Next" at bounding box center [891, 444] width 17 height 8
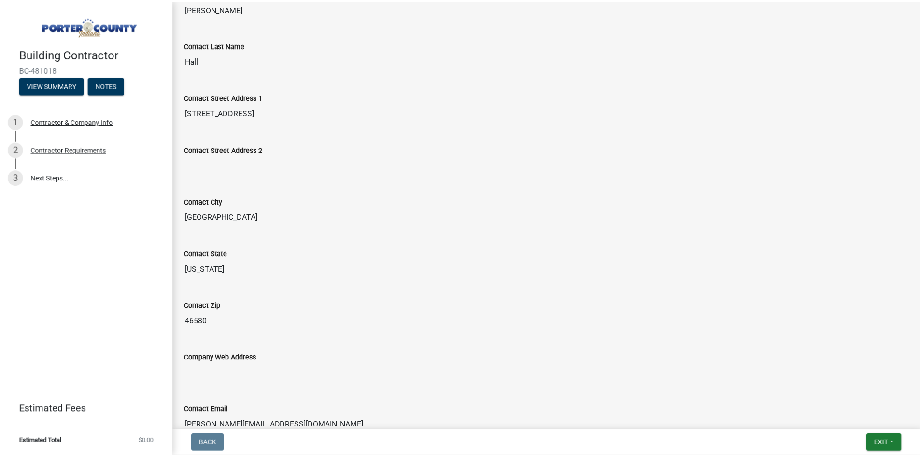
scroll to position [226, 0]
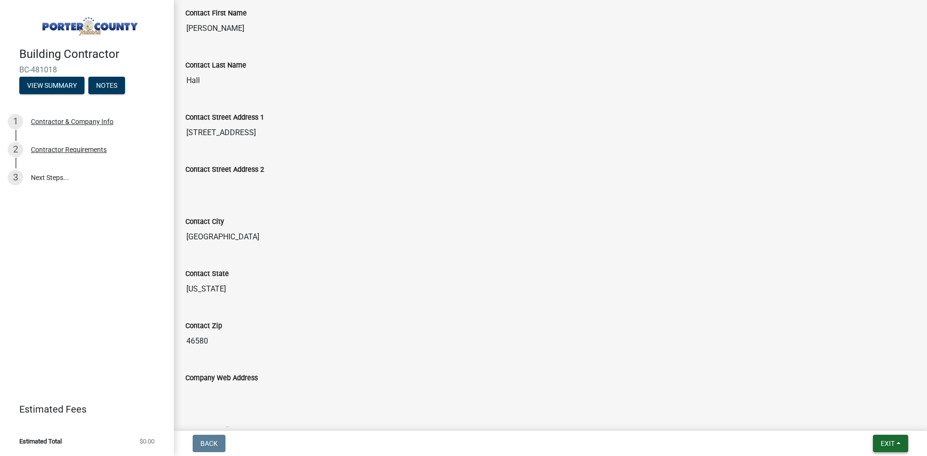
click at [881, 442] on span "Exit" at bounding box center [887, 444] width 14 height 8
click at [863, 423] on button "Save & Exit" at bounding box center [869, 418] width 77 height 23
